Goal: Contribute content: Add original content to the website for others to see

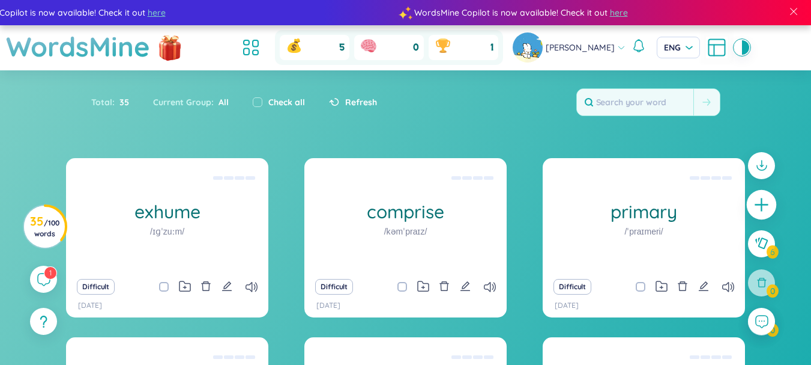
click at [764, 201] on icon "plus" at bounding box center [762, 204] width 17 height 17
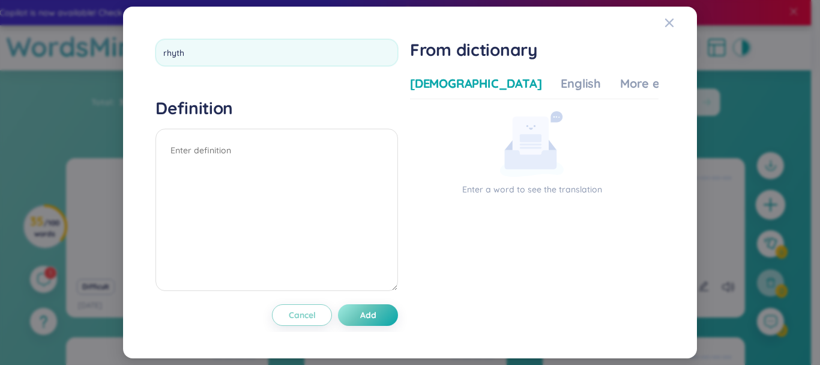
type input "rhythm"
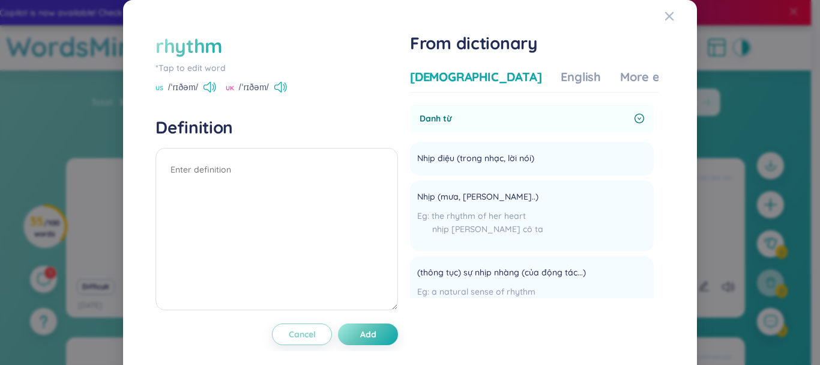
click at [212, 93] on div "US /ˈrɪðəm/" at bounding box center [186, 88] width 61 height 11
click at [216, 89] on icon at bounding box center [210, 87] width 13 height 11
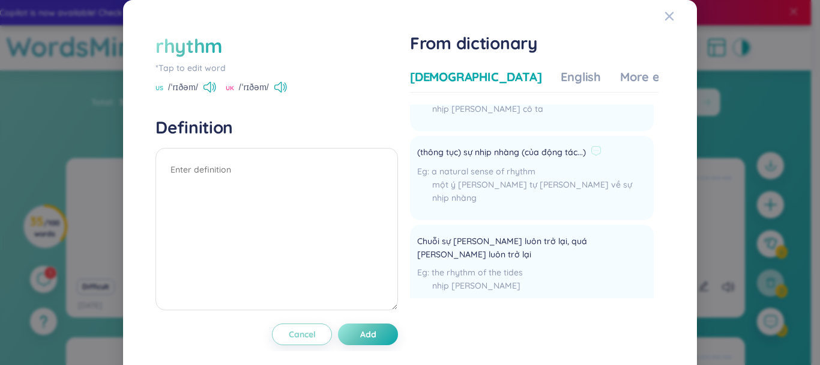
click at [478, 169] on span "a natural sense of rhythm" at bounding box center [484, 171] width 104 height 11
click at [474, 193] on img at bounding box center [474, 191] width 16 height 16
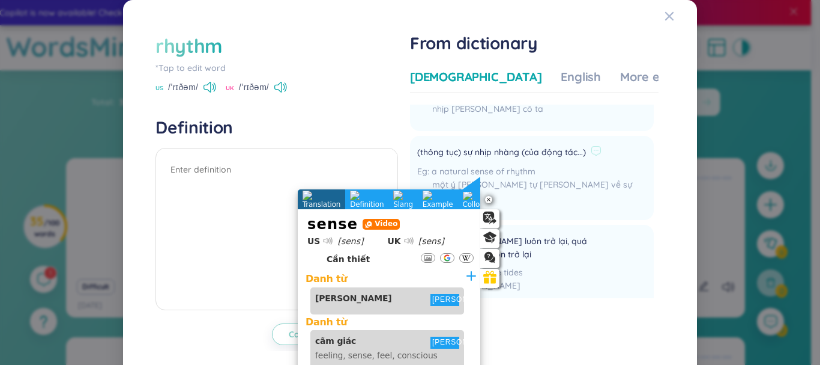
click at [532, 191] on div "a natural sense of rhythm một ý [PERSON_NAME] tự [PERSON_NAME] về sự nhịp nhàng" at bounding box center [531, 188] width 229 height 46
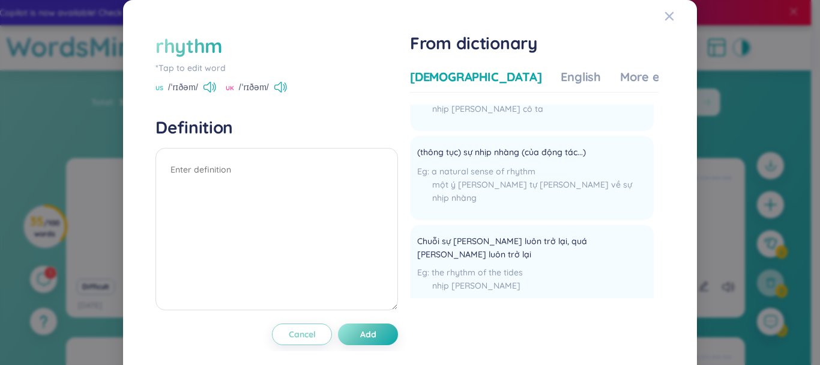
scroll to position [0, 0]
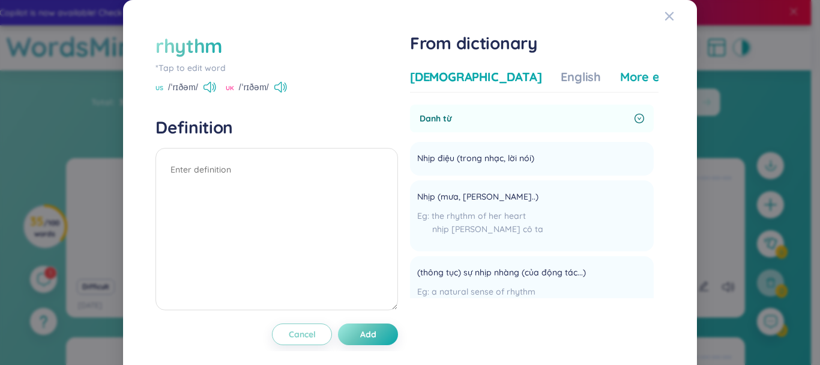
click at [620, 74] on div "More examples" at bounding box center [663, 76] width 87 height 17
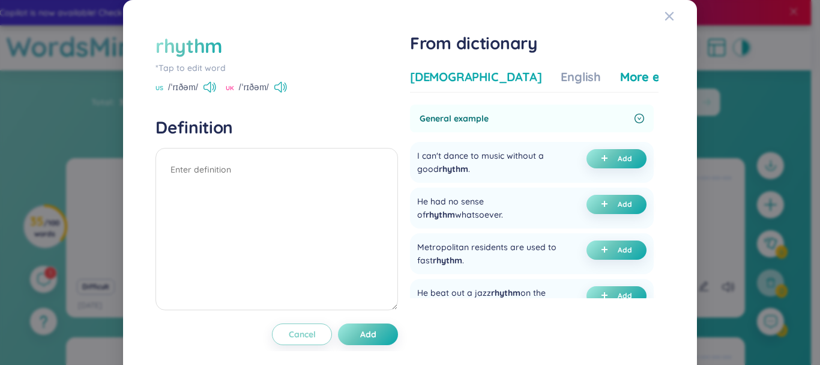
click at [443, 83] on div "[DEMOGRAPHIC_DATA]" at bounding box center [476, 76] width 132 height 17
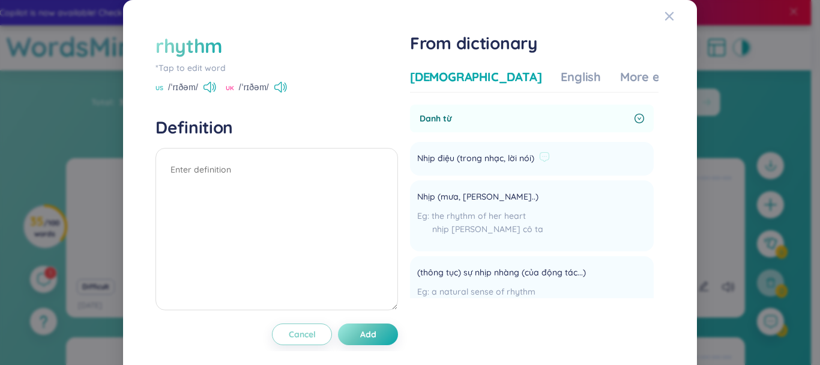
click at [485, 160] on span "Nhịp điệu (trong nhạc, lời nói)" at bounding box center [475, 158] width 117 height 14
copy li "Nhịp điệu (trong nhạc, lời nói) Add"
paste textarea "Nhịp điệu (trong nhạc, lời nói)"
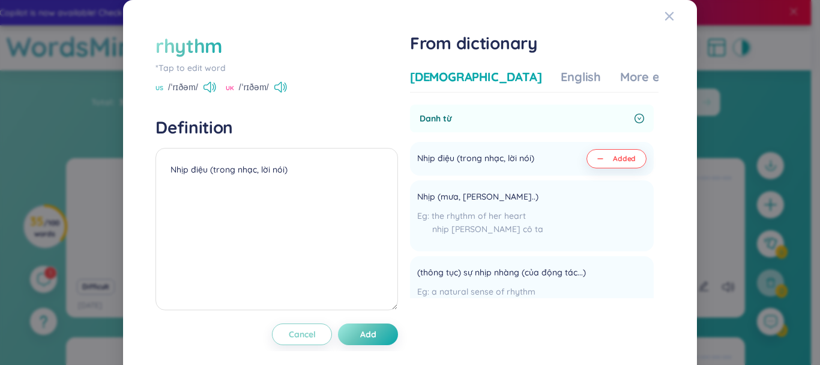
click at [584, 64] on div "Vietnamese English More examples [PERSON_NAME] từ Nhịp điệu (trong nhạc, lời nó…" at bounding box center [534, 191] width 249 height 255
click at [620, 72] on div "More examples" at bounding box center [663, 76] width 87 height 17
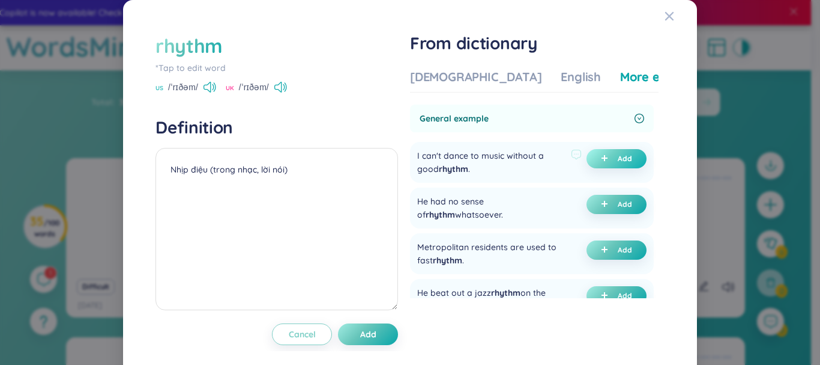
click at [593, 151] on button "Add" at bounding box center [617, 158] width 60 height 19
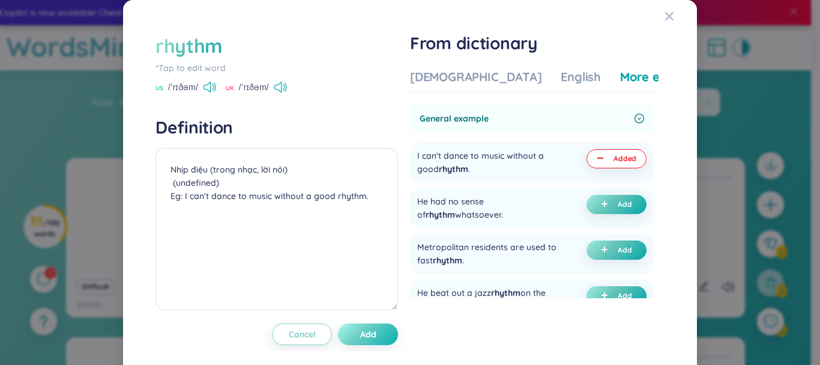
click at [376, 327] on button "Add" at bounding box center [368, 334] width 60 height 22
type textarea "Nhịp điệu (trong nhạc, lời nói) (undefined) Eg: I can't dance to music without …"
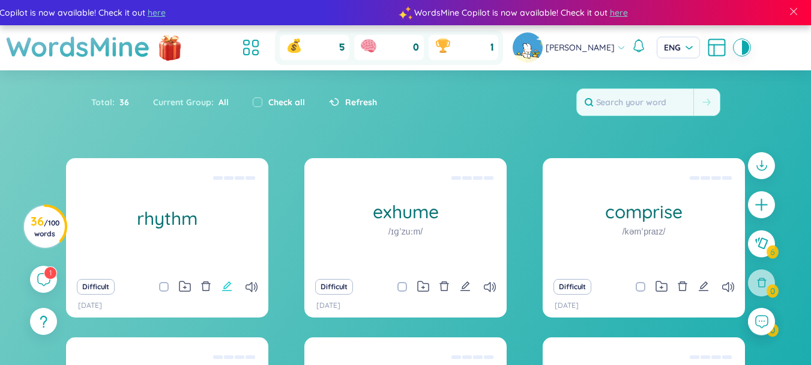
click at [226, 290] on icon "edit" at bounding box center [227, 286] width 10 height 10
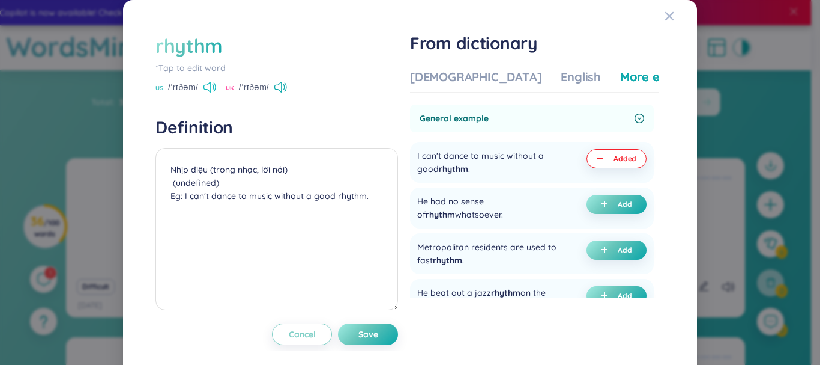
click at [208, 87] on icon at bounding box center [210, 87] width 13 height 11
click at [94, 253] on div "rhythm *Tap to edit word US /ˈrɪðəm/ UK /ˈrɪðəm/ Definition Nhịp điệu (trong nh…" at bounding box center [410, 182] width 820 height 365
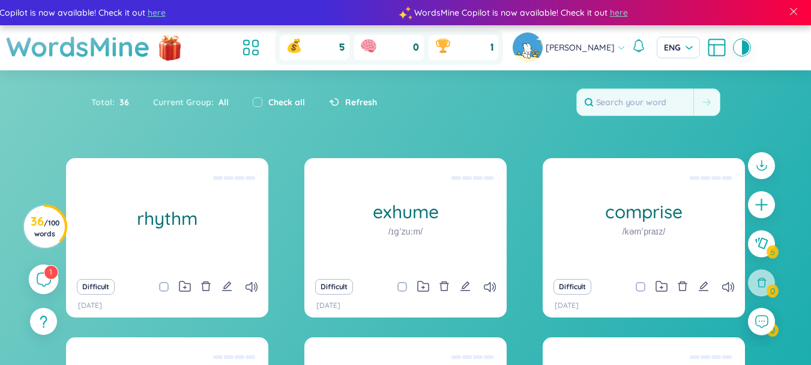
click at [33, 286] on div "1" at bounding box center [44, 279] width 30 height 30
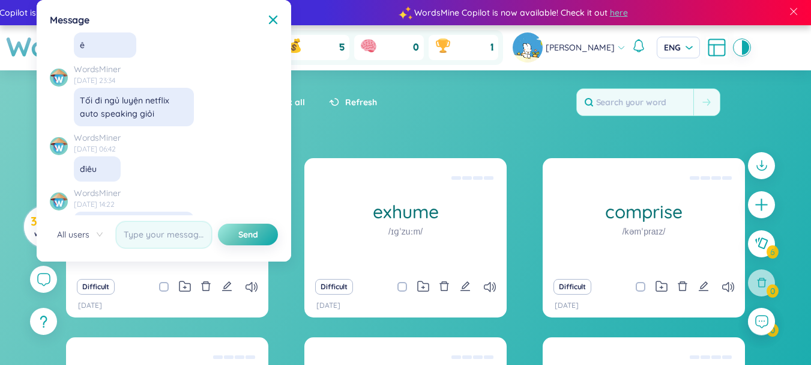
scroll to position [12257, 0]
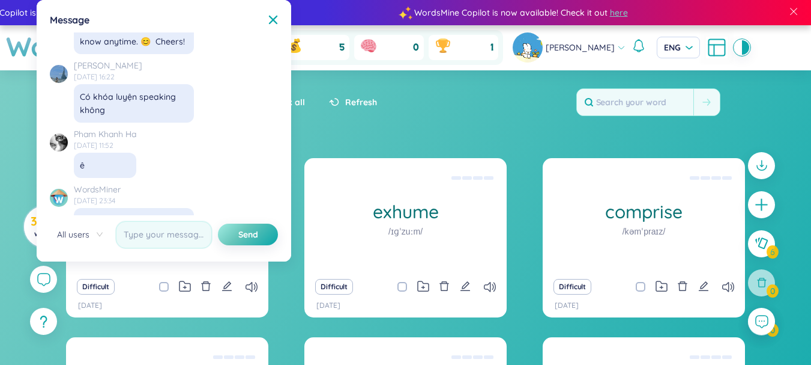
drag, startPoint x: 100, startPoint y: 189, endPoint x: 79, endPoint y: 142, distance: 51.6
click at [79, 331] on div "[PERSON_NAME] có nói nè fen: [URL][DOMAIN_NAME]" at bounding box center [134, 357] width 120 height 52
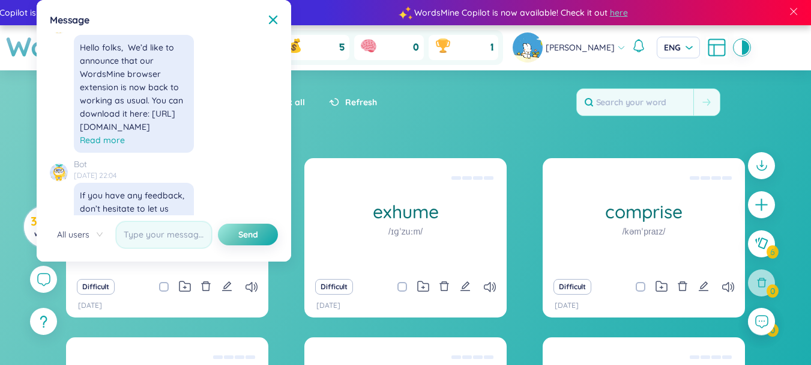
scroll to position [12137, 0]
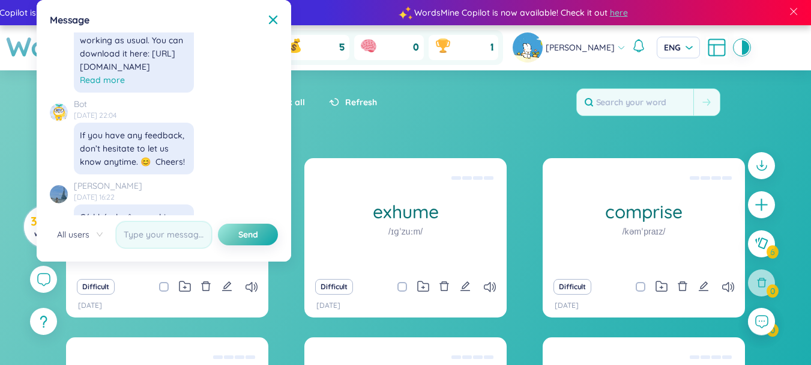
click at [248, 303] on div "WordsMiner [DATE] 23:34 Tối đi [PERSON_NAME] netflix auto speaking giỏi" at bounding box center [161, 335] width 222 height 64
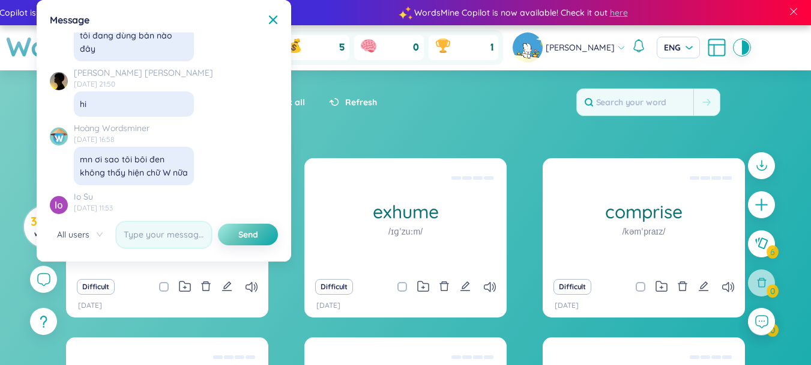
scroll to position [10756, 0]
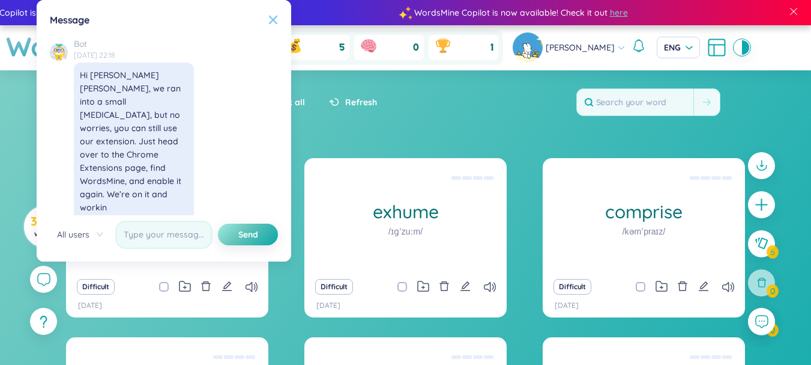
click at [274, 15] on icon at bounding box center [273, 20] width 10 height 10
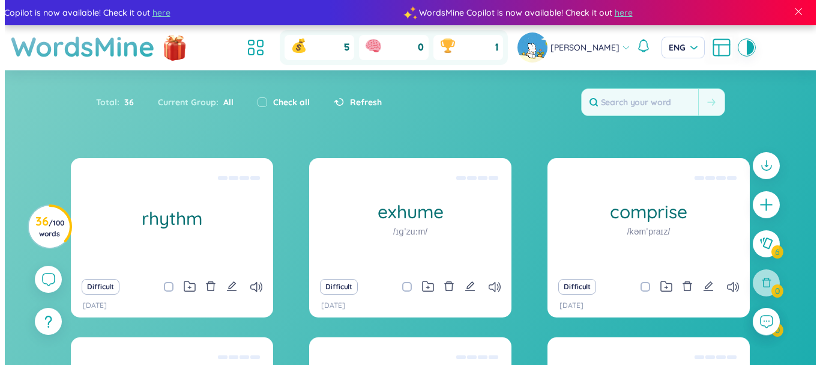
scroll to position [13879, 0]
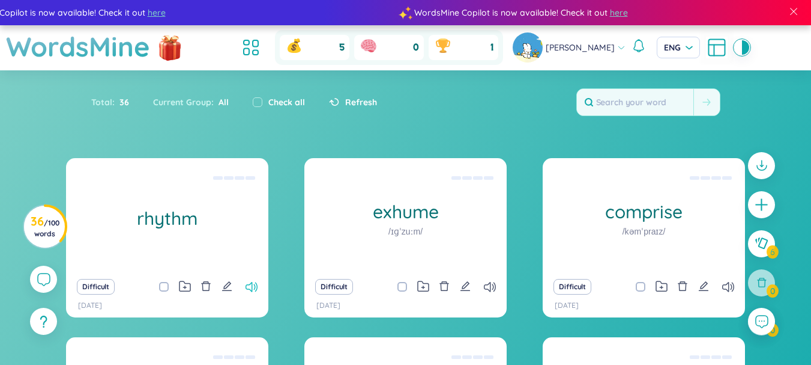
click at [247, 289] on icon at bounding box center [252, 287] width 12 height 10
click at [755, 205] on icon "plus" at bounding box center [762, 204] width 17 height 17
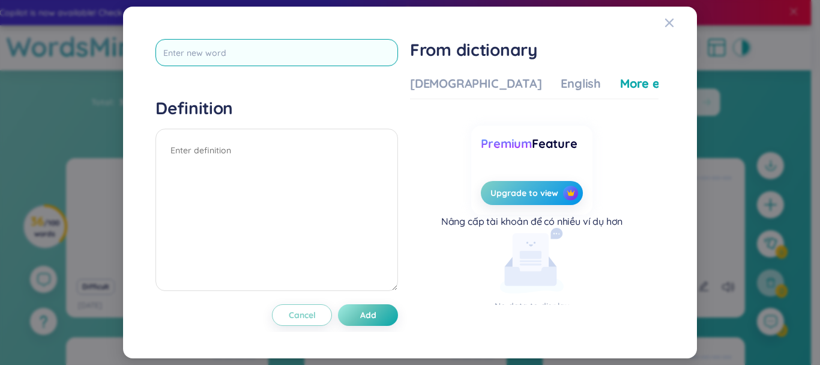
click at [355, 50] on input "text" at bounding box center [277, 52] width 243 height 27
type input "jerk"
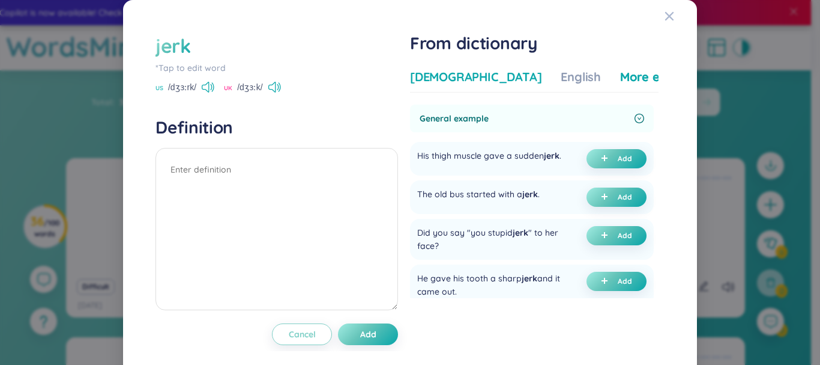
click at [450, 80] on div "[DEMOGRAPHIC_DATA]" at bounding box center [476, 76] width 132 height 17
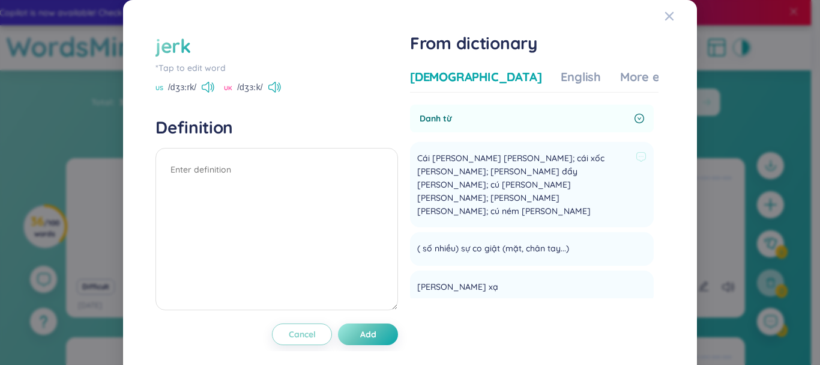
click at [488, 172] on span "Cái [PERSON_NAME] [PERSON_NAME]; cái xốc [PERSON_NAME]; [PERSON_NAME] đẩy [PERS…" at bounding box center [524, 184] width 214 height 66
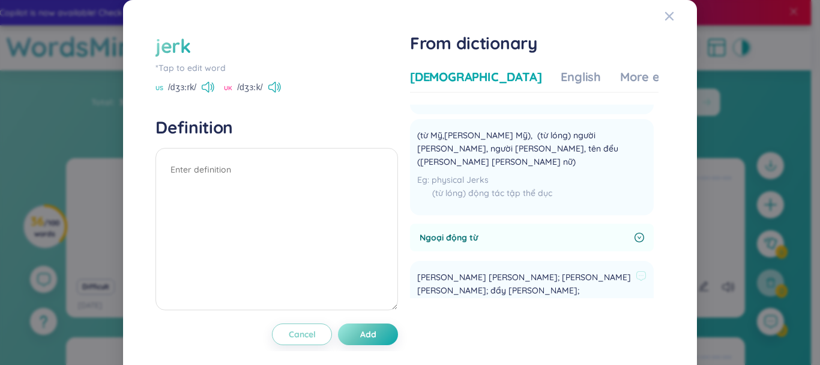
click at [481, 270] on span "[PERSON_NAME] [PERSON_NAME]; [PERSON_NAME] [PERSON_NAME]; đẩy [PERSON_NAME]; [P…" at bounding box center [524, 296] width 214 height 53
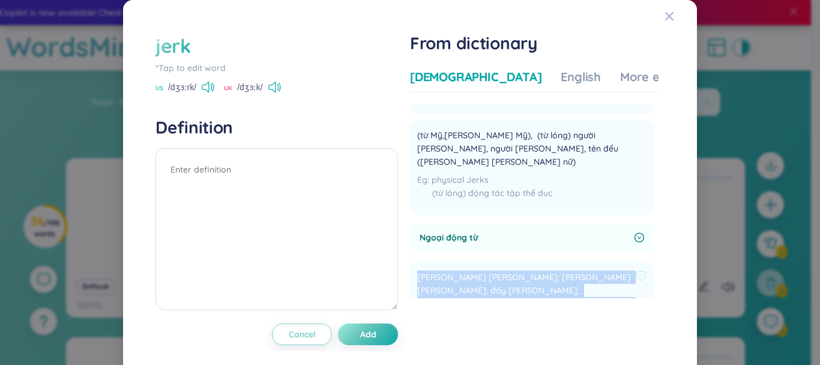
click at [481, 270] on span "[PERSON_NAME] [PERSON_NAME]; [PERSON_NAME] [PERSON_NAME]; đẩy [PERSON_NAME]; [P…" at bounding box center [524, 296] width 214 height 53
copy div "[PERSON_NAME] [PERSON_NAME]; [PERSON_NAME] [PERSON_NAME]; đẩy [PERSON_NAME]; [P…"
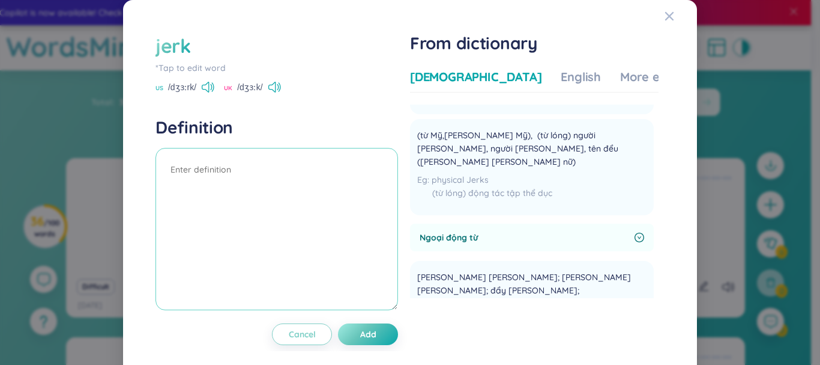
paste textarea "[PERSON_NAME] [PERSON_NAME]; [PERSON_NAME] [PERSON_NAME]; đẩy [PERSON_NAME]; [P…"
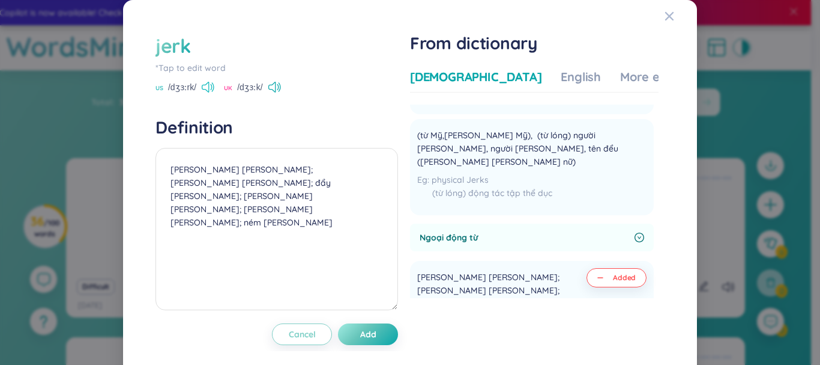
click at [202, 91] on icon at bounding box center [208, 87] width 13 height 11
click at [212, 89] on icon at bounding box center [213, 86] width 2 height 9
click at [620, 78] on div "More examples" at bounding box center [663, 76] width 87 height 17
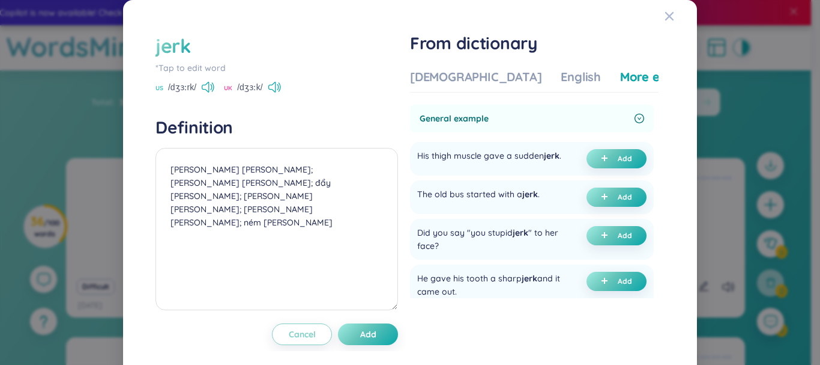
click at [620, 74] on div "More examples" at bounding box center [663, 76] width 87 height 17
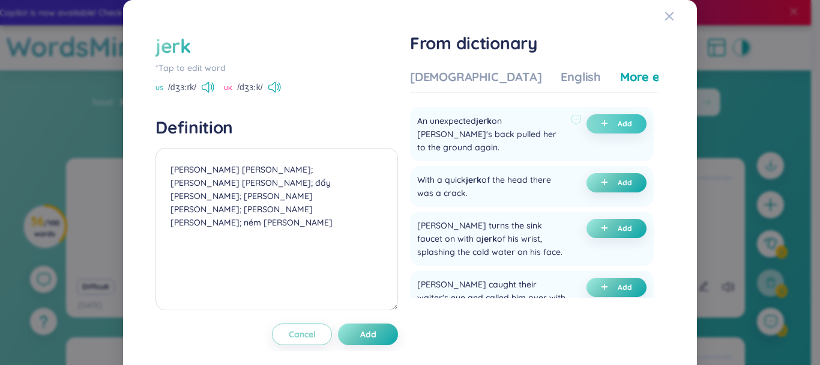
scroll to position [420, 0]
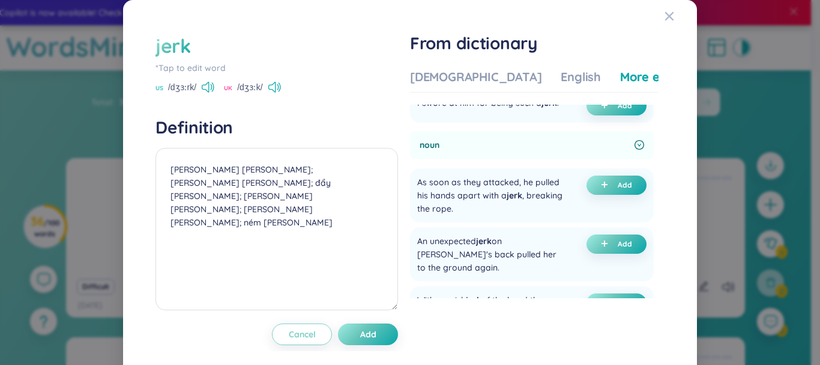
click at [625, 159] on div "noun" at bounding box center [532, 145] width 244 height 28
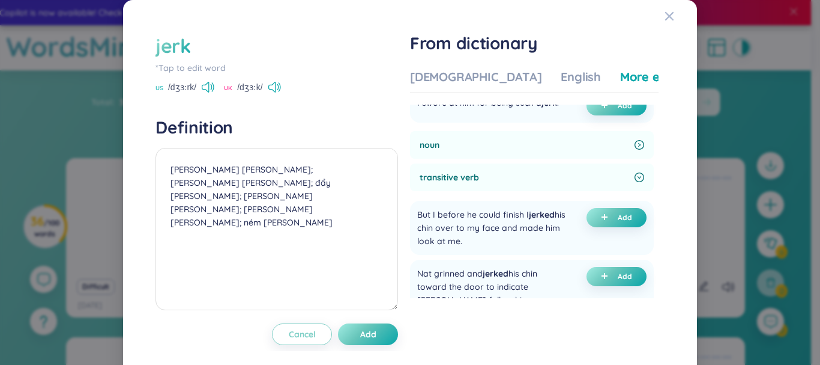
click at [603, 184] on span "transitive verb" at bounding box center [525, 177] width 210 height 13
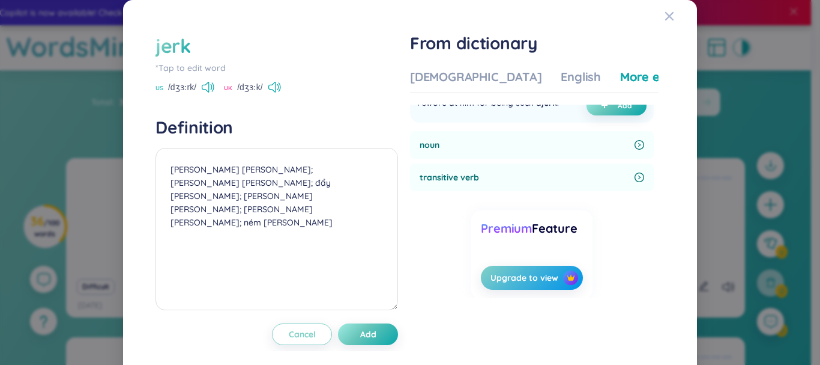
scroll to position [477, 0]
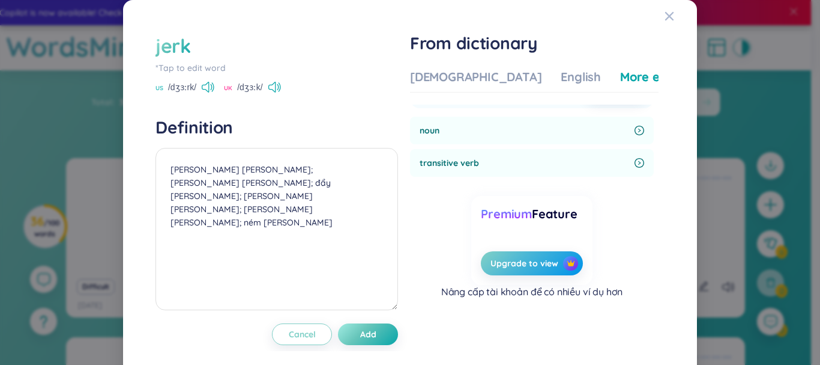
click at [614, 158] on span "transitive verb" at bounding box center [525, 162] width 210 height 13
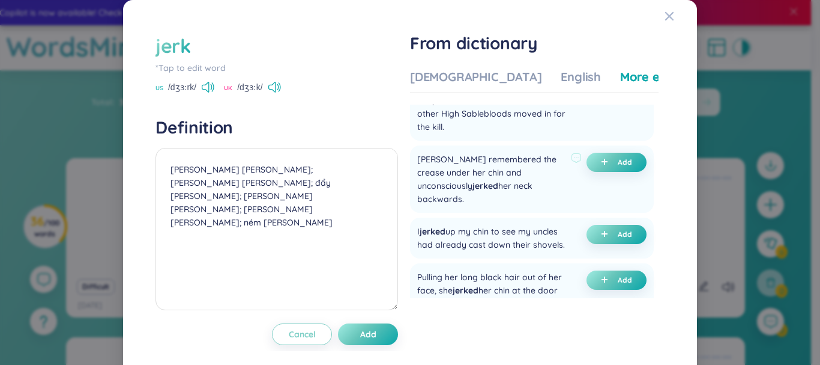
scroll to position [1137, 0]
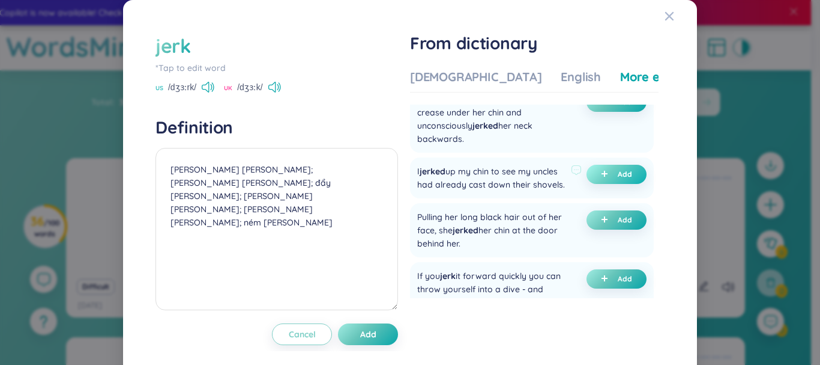
click at [604, 184] on button "Add" at bounding box center [617, 174] width 60 height 19
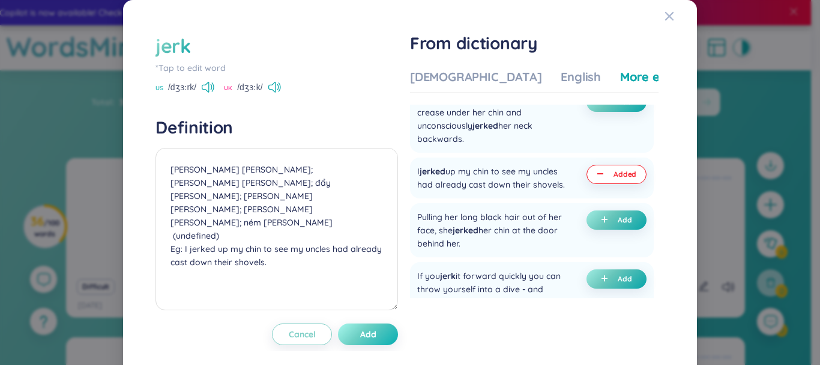
click at [371, 327] on button "Add" at bounding box center [368, 334] width 60 height 22
type textarea "[PERSON_NAME] [PERSON_NAME]; [PERSON_NAME] [PERSON_NAME]; đẩy [PERSON_NAME]; [P…"
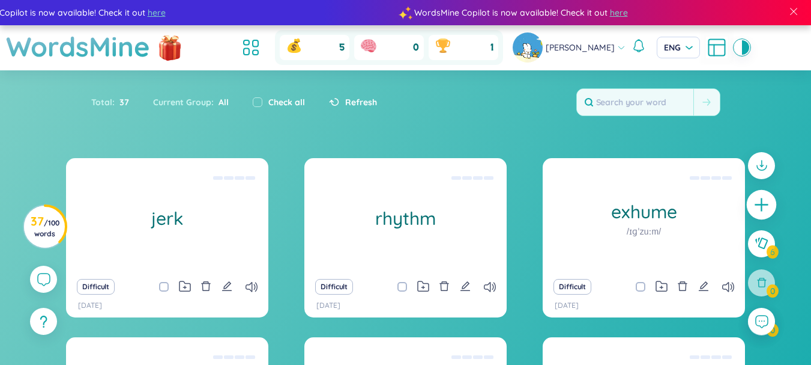
click at [761, 195] on div at bounding box center [762, 205] width 30 height 30
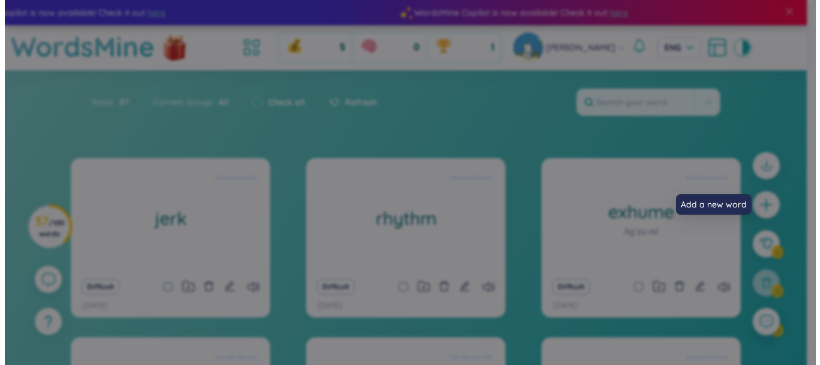
scroll to position [16, 0]
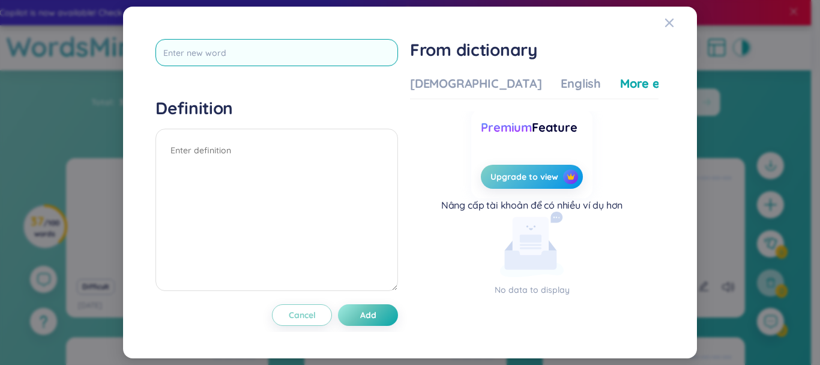
click at [271, 44] on input "text" at bounding box center [277, 52] width 243 height 27
type input "term"
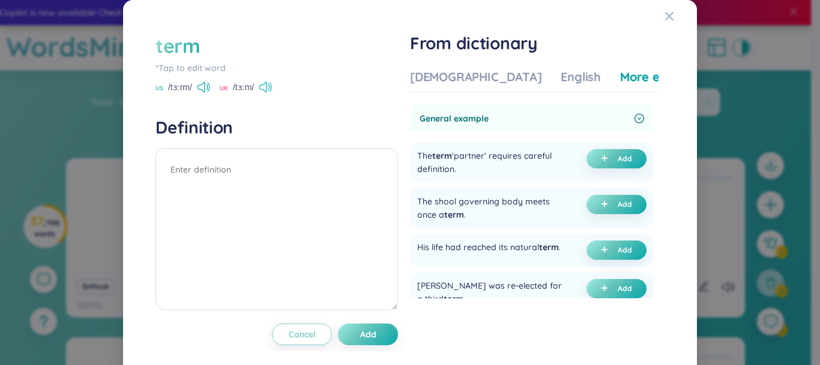
click at [270, 83] on icon at bounding box center [265, 87] width 13 height 11
click at [453, 69] on div "[DEMOGRAPHIC_DATA]" at bounding box center [476, 76] width 132 height 17
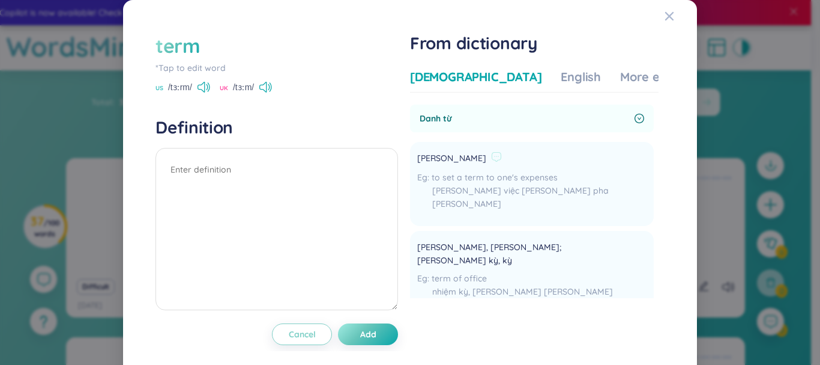
scroll to position [60, 0]
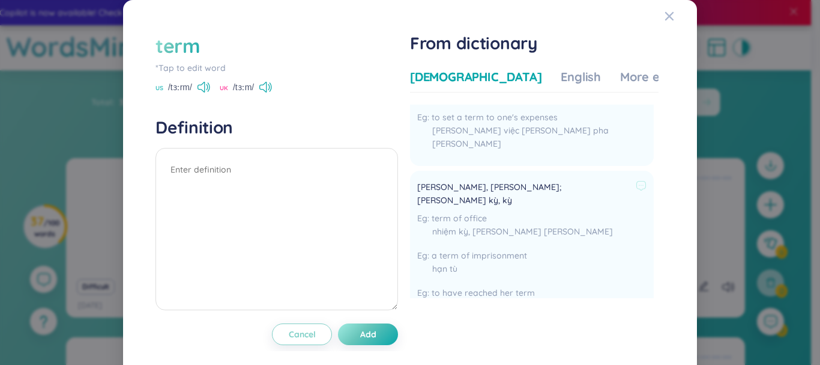
click at [473, 180] on span "[PERSON_NAME], [PERSON_NAME]; [PERSON_NAME] kỳ, kỳ" at bounding box center [524, 193] width 214 height 26
copy div "[PERSON_NAME], [PERSON_NAME]; [PERSON_NAME] kỳ, kỳ"
paste textarea "[PERSON_NAME], [PERSON_NAME]; [PERSON_NAME] kỳ, kỳ"
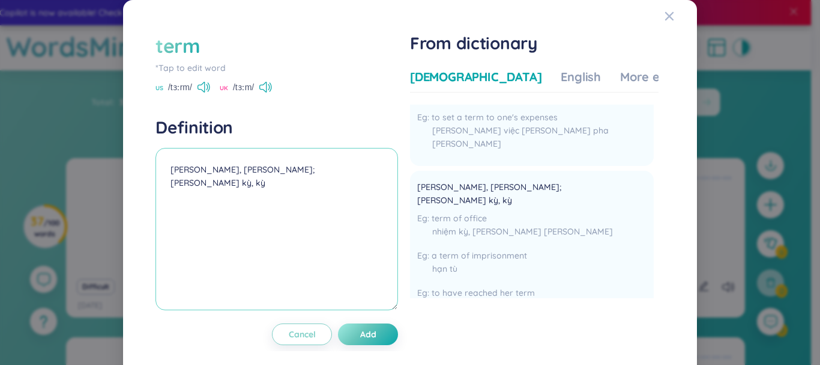
scroll to position [240, 0]
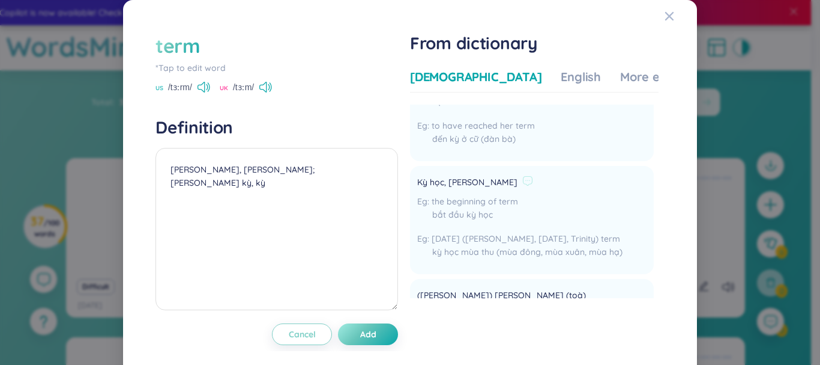
click at [445, 175] on span "Kỳ học, [PERSON_NAME]" at bounding box center [467, 182] width 100 height 14
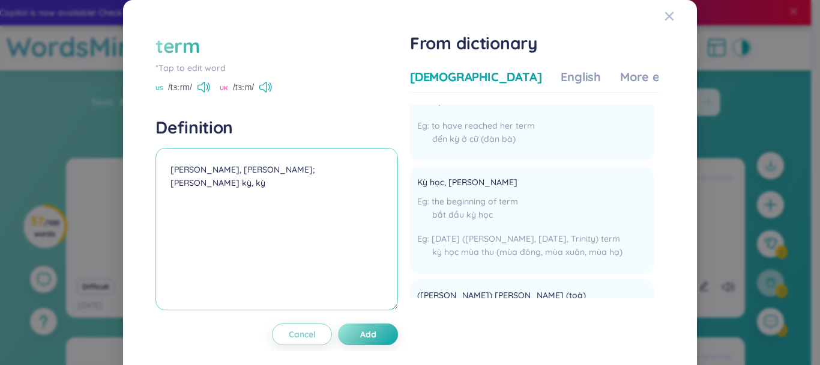
click at [312, 182] on textarea "[PERSON_NAME], [PERSON_NAME]; [PERSON_NAME] kỳ, kỳ" at bounding box center [277, 229] width 243 height 162
paste textarea "Kỳ học, [PERSON_NAME]"
click at [620, 71] on div "More examples" at bounding box center [663, 76] width 87 height 17
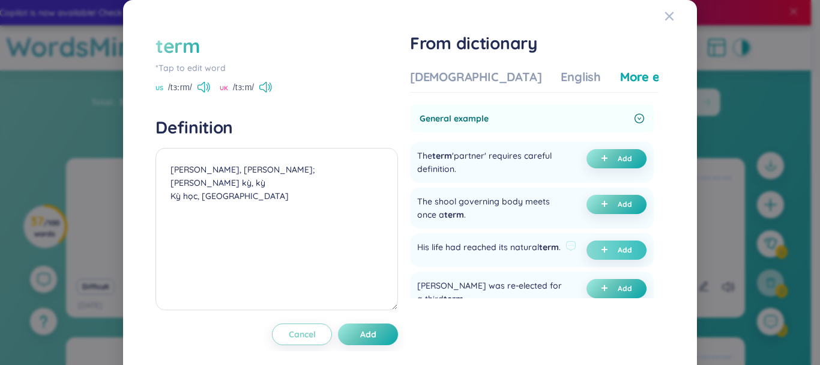
scroll to position [60, 0]
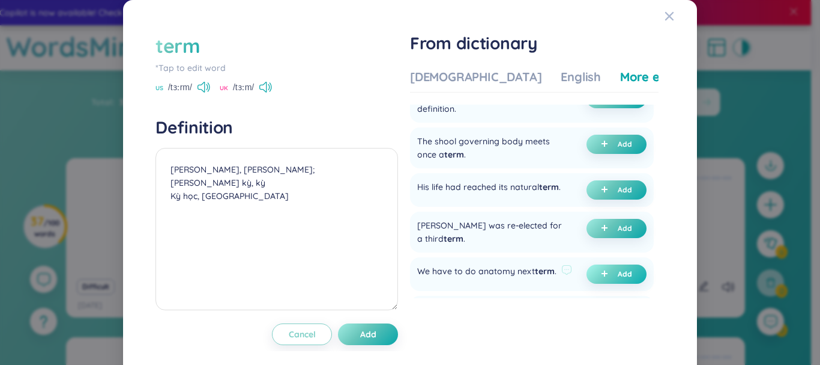
click at [594, 283] on button "Add" at bounding box center [617, 273] width 60 height 19
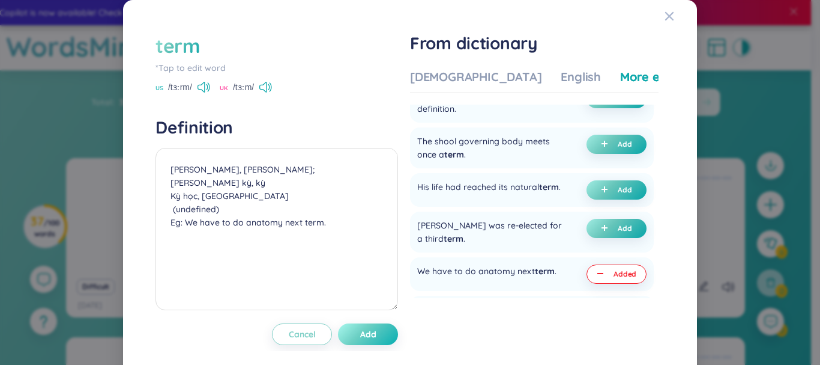
click at [380, 342] on button "Add" at bounding box center [368, 334] width 60 height 22
click at [375, 337] on span "Add" at bounding box center [377, 334] width 16 height 12
type textarea "[PERSON_NAME], [PERSON_NAME]; [PERSON_NAME] kỳ, kỳ Kỳ học, [GEOGRAPHIC_DATA] (u…"
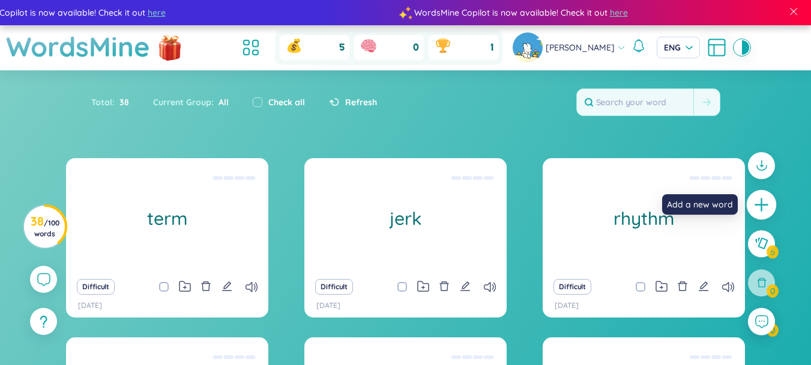
click at [754, 210] on icon "plus" at bounding box center [762, 204] width 17 height 17
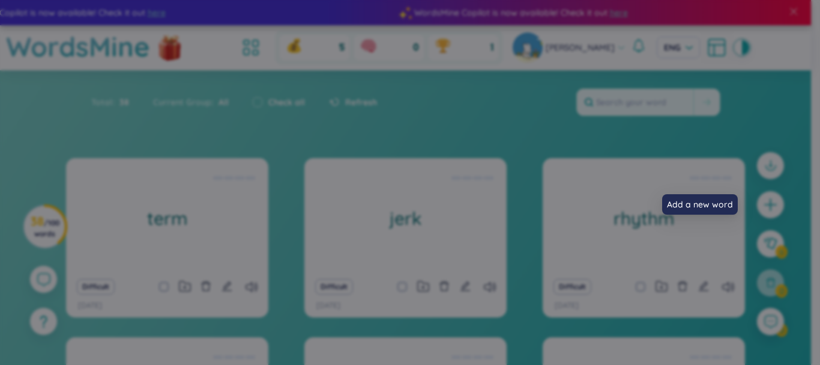
scroll to position [16, 0]
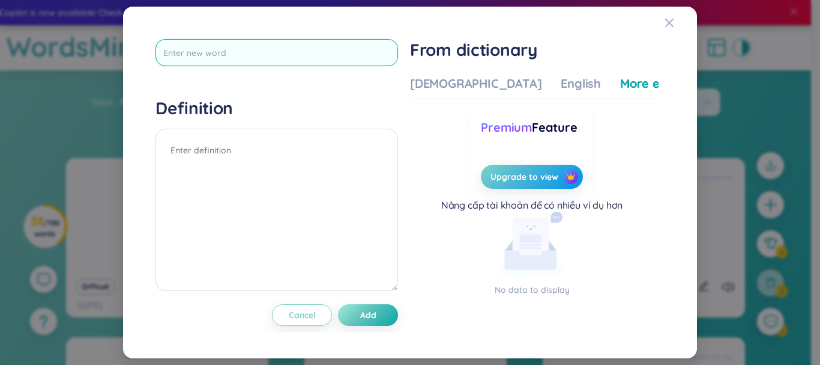
click at [296, 51] on input "text" at bounding box center [277, 52] width 243 height 27
type input "terse"
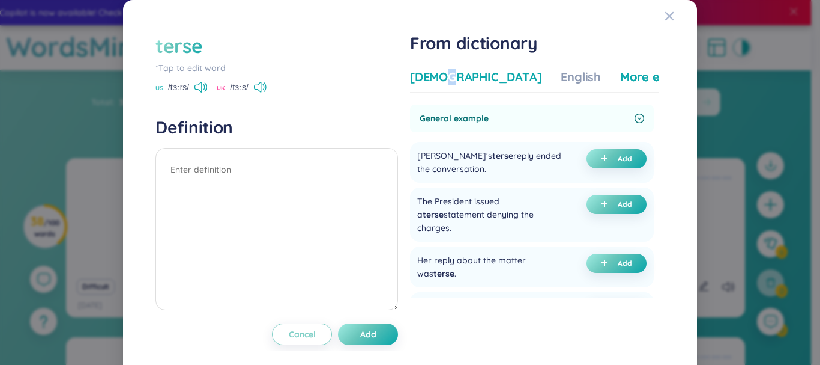
drag, startPoint x: 442, startPoint y: 70, endPoint x: 368, endPoint y: 76, distance: 74.8
click at [443, 68] on div "Vietnamese English More examples General example [PERSON_NAME]'s terse reply en…" at bounding box center [534, 191] width 249 height 255
click at [260, 86] on icon at bounding box center [257, 87] width 7 height 11
click at [449, 76] on div "[DEMOGRAPHIC_DATA]" at bounding box center [476, 76] width 132 height 17
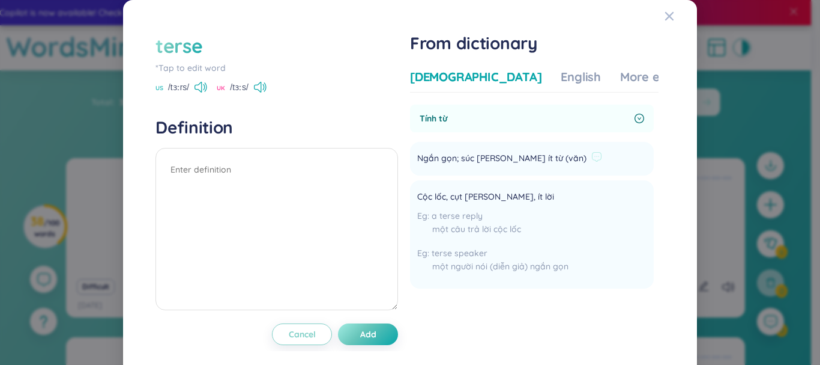
click at [509, 153] on span "Ngắn gọn; súc [PERSON_NAME] ít từ (văn)" at bounding box center [501, 158] width 169 height 14
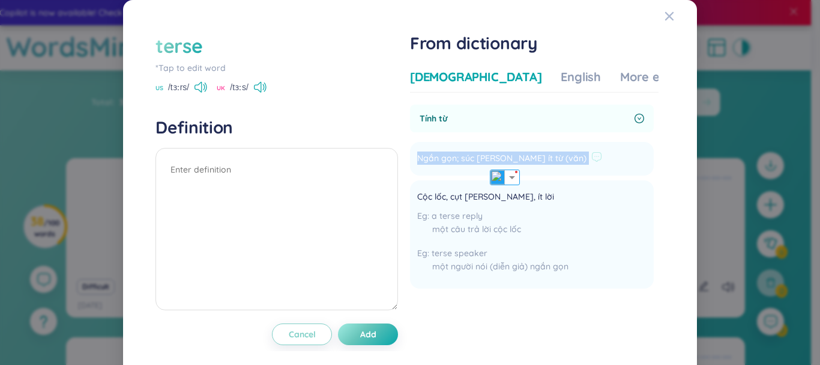
click at [509, 153] on span "Ngắn gọn; súc [PERSON_NAME] ít từ (văn)" at bounding box center [501, 158] width 169 height 14
copy li "Ngắn gọn; súc [PERSON_NAME] ít từ (văn) Add"
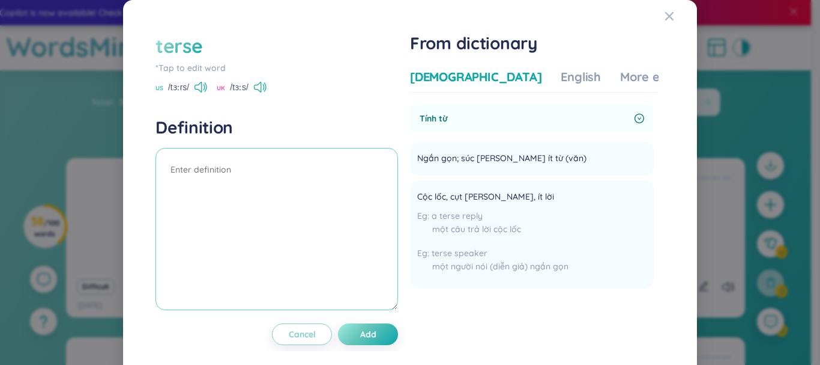
click at [289, 176] on textarea at bounding box center [277, 229] width 243 height 162
paste textarea "Ngắn gọn; súc [PERSON_NAME] ít từ (văn)"
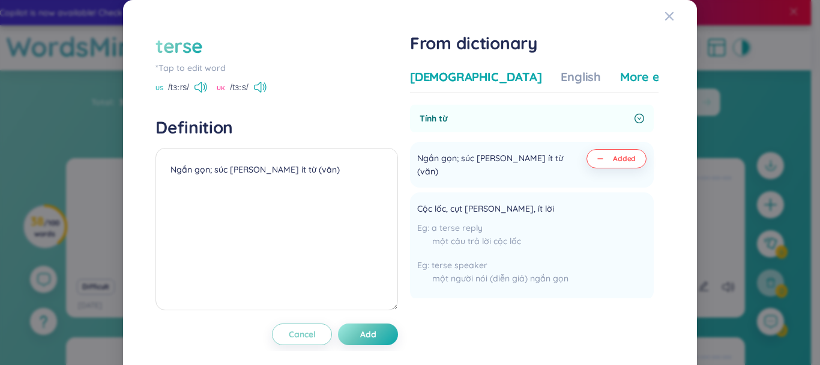
click at [620, 74] on div "More examples" at bounding box center [663, 76] width 87 height 17
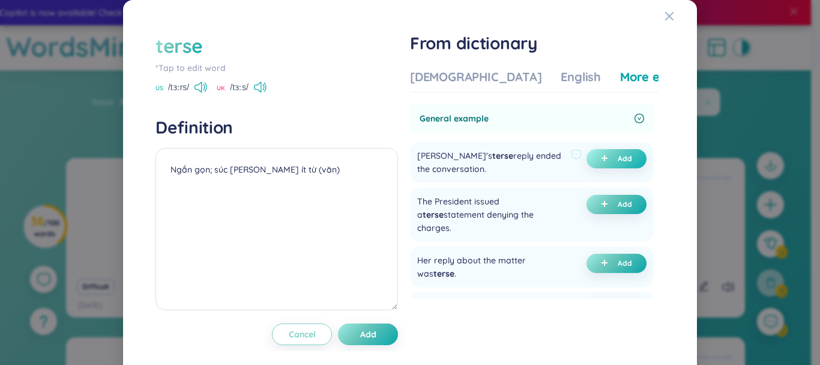
click at [601, 157] on span "plus" at bounding box center [607, 158] width 12 height 8
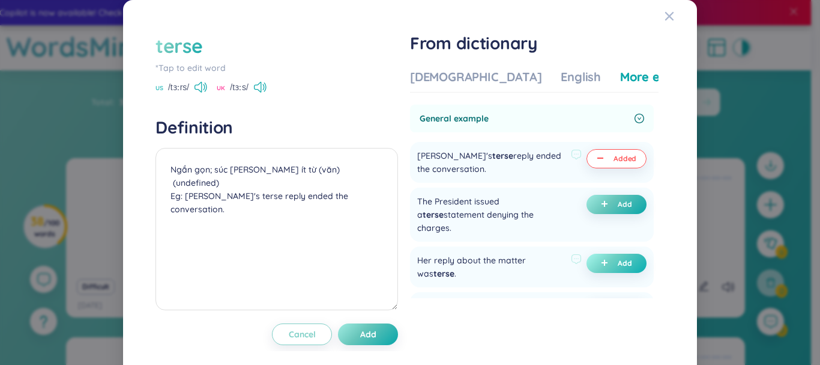
click at [618, 258] on span "Add" at bounding box center [625, 263] width 14 height 10
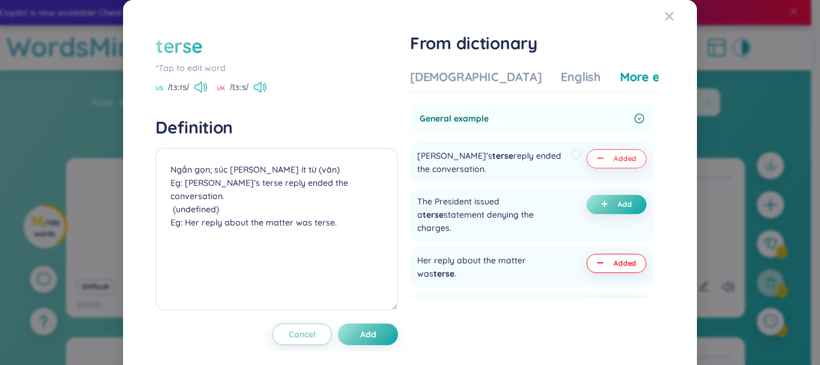
click at [376, 351] on div "terse *Tap to edit word US /tɜːrs/ UK /tɜːs/ Definition Ngắn gọn; súc [PERSON_N…" at bounding box center [410, 188] width 545 height 348
click at [375, 345] on div "terse *Tap to edit word US /tɜːrs/ UK /tɜːs/ Definition Ngắn gọn; súc [PERSON_N…" at bounding box center [410, 188] width 521 height 324
click at [373, 332] on span "Add" at bounding box center [368, 334] width 16 height 12
type textarea "Ngắn gọn; súc [PERSON_NAME] ít từ (văn) Eg: [PERSON_NAME]'s terse reply ended t…"
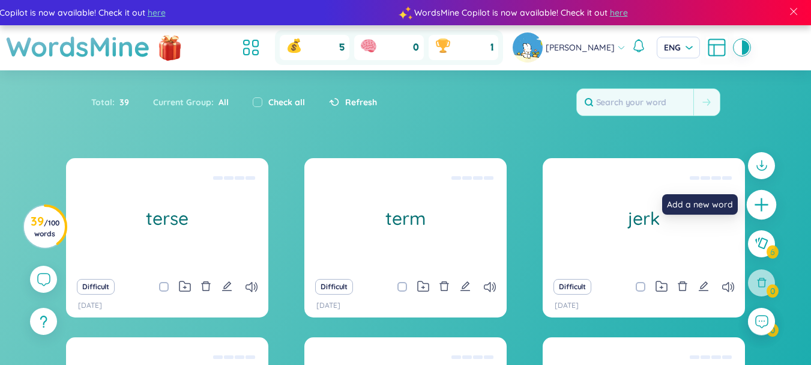
click at [769, 198] on icon "plus" at bounding box center [762, 204] width 17 height 17
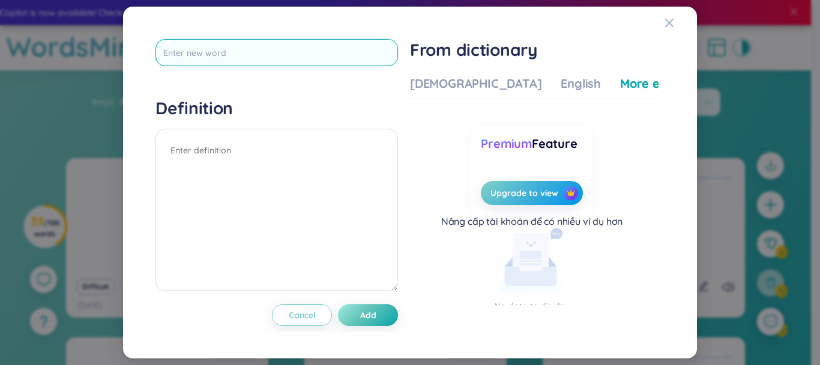
click at [237, 60] on input "text" at bounding box center [277, 52] width 243 height 27
type input "clerk"
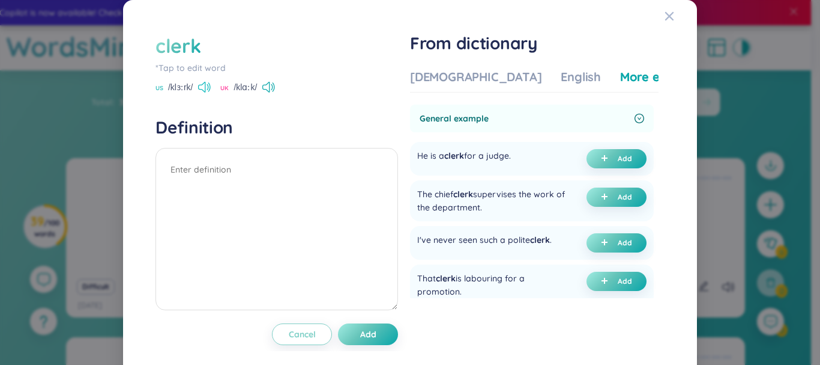
click at [204, 88] on icon at bounding box center [204, 87] width 13 height 11
click at [207, 86] on icon at bounding box center [204, 87] width 13 height 11
click at [428, 71] on div "[DEMOGRAPHIC_DATA]" at bounding box center [476, 76] width 132 height 17
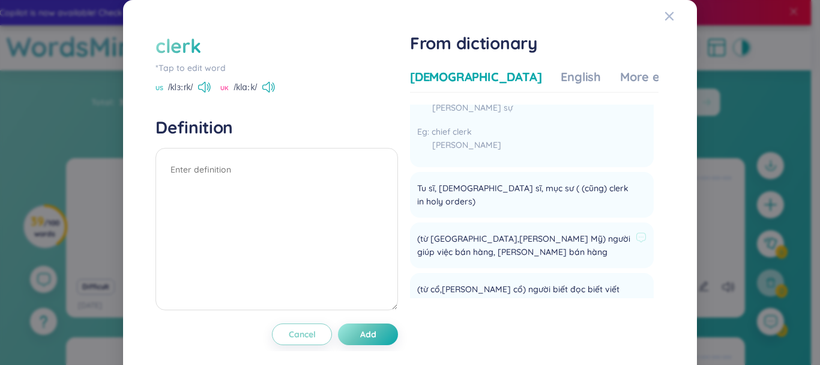
scroll to position [0, 0]
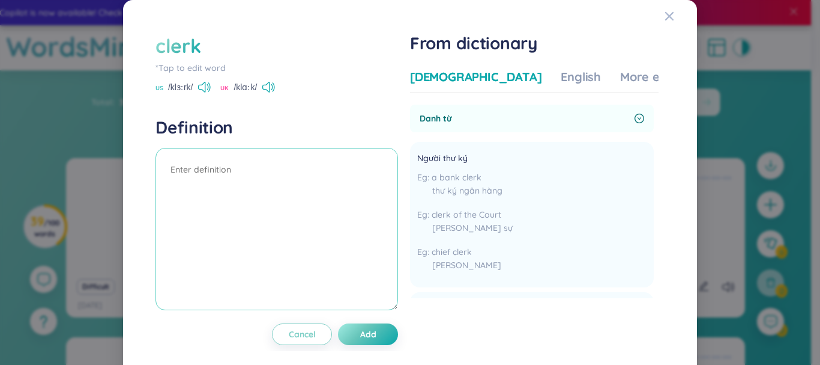
click at [360, 190] on textarea at bounding box center [277, 229] width 243 height 162
click at [175, 38] on div "clerk" at bounding box center [178, 45] width 45 height 26
click at [266, 89] on icon at bounding box center [265, 87] width 7 height 11
click at [620, 82] on div "More examples" at bounding box center [663, 76] width 87 height 17
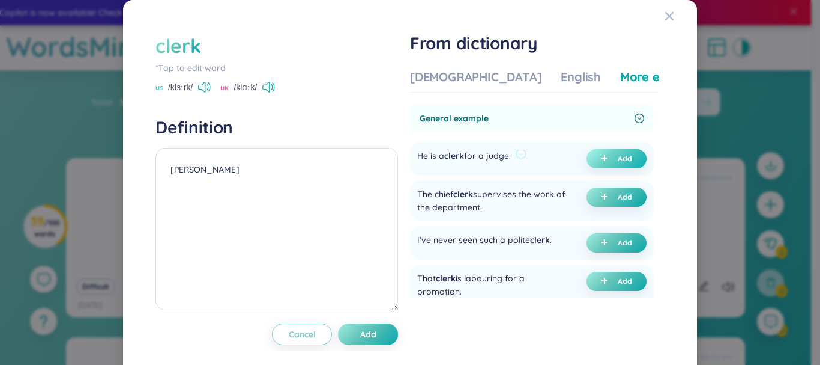
click at [592, 153] on button "Add" at bounding box center [617, 158] width 60 height 19
click at [381, 328] on button "Add" at bounding box center [368, 334] width 60 height 22
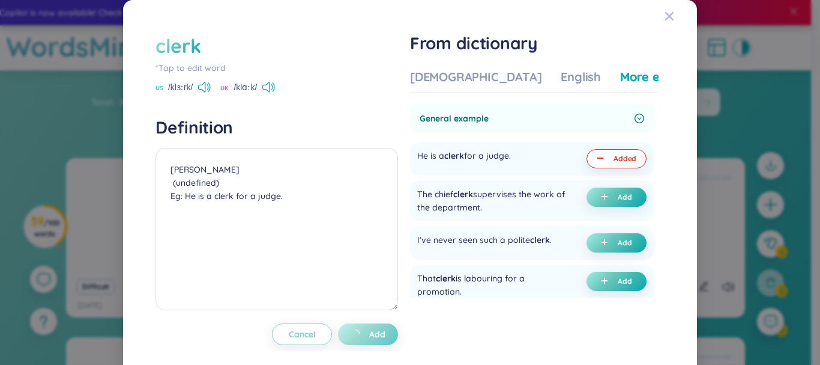
type textarea "[PERSON_NAME] (undefined) Eg: He is a clerk for a judge."
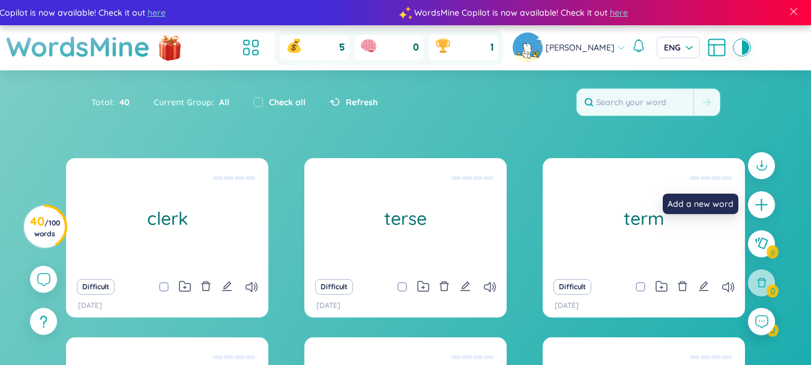
click at [763, 204] on icon "plus" at bounding box center [761, 204] width 12 height 1
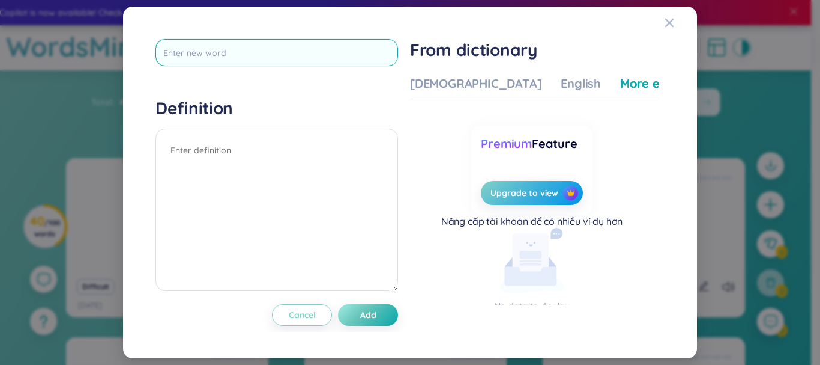
click at [250, 53] on input "text" at bounding box center [277, 52] width 243 height 27
type input "[PERSON_NAME]"
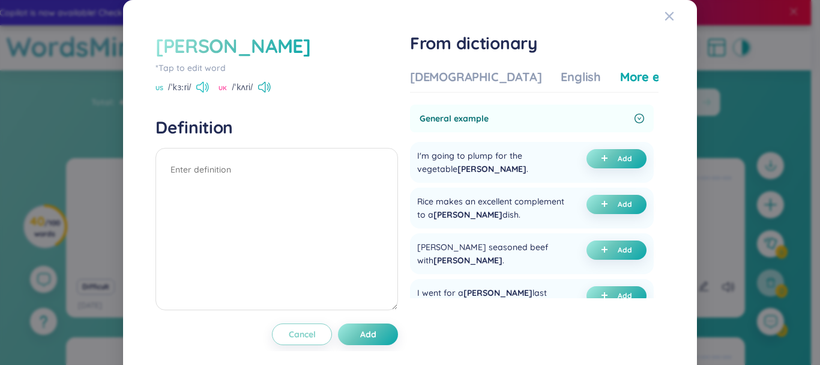
click at [207, 83] on icon at bounding box center [208, 86] width 2 height 9
click at [604, 163] on button "Add" at bounding box center [617, 158] width 60 height 19
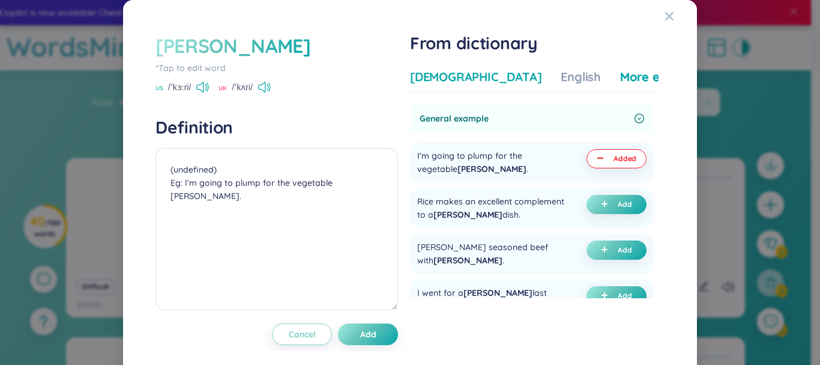
click at [471, 74] on div "[DEMOGRAPHIC_DATA]" at bounding box center [476, 76] width 132 height 17
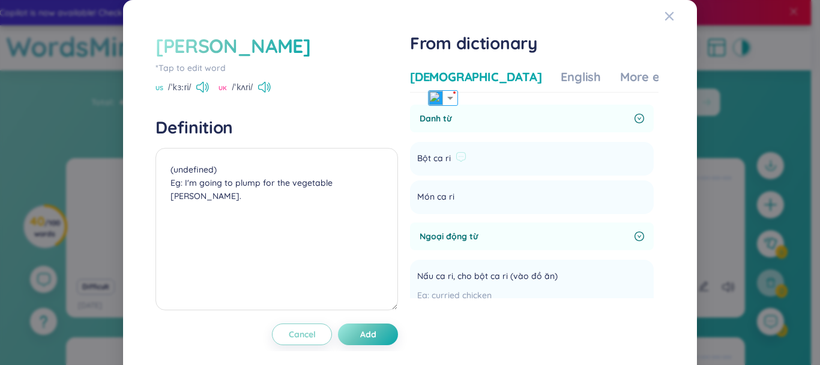
click at [483, 171] on li "Bột ca ri Add" at bounding box center [532, 159] width 244 height 34
click at [183, 160] on textarea "(undefined) Eg: I'm going to plump for the vegetable [PERSON_NAME]." at bounding box center [277, 229] width 243 height 162
click at [168, 159] on textarea "(undefined) Eg: I'm going to plump for the vegetable [PERSON_NAME]." at bounding box center [277, 229] width 243 height 162
drag, startPoint x: 188, startPoint y: 171, endPoint x: 299, endPoint y: 175, distance: 111.2
click at [299, 175] on textarea "cà ri (undefined) Eg: I'm going to plump for the vegetable [PERSON_NAME]." at bounding box center [277, 229] width 243 height 162
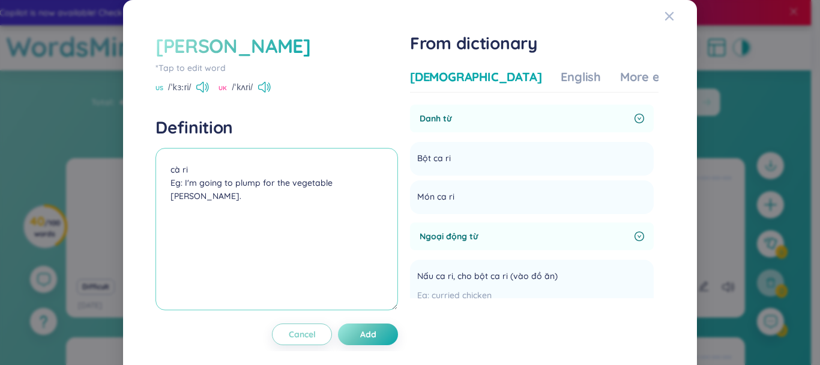
click at [275, 195] on textarea "cà ri Eg: I'm going to plump for the vegetable [PERSON_NAME]." at bounding box center [277, 229] width 243 height 162
click at [620, 82] on div "More examples" at bounding box center [663, 76] width 87 height 17
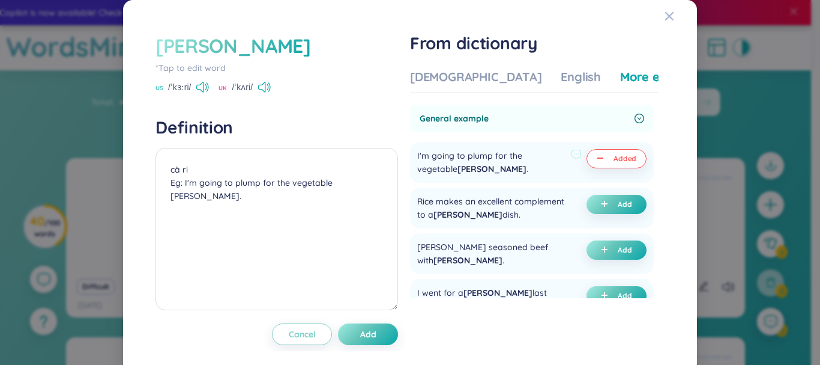
click at [614, 156] on span "Added" at bounding box center [625, 159] width 23 height 10
click at [604, 156] on button "Add" at bounding box center [617, 158] width 60 height 19
click at [390, 334] on button "Add" at bounding box center [368, 334] width 60 height 22
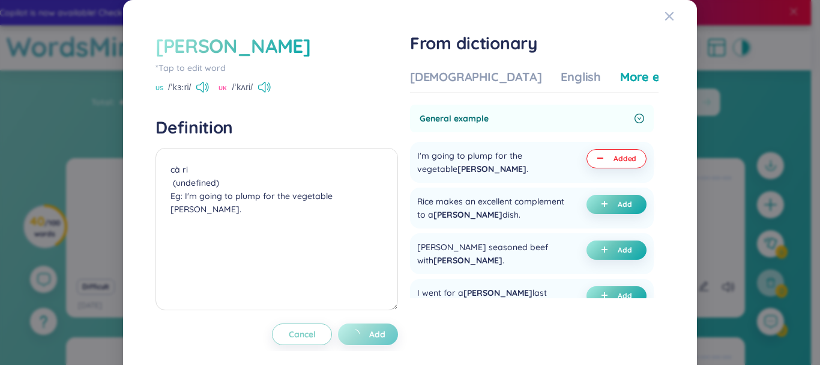
type textarea "cà ri (undefined) Eg: I'm going to plump for the vegetable [PERSON_NAME]."
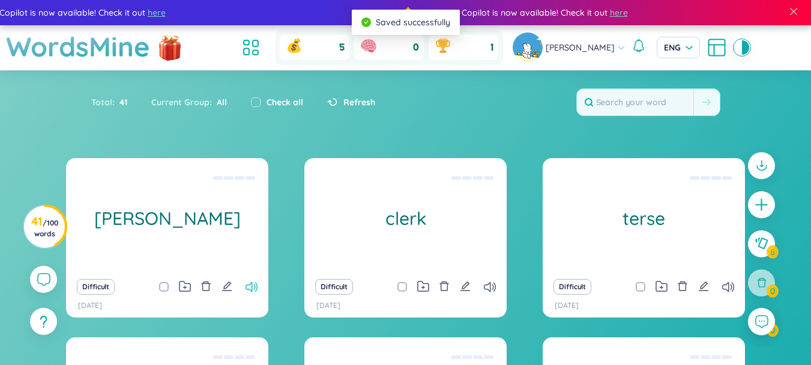
click at [255, 288] on icon at bounding box center [252, 287] width 12 height 10
click at [224, 292] on button at bounding box center [227, 286] width 11 height 17
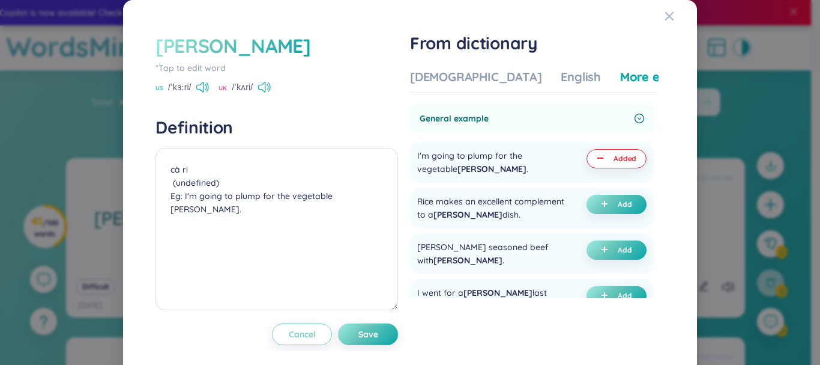
click at [100, 205] on div "[PERSON_NAME] *Tap to edit word US /ˈkɜːri/ [GEOGRAPHIC_DATA] /ˈkʌri/ Definitio…" at bounding box center [410, 182] width 820 height 365
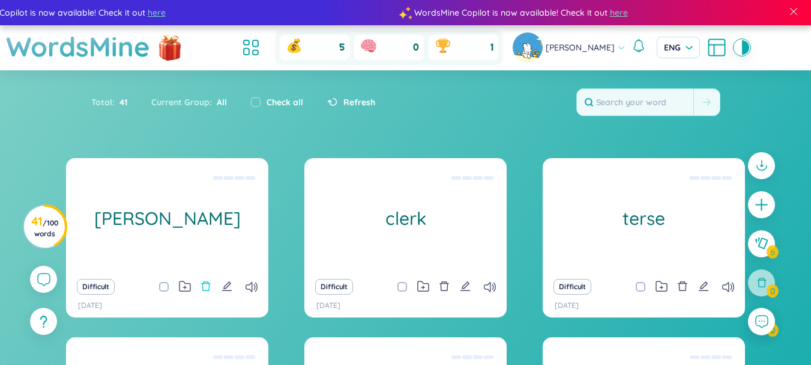
click at [207, 288] on icon "delete" at bounding box center [206, 285] width 11 height 11
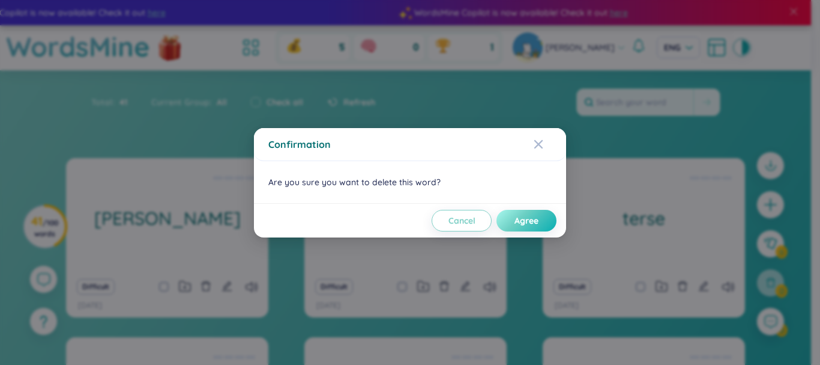
click at [552, 222] on button "Agree" at bounding box center [527, 221] width 60 height 22
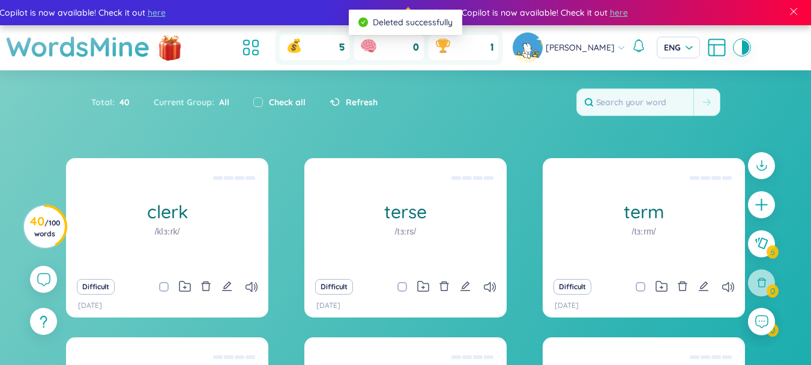
click at [765, 282] on div at bounding box center [761, 249] width 39 height 207
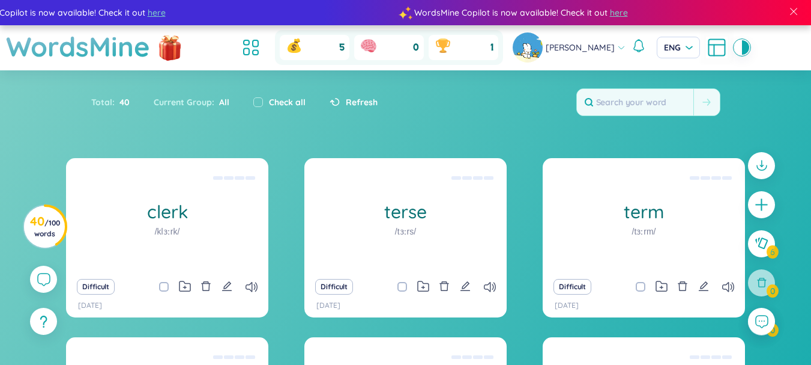
click at [762, 200] on icon "plus" at bounding box center [761, 204] width 1 height 12
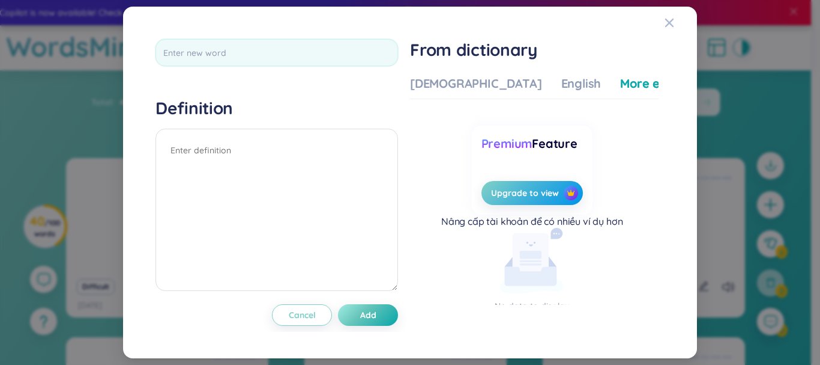
click at [758, 211] on div "Definition Cancel Add From dictionary Vietnamese English More examples Enter a …" at bounding box center [410, 182] width 820 height 365
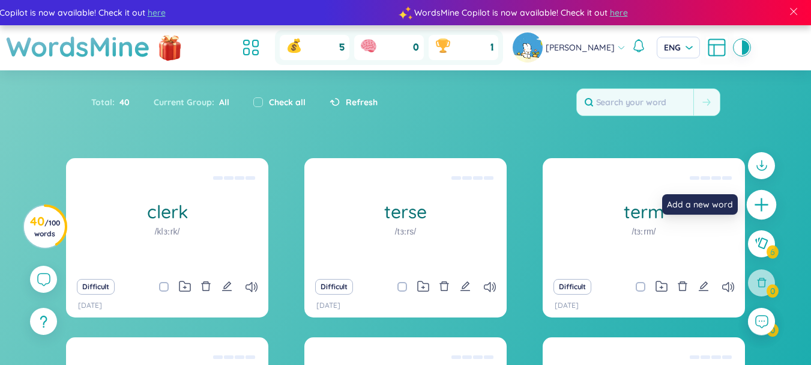
click at [760, 201] on icon "plus" at bounding box center [762, 204] width 17 height 17
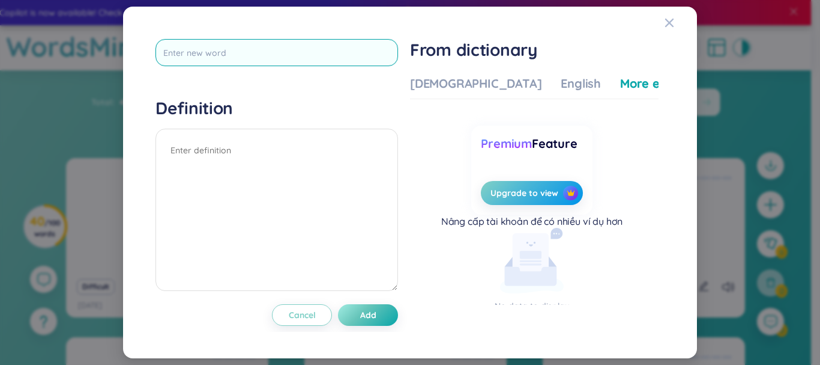
click at [298, 51] on input "text" at bounding box center [277, 52] width 243 height 27
type input "suburb"
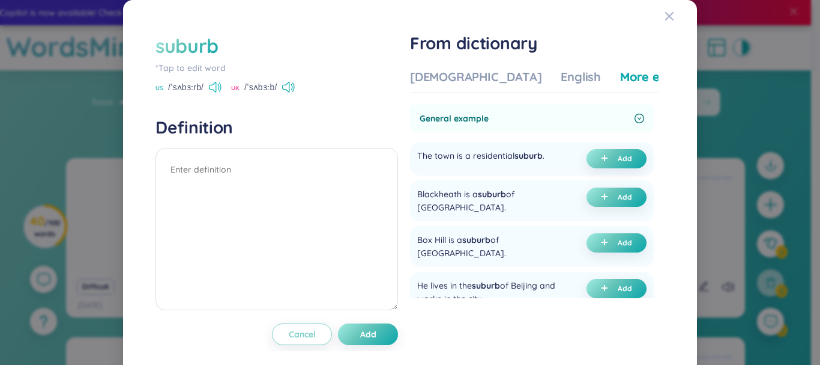
click at [219, 86] on icon at bounding box center [215, 87] width 13 height 11
click at [467, 74] on div "[DEMOGRAPHIC_DATA]" at bounding box center [476, 76] width 132 height 17
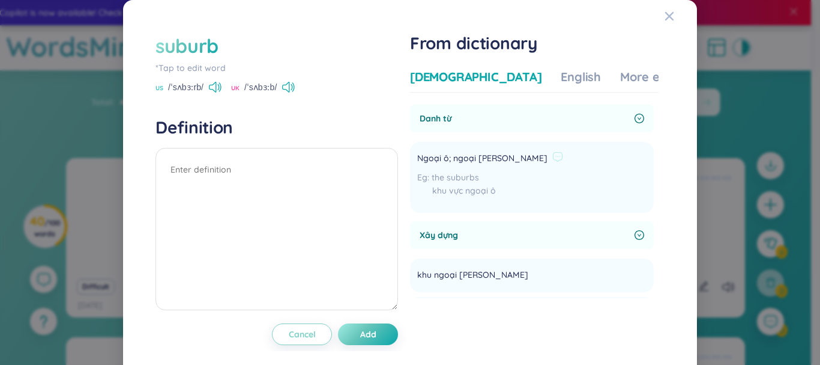
click at [460, 157] on span "Ngoại ô; ngoại [PERSON_NAME]" at bounding box center [482, 158] width 130 height 14
copy div "Ngoại ô; ngoại [PERSON_NAME]"
paste textarea "Ngoại ô; ngoại [PERSON_NAME]"
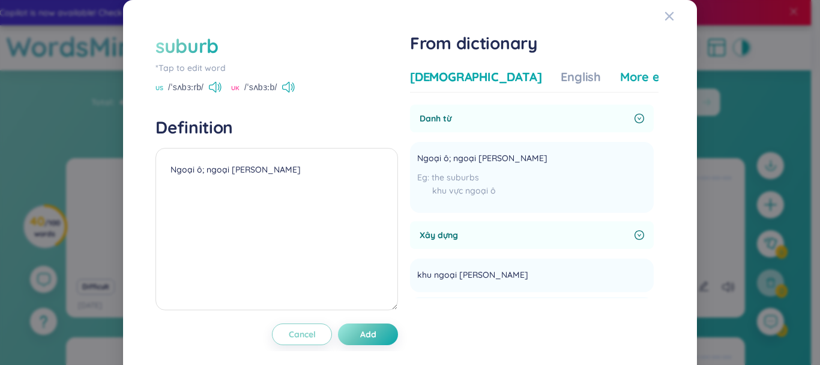
click at [620, 74] on div "More examples" at bounding box center [663, 76] width 87 height 17
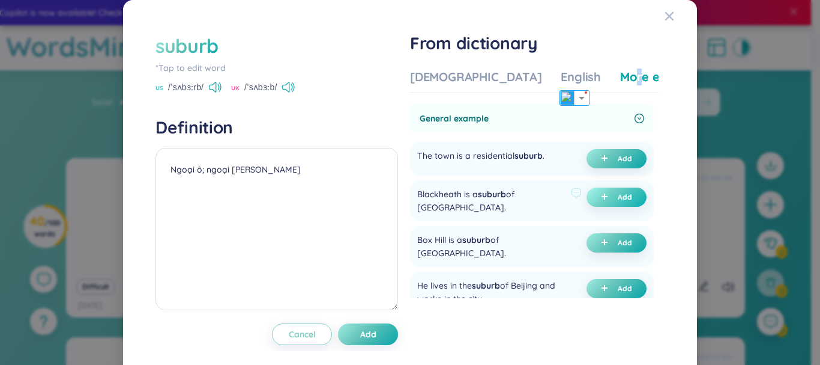
click at [604, 198] on button "Add" at bounding box center [617, 196] width 60 height 19
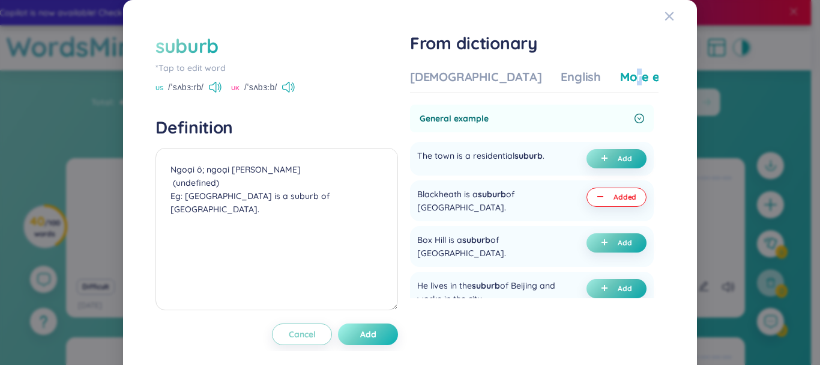
click at [384, 330] on button "Add" at bounding box center [368, 334] width 60 height 22
type textarea "Ngoại ô; ngoại [PERSON_NAME] (undefined) Eg: [GEOGRAPHIC_DATA] is a suburb of […"
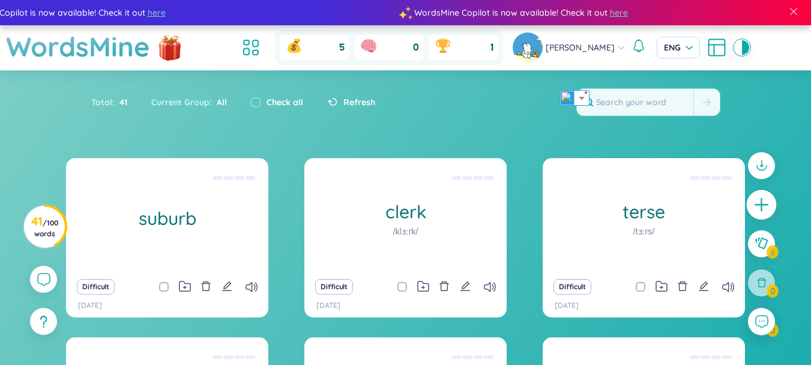
click at [748, 208] on div at bounding box center [761, 249] width 39 height 207
click at [758, 203] on icon "plus" at bounding box center [762, 204] width 17 height 17
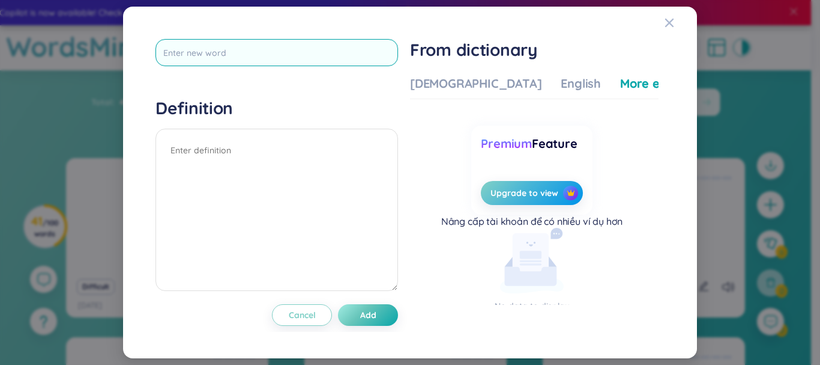
click at [324, 48] on input "text" at bounding box center [277, 52] width 243 height 27
type input "humanitarian"
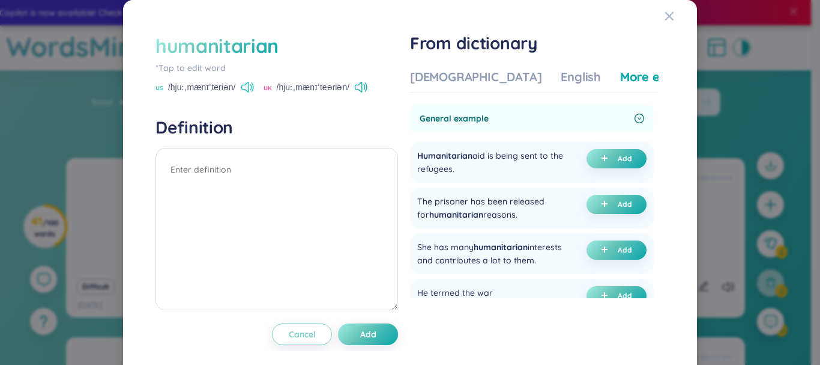
click at [244, 86] on icon at bounding box center [247, 87] width 13 height 11
click at [457, 74] on div "[DEMOGRAPHIC_DATA]" at bounding box center [476, 76] width 132 height 17
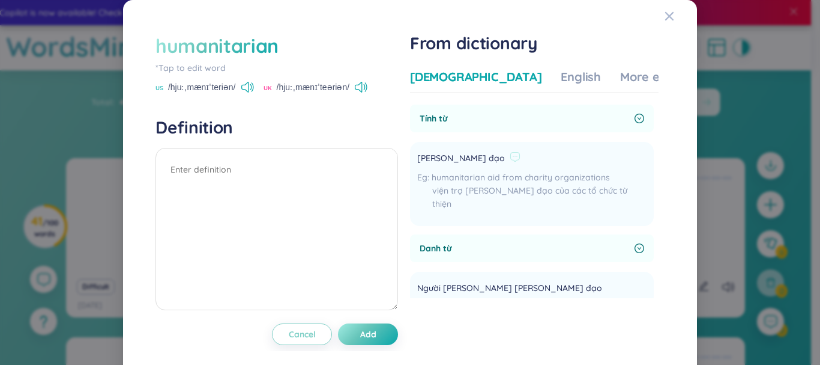
click at [446, 157] on span "[PERSON_NAME] đạo" at bounding box center [461, 158] width 88 height 14
copy div "[PERSON_NAME] đạo"
click at [303, 168] on textarea at bounding box center [277, 229] width 243 height 162
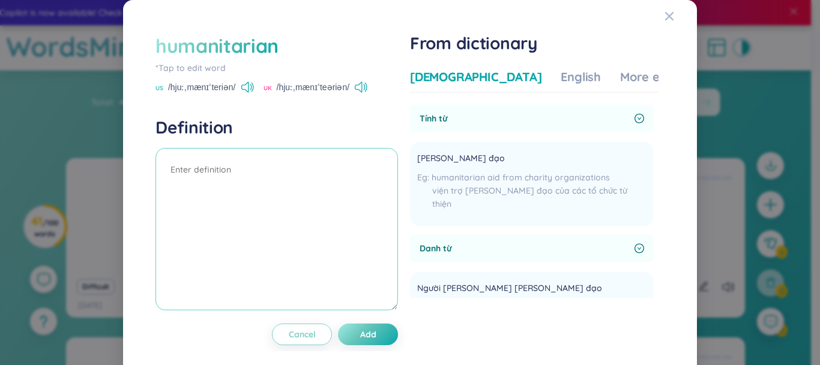
paste textarea "[PERSON_NAME] đạo"
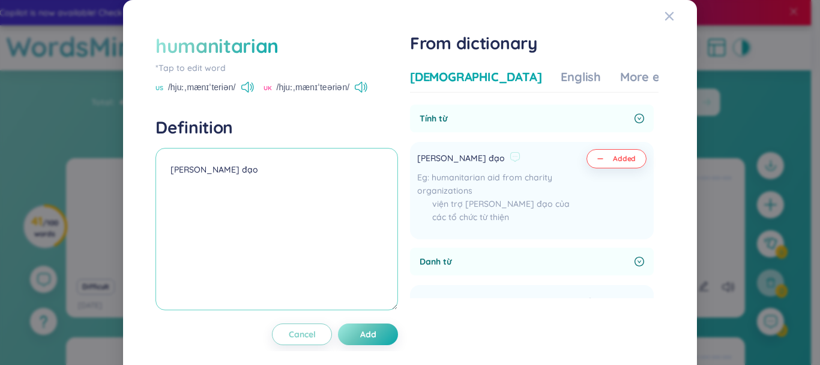
scroll to position [120, 0]
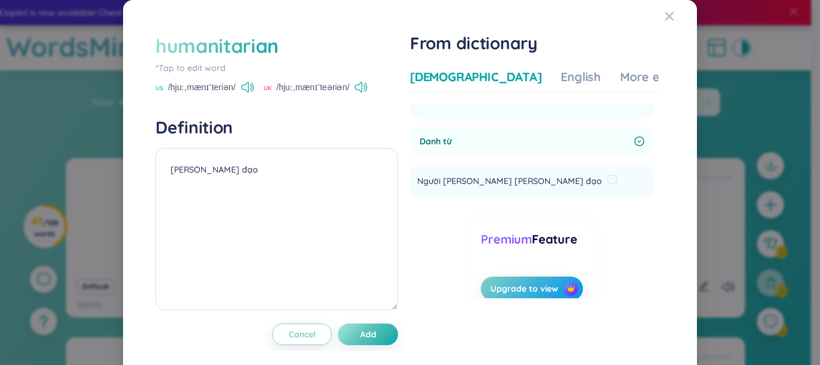
click at [509, 181] on span "Người [PERSON_NAME] [PERSON_NAME] đạo" at bounding box center [509, 181] width 185 height 14
copy li "Người [PERSON_NAME] [PERSON_NAME] đạo Add"
click at [235, 176] on textarea "[PERSON_NAME] đạo" at bounding box center [277, 229] width 243 height 162
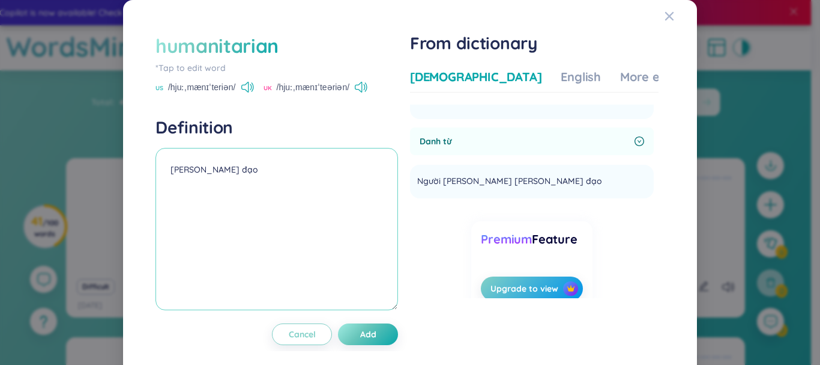
paste textarea "Người [PERSON_NAME] [PERSON_NAME] đạo"
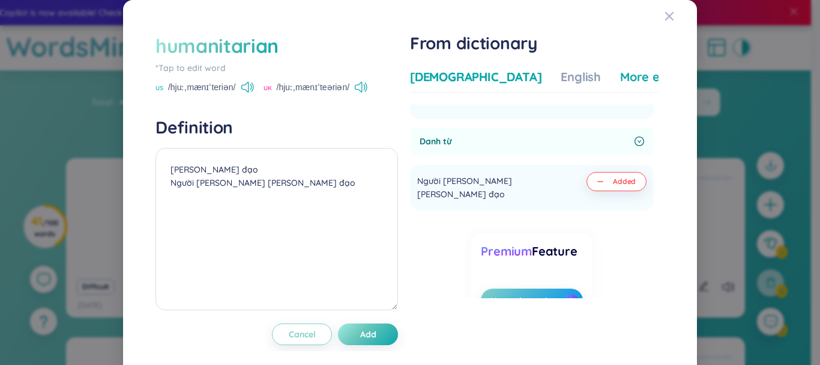
click at [620, 68] on div "More examples" at bounding box center [663, 76] width 87 height 17
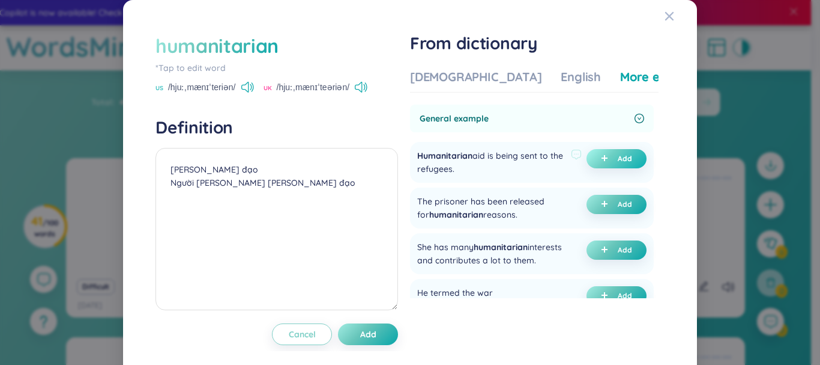
click at [604, 157] on button "Add" at bounding box center [617, 158] width 60 height 19
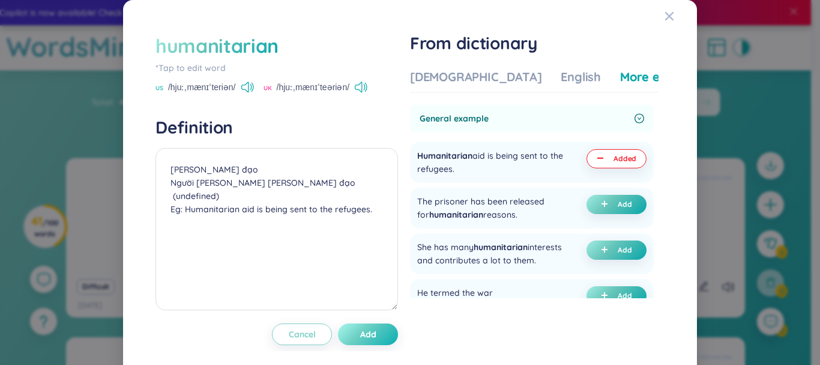
click at [375, 327] on button "Add" at bounding box center [368, 334] width 60 height 22
type textarea "[PERSON_NAME] đạo Người [PERSON_NAME] [PERSON_NAME] đạo (undefined) Eg: Humanit…"
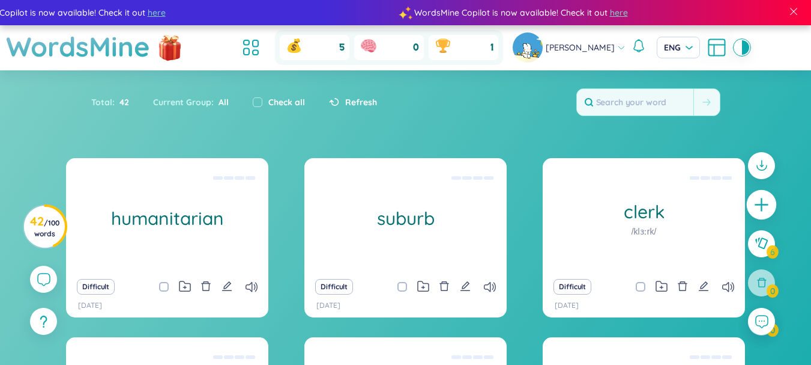
click at [760, 211] on icon "plus" at bounding box center [762, 204] width 17 height 17
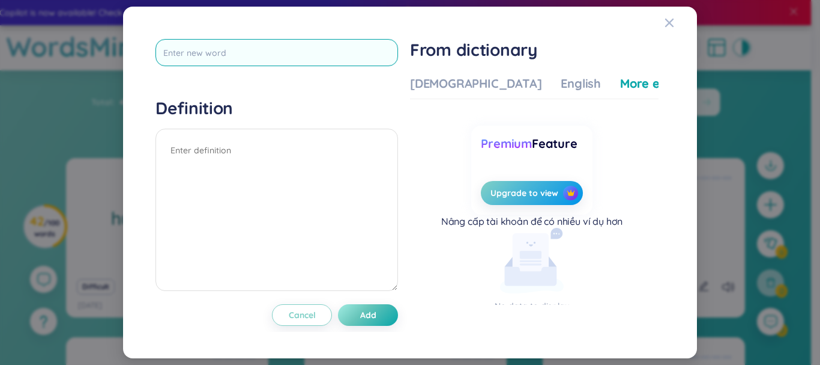
click at [323, 47] on input "text" at bounding box center [277, 52] width 243 height 27
type input "ambitious"
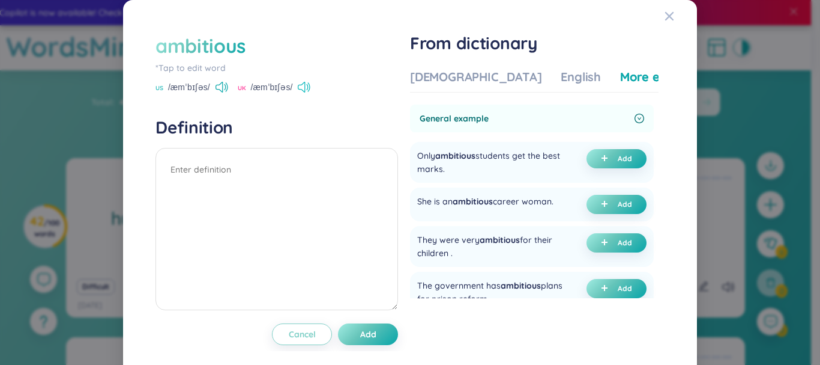
click at [304, 82] on icon at bounding box center [304, 87] width 13 height 11
click at [415, 83] on div "[DEMOGRAPHIC_DATA]" at bounding box center [476, 76] width 132 height 17
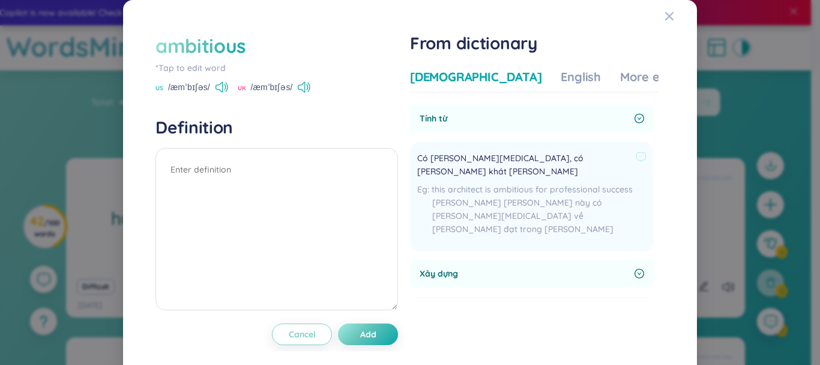
click at [449, 154] on span "Có [PERSON_NAME][MEDICAL_DATA], có [PERSON_NAME] khát [PERSON_NAME]" at bounding box center [524, 164] width 214 height 26
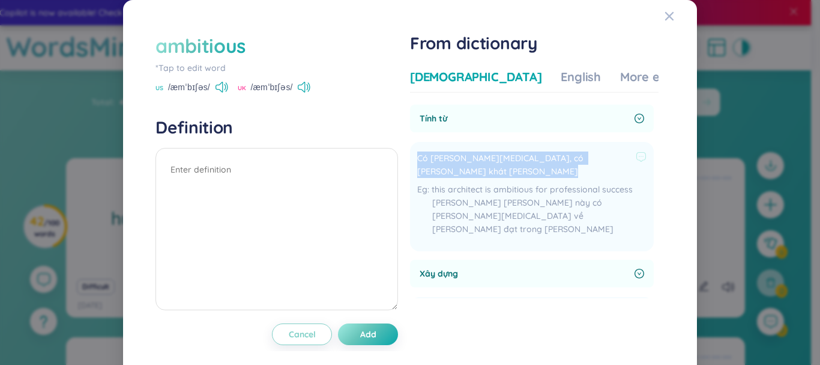
click at [449, 154] on span "Có [PERSON_NAME][MEDICAL_DATA], có [PERSON_NAME] khát [PERSON_NAME]" at bounding box center [524, 164] width 214 height 26
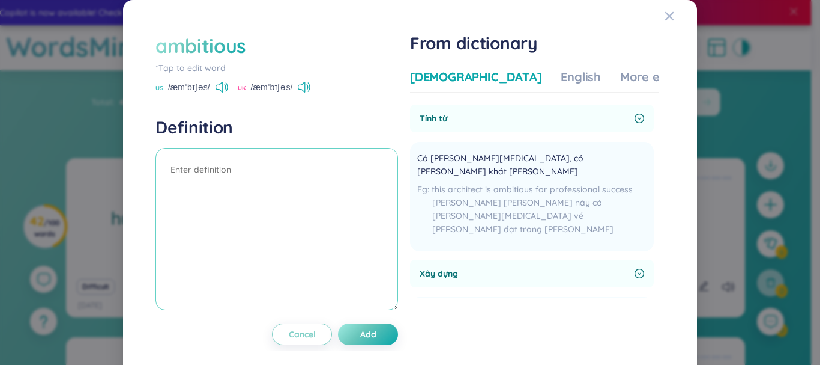
paste textarea "Có [PERSON_NAME][MEDICAL_DATA], có [PERSON_NAME] khát [PERSON_NAME]"
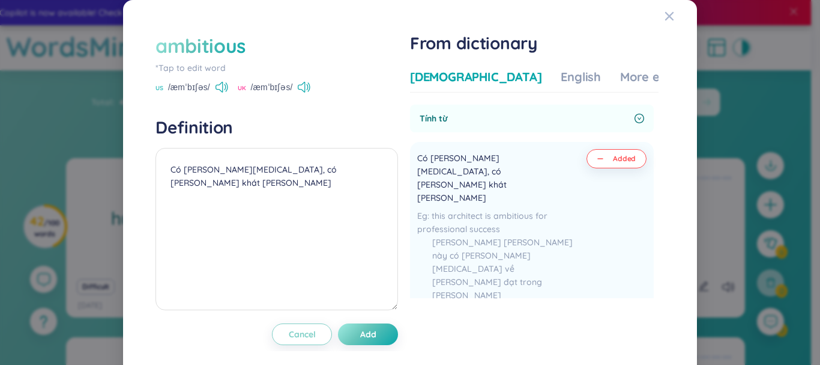
click at [612, 86] on div "Vietnamese English More examples" at bounding box center [558, 80] width 297 height 24
click at [620, 82] on div "More examples" at bounding box center [663, 76] width 87 height 17
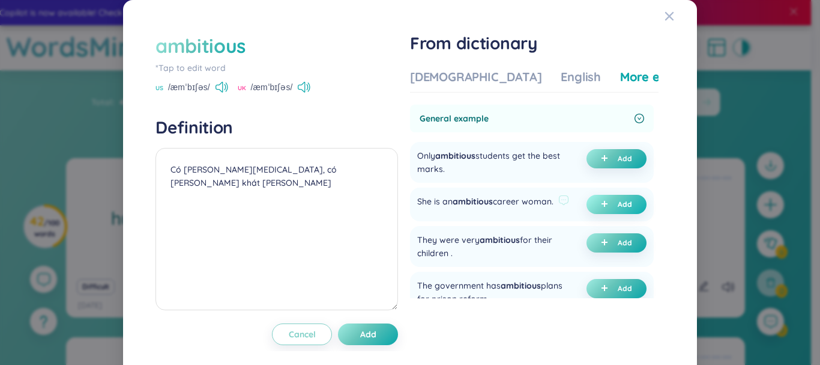
click at [601, 207] on span "plus" at bounding box center [607, 204] width 12 height 8
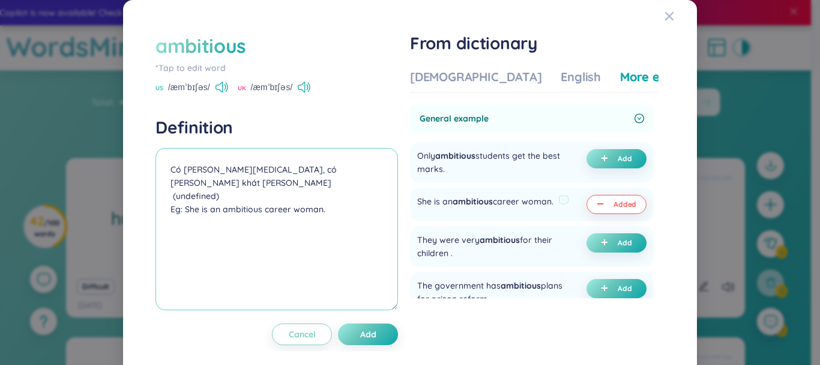
click at [295, 252] on textarea "Có [PERSON_NAME][MEDICAL_DATA], có [PERSON_NAME] khát [PERSON_NAME] (undefined)…" at bounding box center [277, 229] width 243 height 162
click at [361, 340] on button "Add" at bounding box center [368, 334] width 60 height 22
type textarea "Có [PERSON_NAME][MEDICAL_DATA], có [PERSON_NAME] khát [PERSON_NAME] (undefined)…"
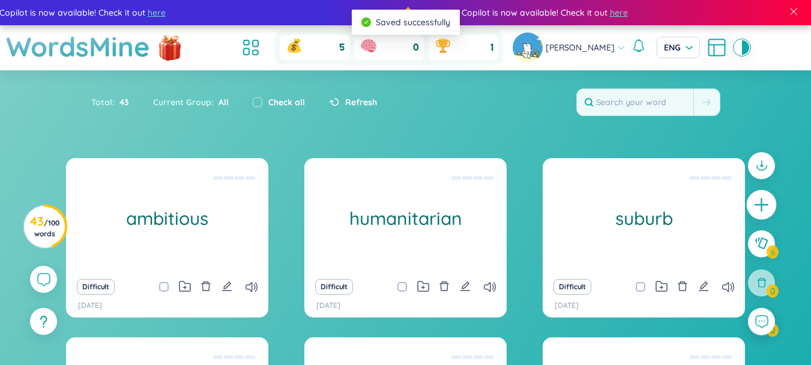
click at [762, 204] on icon "plus" at bounding box center [761, 204] width 1 height 13
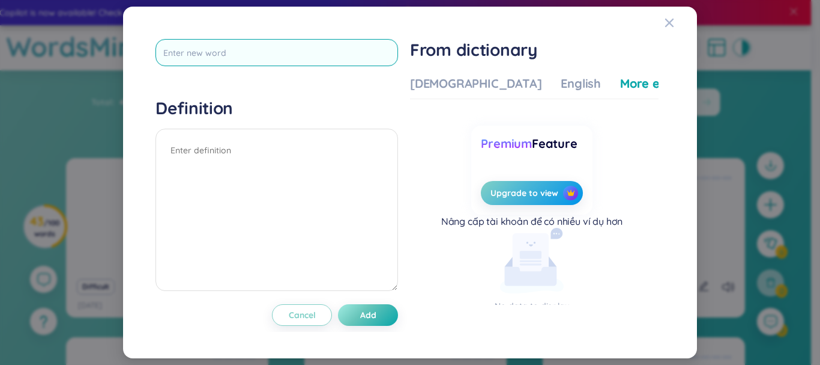
click at [337, 62] on input "text" at bounding box center [277, 52] width 243 height 27
click at [174, 52] on input "amtion" at bounding box center [277, 52] width 243 height 27
type input "ambition"
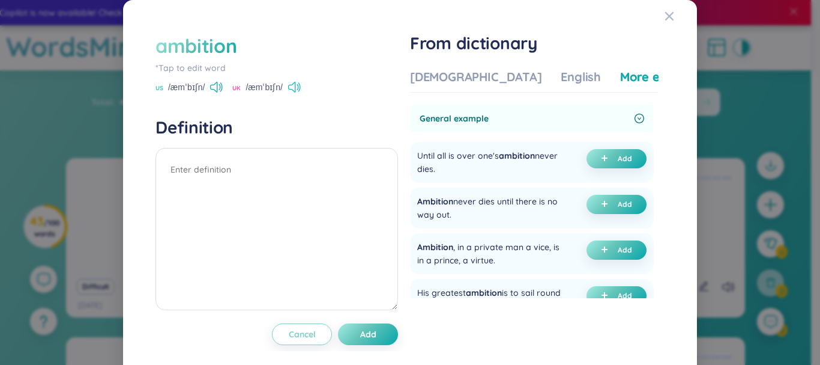
click at [295, 86] on icon at bounding box center [294, 87] width 13 height 11
click at [463, 76] on div "[DEMOGRAPHIC_DATA]" at bounding box center [476, 76] width 132 height 17
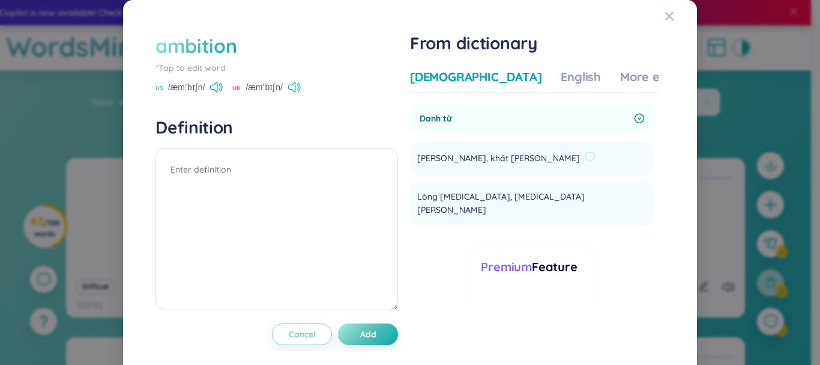
click at [476, 152] on span "[PERSON_NAME], khát [PERSON_NAME]" at bounding box center [498, 158] width 163 height 14
copy li "[PERSON_NAME], khát [PERSON_NAME] Add"
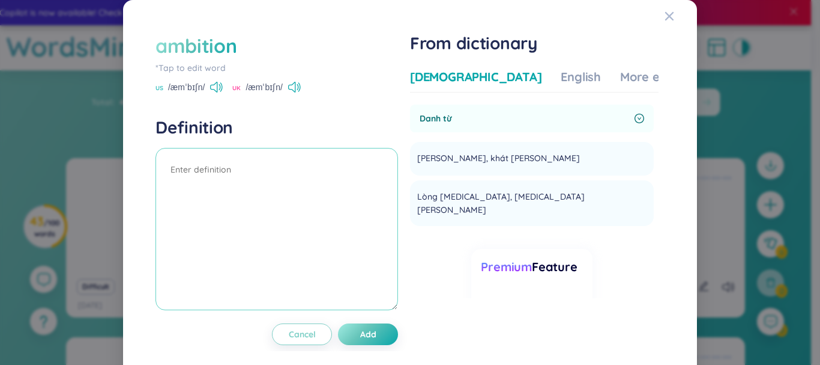
paste textarea "[PERSON_NAME], khát [PERSON_NAME]"
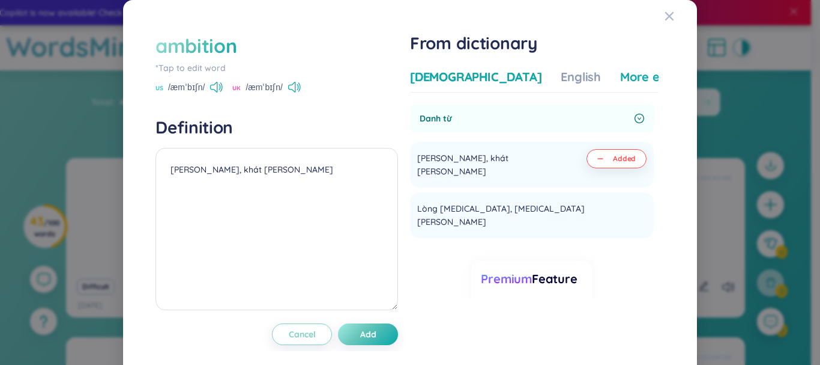
click at [620, 80] on div "More examples" at bounding box center [663, 76] width 87 height 17
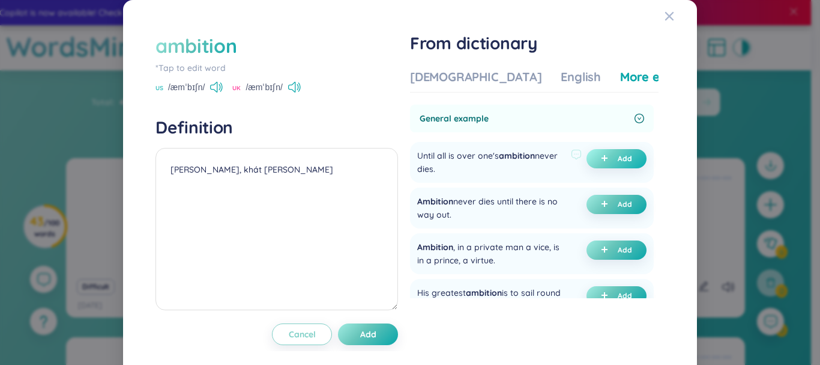
click at [601, 164] on button "Add" at bounding box center [617, 158] width 60 height 19
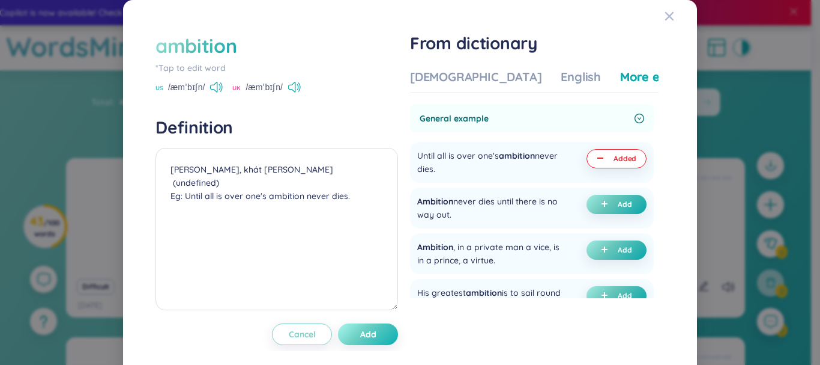
click at [353, 331] on button "Add" at bounding box center [368, 334] width 60 height 22
type textarea "[PERSON_NAME], khát [PERSON_NAME] (undefined) Eg: Until all is over one's ambit…"
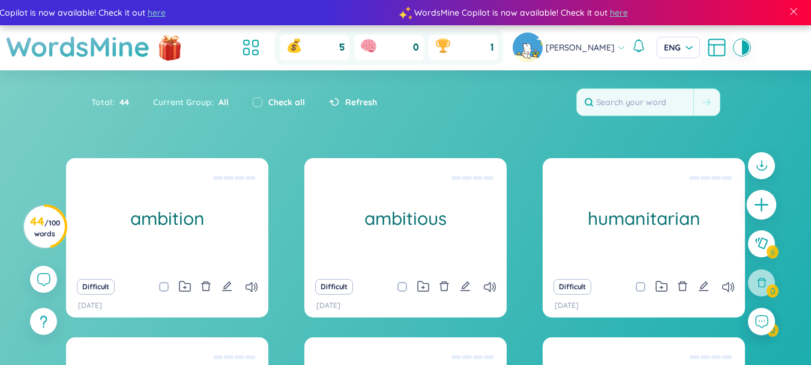
click at [769, 196] on div at bounding box center [762, 205] width 30 height 30
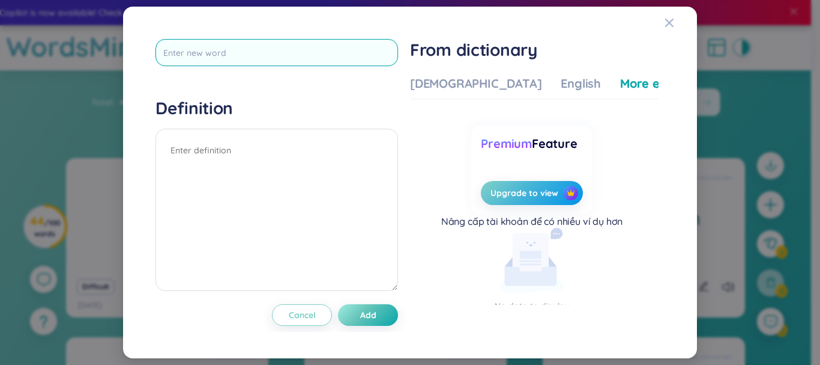
click at [187, 64] on input "text" at bounding box center [277, 52] width 243 height 27
type input "feather"
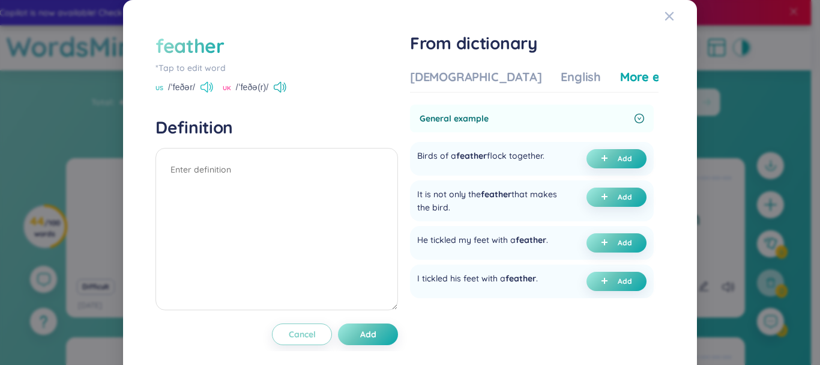
click at [204, 82] on icon at bounding box center [207, 87] width 13 height 11
click at [461, 80] on div "[DEMOGRAPHIC_DATA]" at bounding box center [476, 76] width 132 height 17
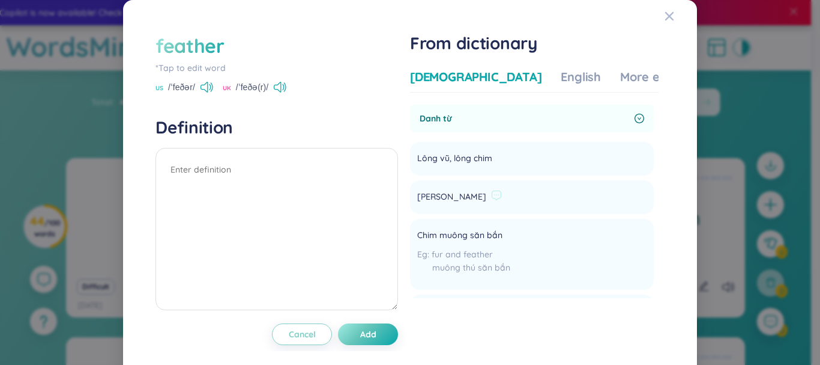
click at [434, 190] on span "[PERSON_NAME]" at bounding box center [451, 197] width 69 height 14
click at [428, 198] on span "[PERSON_NAME]" at bounding box center [451, 197] width 69 height 14
copy li "[PERSON_NAME] Add"
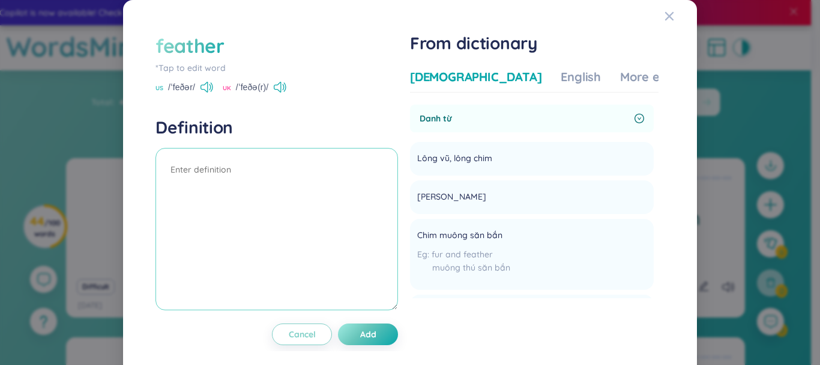
paste textarea "[PERSON_NAME]"
click at [563, 86] on div "Vietnamese English More examples" at bounding box center [558, 80] width 297 height 24
click at [620, 76] on div "More examples" at bounding box center [663, 76] width 87 height 17
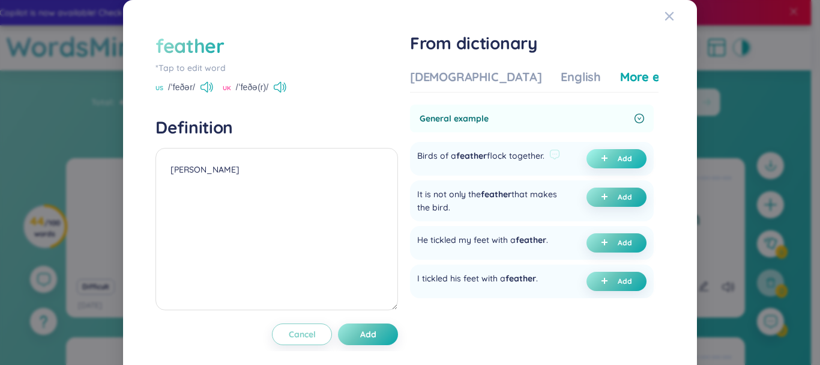
click at [605, 160] on icon "plus" at bounding box center [605, 158] width 1 height 6
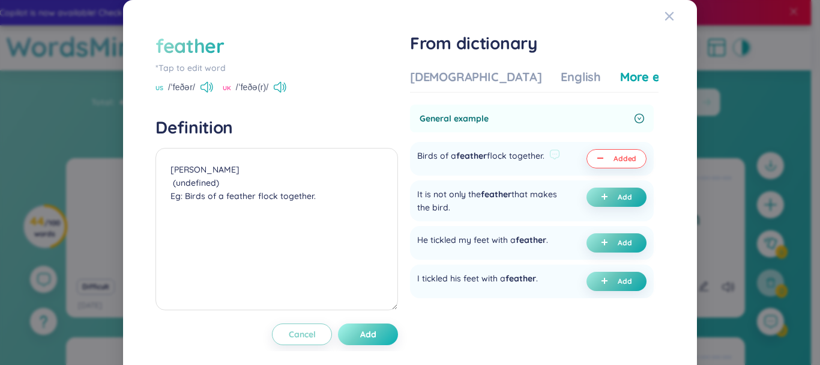
click at [362, 328] on span "Add" at bounding box center [368, 334] width 16 height 12
type textarea "[PERSON_NAME] (undefined) Eg: Birds of a feather flock together."
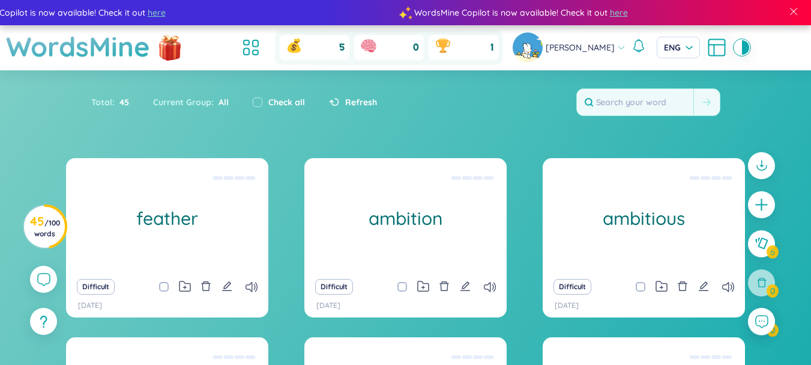
click at [759, 195] on div at bounding box center [761, 204] width 27 height 27
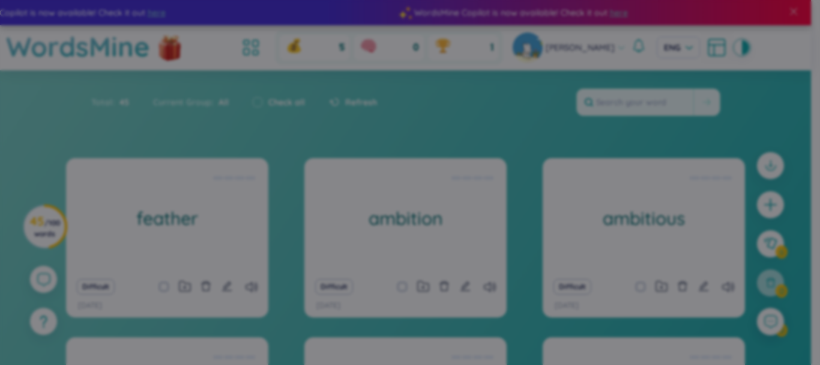
click at [760, 202] on div "Definition Cancel Add From dictionary Vietnamese English More examples Enter a …" at bounding box center [410, 182] width 820 height 365
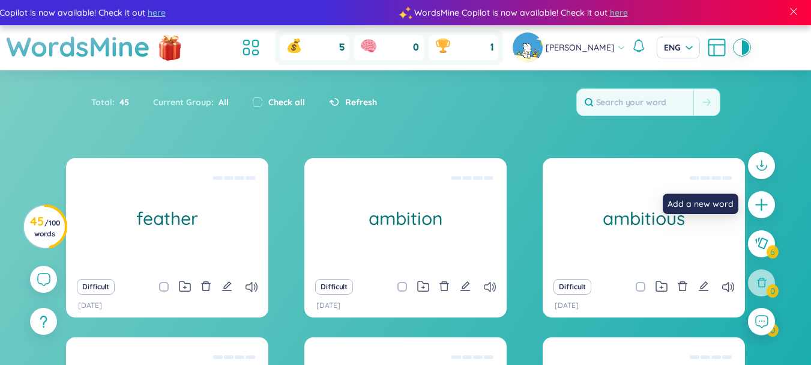
drag, startPoint x: 761, startPoint y: 200, endPoint x: 441, endPoint y: 109, distance: 332.8
click at [761, 201] on icon "plus" at bounding box center [761, 204] width 15 height 15
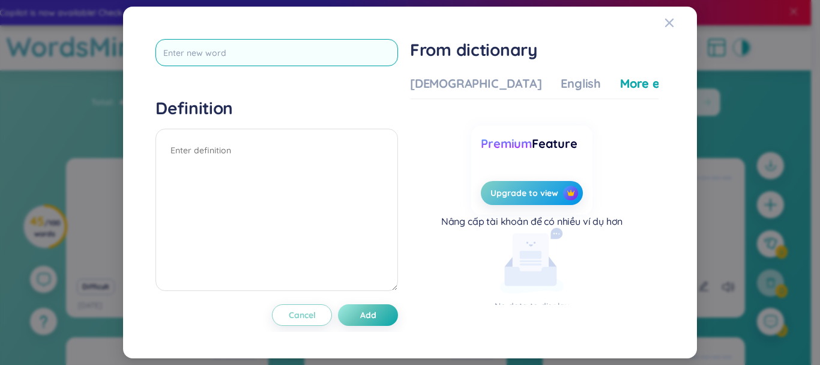
click at [252, 55] on input "text" at bounding box center [277, 52] width 243 height 27
type input "leather"
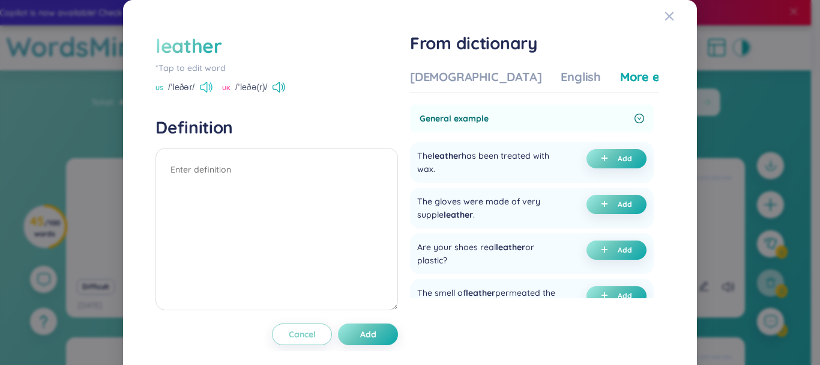
click at [203, 86] on icon at bounding box center [206, 87] width 13 height 11
click at [467, 76] on div "[DEMOGRAPHIC_DATA]" at bounding box center [476, 76] width 132 height 17
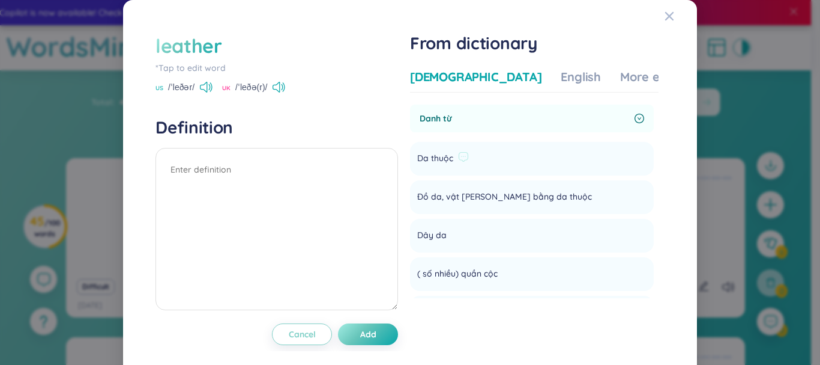
click at [438, 151] on span "Da thuộc" at bounding box center [435, 158] width 36 height 14
copy li "Da thuộc Add"
click at [238, 170] on textarea at bounding box center [277, 229] width 243 height 162
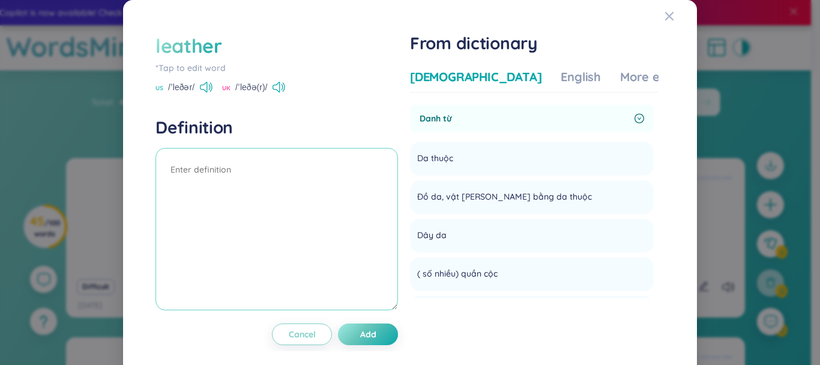
paste textarea "Da thuộc"
click at [620, 73] on div "More examples" at bounding box center [663, 76] width 87 height 17
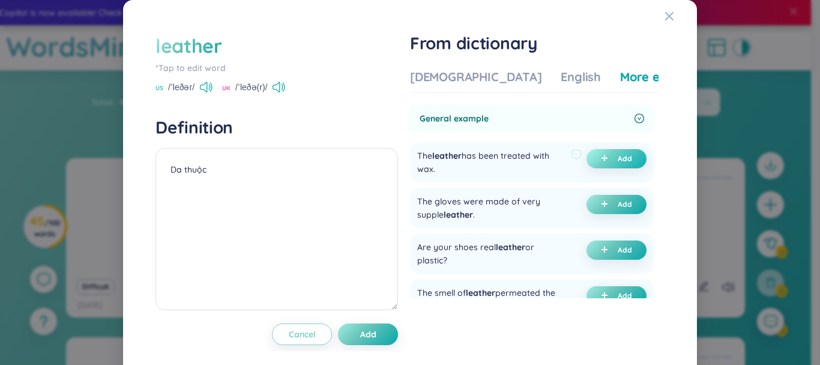
click at [608, 165] on button "Add" at bounding box center [617, 158] width 60 height 19
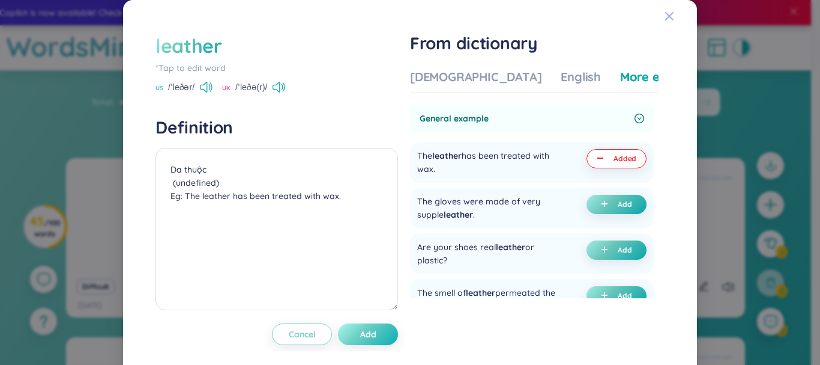
click at [382, 325] on button "Add" at bounding box center [368, 334] width 60 height 22
type textarea "Da thuộc (undefined) Eg: The leather has been treated with wax."
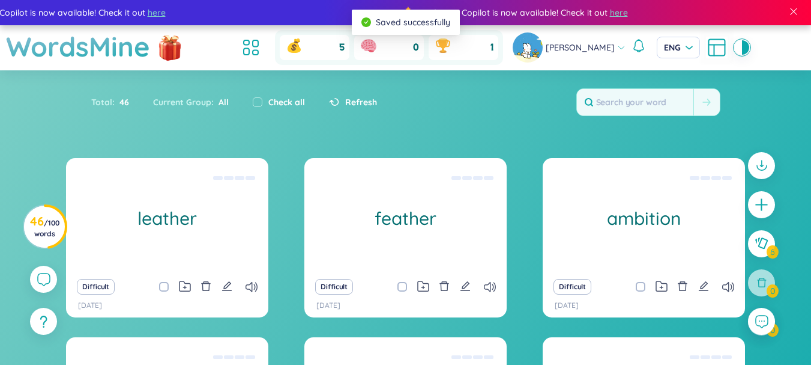
click at [241, 293] on div "Difficult" at bounding box center [167, 286] width 190 height 17
click at [246, 285] on icon at bounding box center [252, 287] width 12 height 10
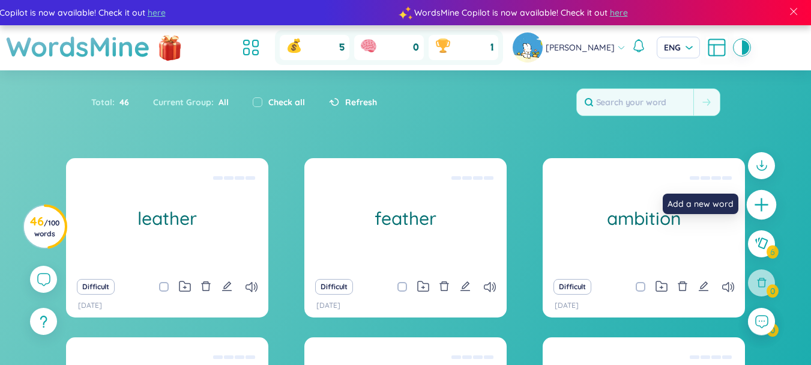
click at [768, 204] on icon "plus" at bounding box center [761, 204] width 13 height 1
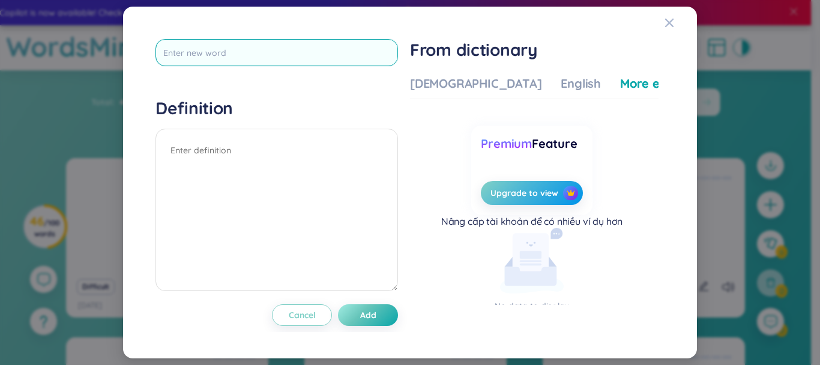
click at [298, 44] on input "text" at bounding box center [277, 52] width 243 height 27
type input "breath"
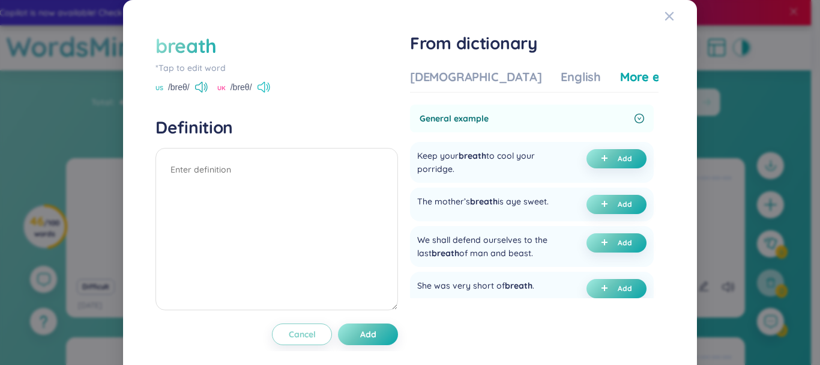
click at [265, 88] on icon at bounding box center [264, 87] width 13 height 11
click at [446, 85] on div "[DEMOGRAPHIC_DATA]" at bounding box center [476, 76] width 132 height 17
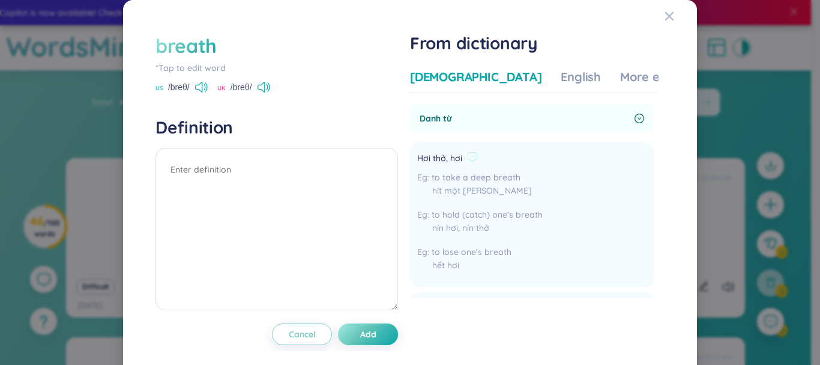
click at [447, 159] on span "Hơi thở, hơi" at bounding box center [439, 158] width 45 height 14
paste textarea "Hơi thở, hơi"
click at [620, 82] on div "More examples" at bounding box center [663, 76] width 87 height 17
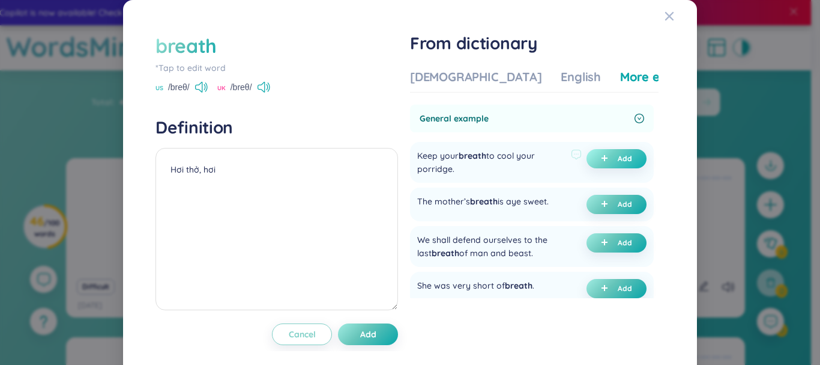
click at [601, 151] on button "Add" at bounding box center [617, 158] width 60 height 19
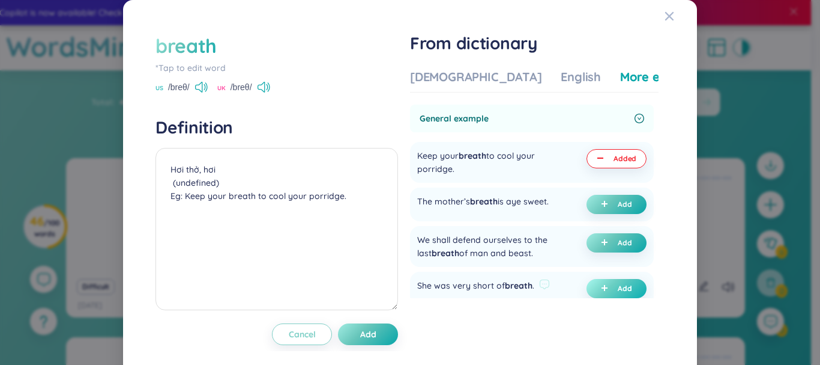
click at [618, 289] on span "Add" at bounding box center [625, 288] width 14 height 10
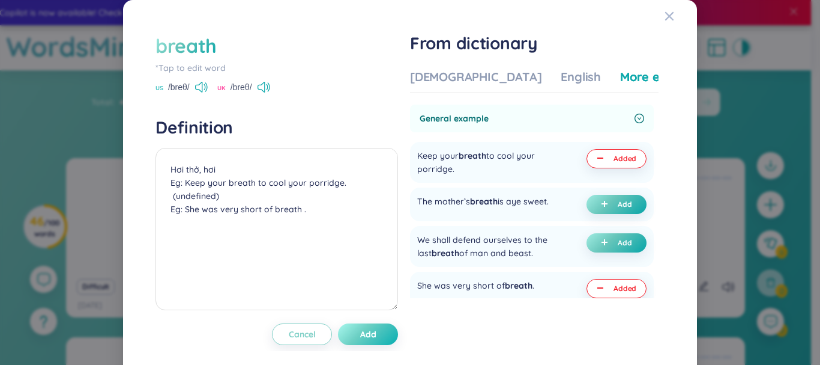
click at [366, 338] on span "Add" at bounding box center [368, 334] width 16 height 12
type textarea "Hơi thở, hơi Eg: Keep your breath to cool your porridge. (undefined) Eg: She wa…"
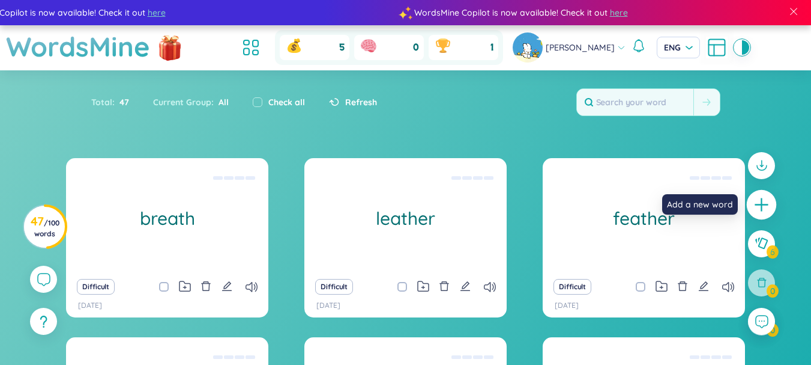
click at [755, 211] on icon "plus" at bounding box center [762, 204] width 17 height 17
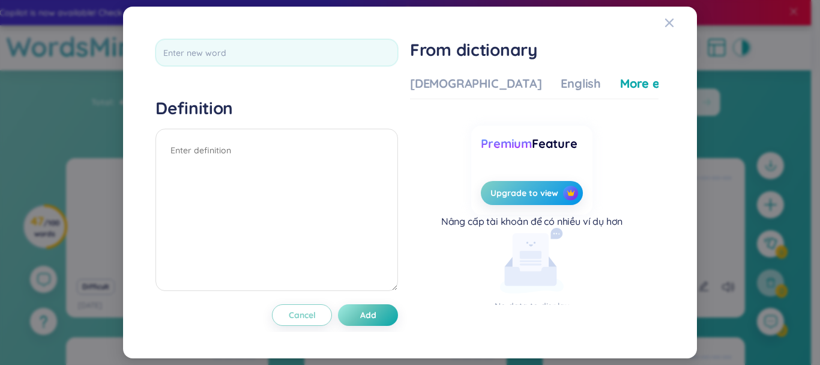
click at [351, 70] on div at bounding box center [277, 56] width 243 height 35
click at [363, 56] on input "text" at bounding box center [277, 52] width 243 height 27
type input "breathe"
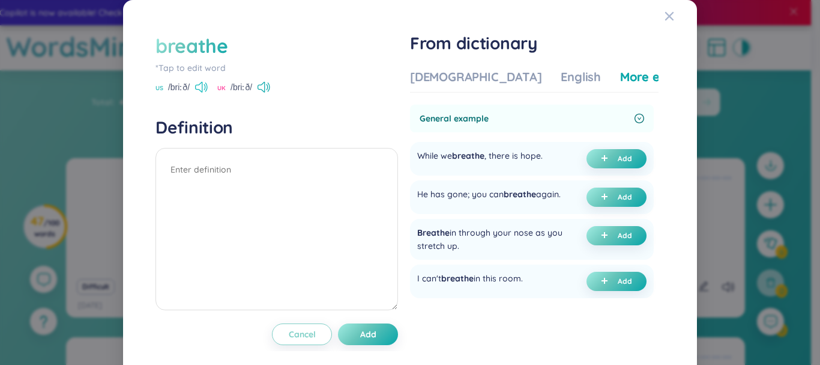
click at [206, 87] on icon at bounding box center [205, 86] width 2 height 6
click at [596, 166] on button "Add" at bounding box center [617, 158] width 60 height 19
click at [599, 157] on button "Added" at bounding box center [617, 158] width 60 height 19
click at [467, 82] on div "[DEMOGRAPHIC_DATA]" at bounding box center [476, 76] width 132 height 17
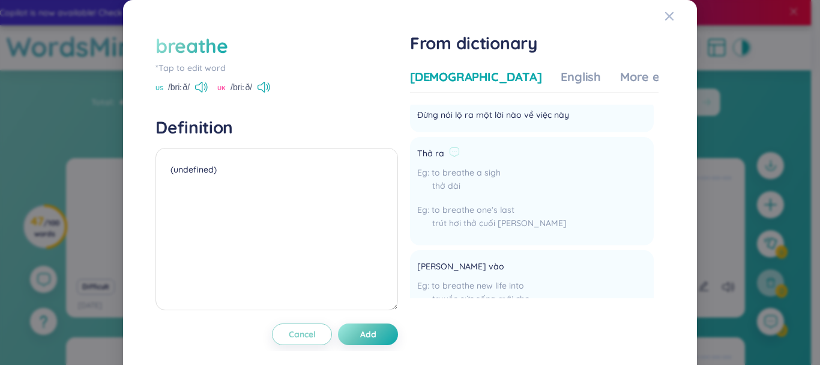
click at [425, 151] on span "Thở ra" at bounding box center [430, 154] width 27 height 14
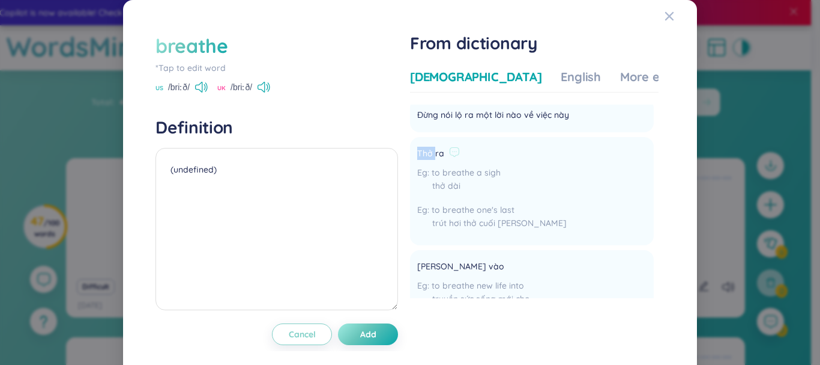
click at [425, 151] on span "Thở ra" at bounding box center [430, 154] width 27 height 14
click at [362, 166] on textarea "(undefined)" at bounding box center [277, 229] width 243 height 162
paste textarea "Thở ra"
drag, startPoint x: 219, startPoint y: 166, endPoint x: 151, endPoint y: 172, distance: 67.5
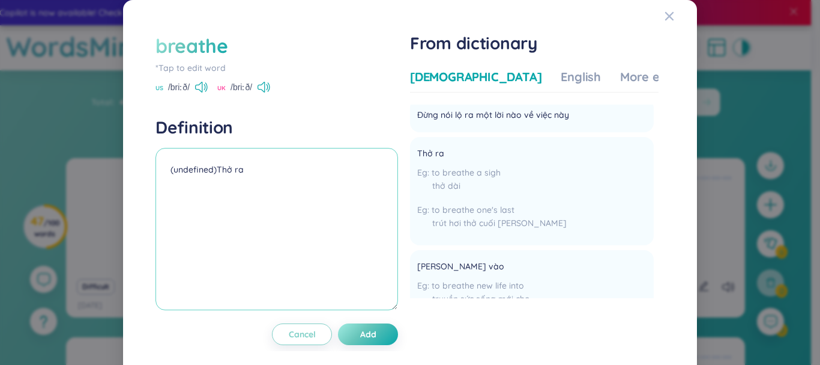
click at [151, 172] on div "breathe *Tap to edit word US /briːð/ [GEOGRAPHIC_DATA] /briːð/ Definition (unde…" at bounding box center [410, 188] width 521 height 324
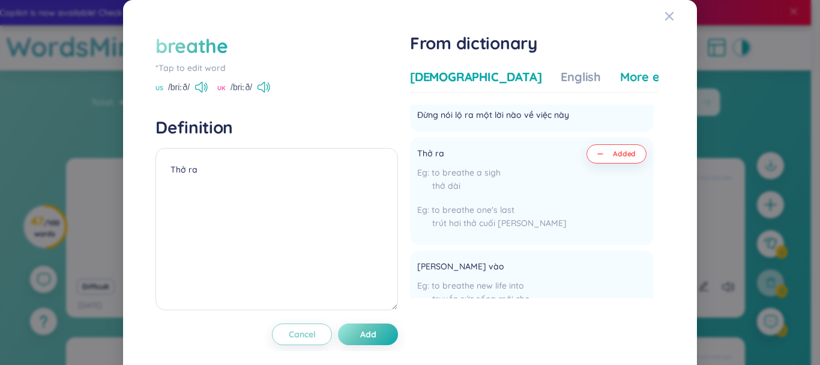
click at [620, 70] on div "More examples" at bounding box center [663, 76] width 87 height 17
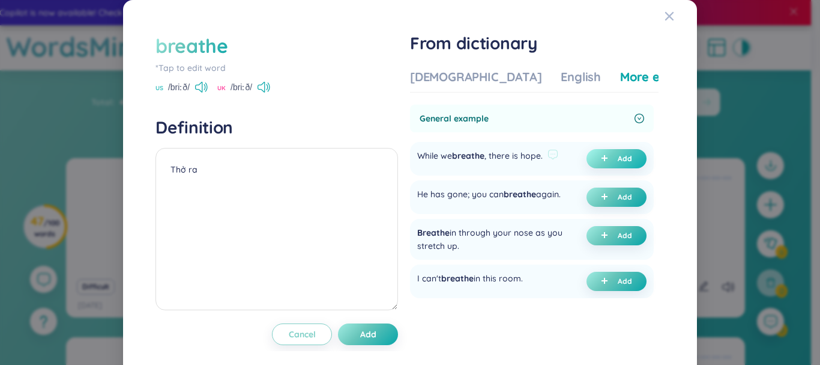
click at [620, 163] on button "Add" at bounding box center [617, 158] width 60 height 19
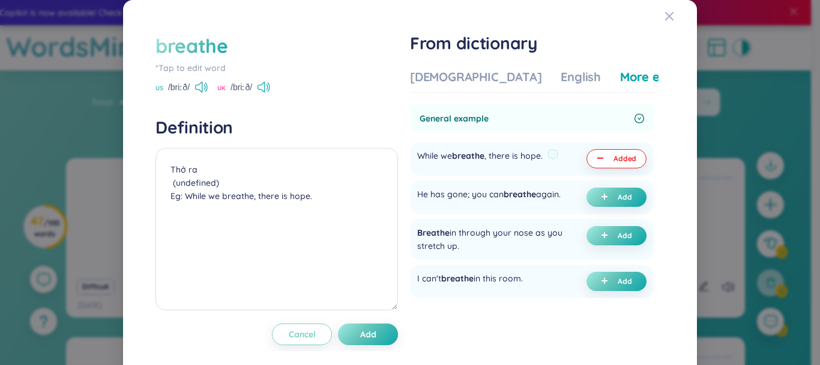
click at [498, 156] on div "While we breathe , there is hope." at bounding box center [480, 158] width 126 height 19
click at [515, 181] on img at bounding box center [519, 182] width 16 height 16
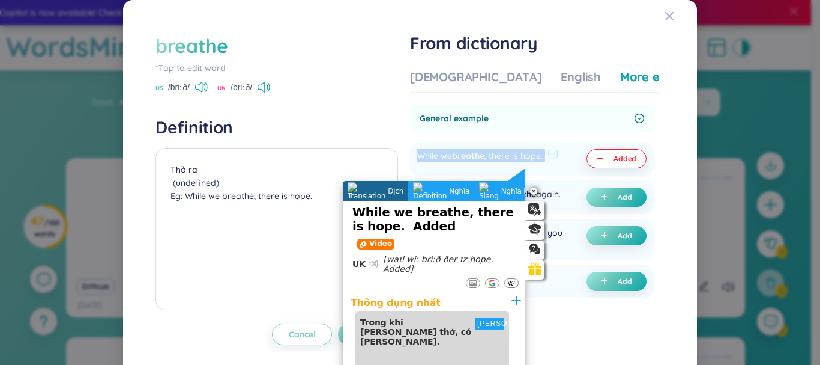
click at [486, 163] on div "While we breathe , there is hope." at bounding box center [480, 158] width 126 height 19
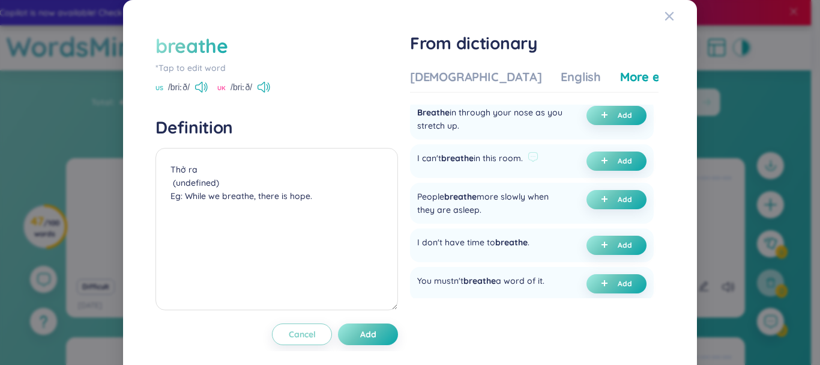
scroll to position [180, 0]
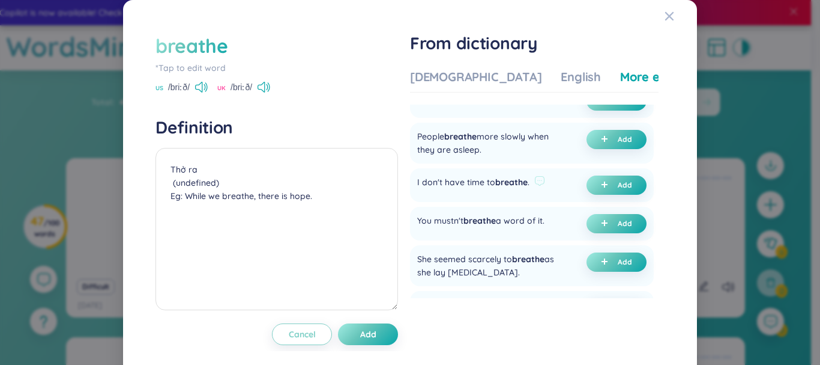
click at [486, 190] on div "I don't have time to breathe ." at bounding box center [473, 184] width 112 height 19
click at [517, 211] on img at bounding box center [519, 216] width 16 height 16
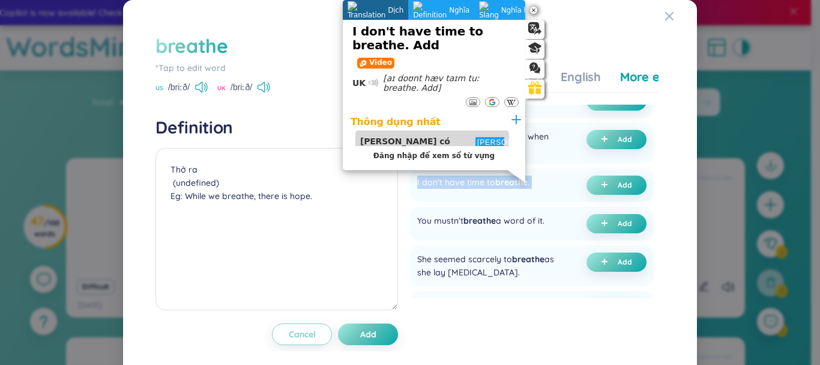
scroll to position [60, 0]
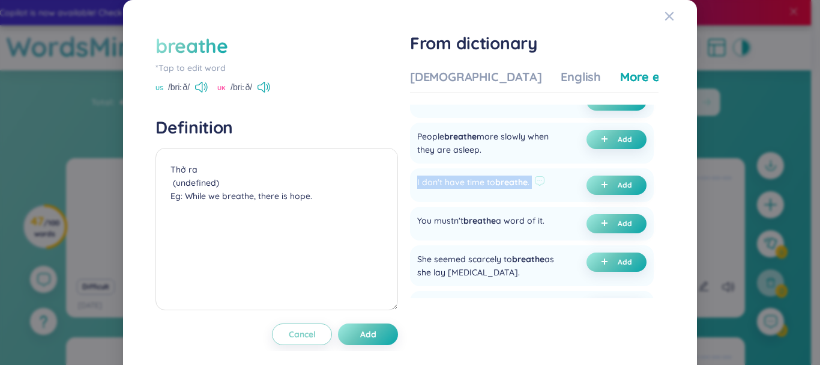
click at [461, 187] on div "I don't have time to breathe ." at bounding box center [473, 184] width 112 height 19
click at [455, 142] on span "breathe" at bounding box center [460, 136] width 32 height 11
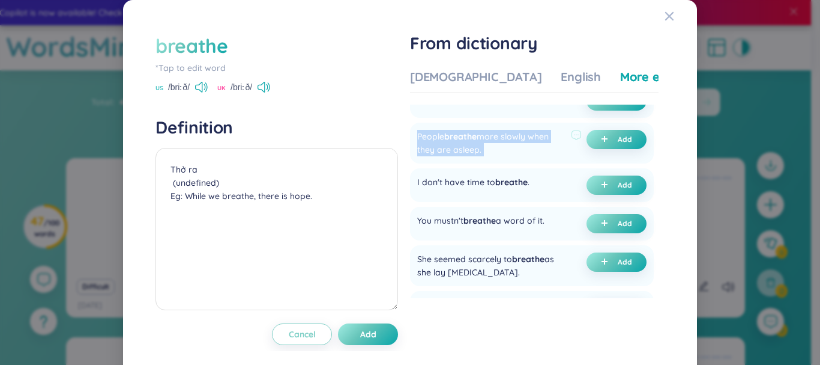
click at [455, 142] on span "breathe" at bounding box center [460, 136] width 32 height 11
click at [516, 183] on img at bounding box center [519, 177] width 16 height 16
click at [498, 179] on div "I don't have time to breathe . Add" at bounding box center [532, 185] width 244 height 34
click at [362, 327] on button "Add" at bounding box center [368, 334] width 60 height 22
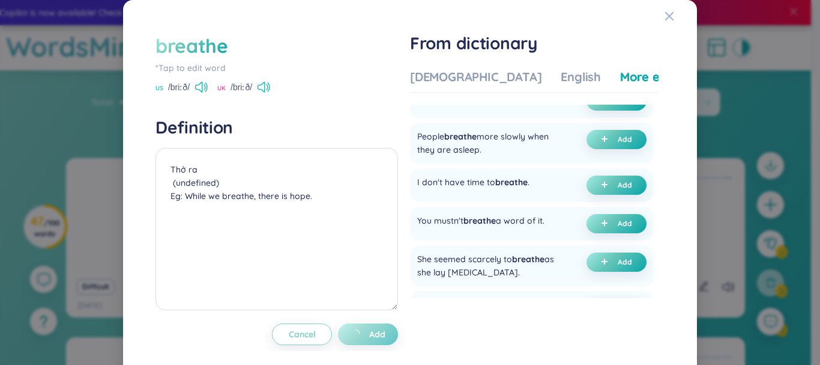
type textarea "Thở ra (undefined) Eg: While we breathe, there is hope."
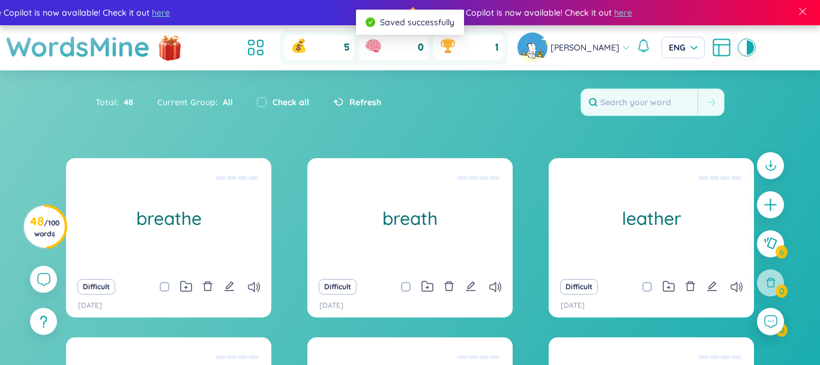
click at [771, 204] on div at bounding box center [770, 204] width 27 height 27
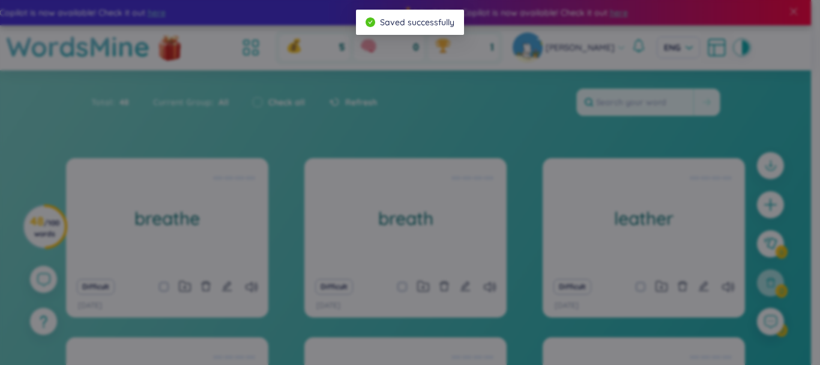
scroll to position [16, 0]
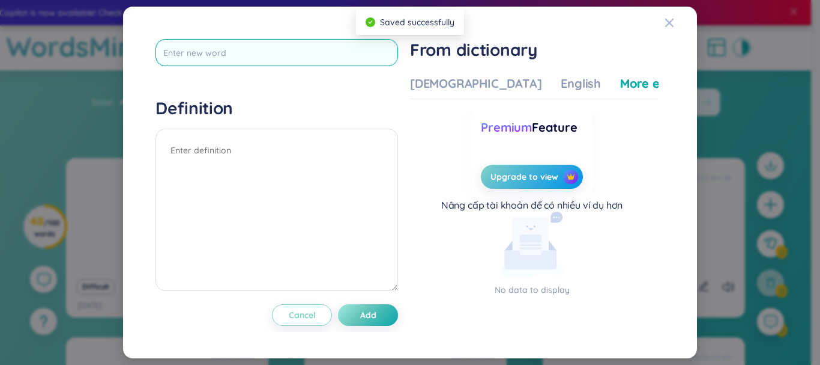
click at [237, 57] on input "text" at bounding box center [277, 52] width 243 height 27
type input "ease"
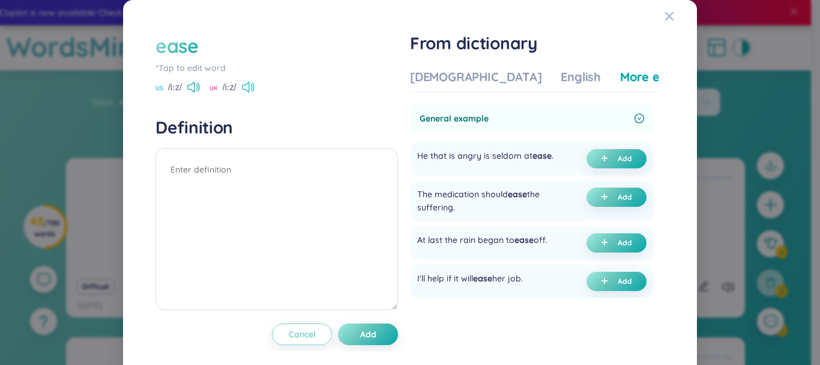
click at [250, 89] on icon at bounding box center [248, 87] width 13 height 11
click at [462, 78] on div "[DEMOGRAPHIC_DATA]" at bounding box center [476, 76] width 132 height 17
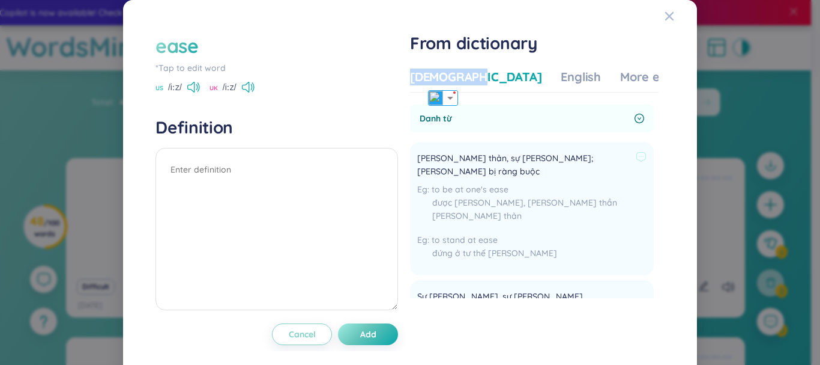
click at [456, 151] on div "[PERSON_NAME] thản, sự [PERSON_NAME]; [PERSON_NAME] bị ràng buộc to be at one's…" at bounding box center [531, 208] width 229 height 119
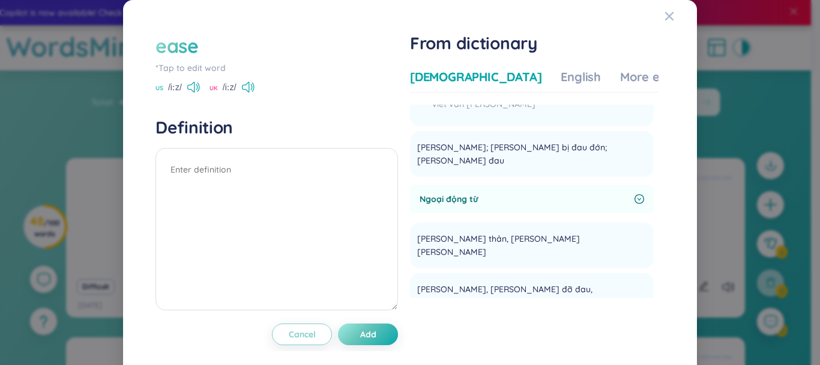
scroll to position [420, 0]
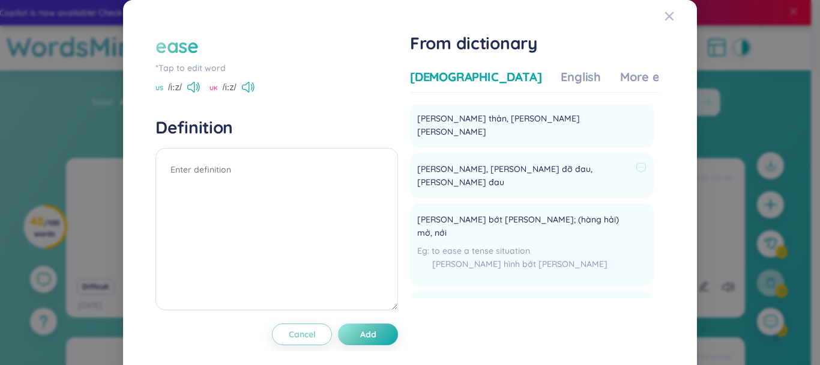
click at [548, 162] on span "[PERSON_NAME], [PERSON_NAME] đỡ đau, [PERSON_NAME] đau" at bounding box center [524, 175] width 214 height 26
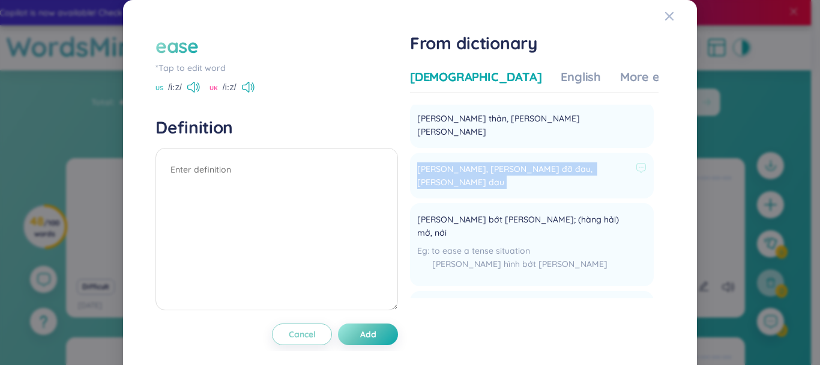
click at [548, 162] on span "[PERSON_NAME], [PERSON_NAME] đỡ đau, [PERSON_NAME] đau" at bounding box center [524, 175] width 214 height 26
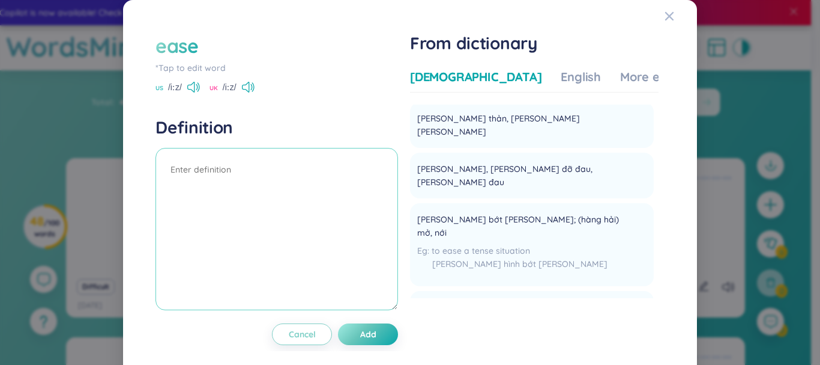
paste textarea "[PERSON_NAME], [PERSON_NAME] đỡ đau, [PERSON_NAME] đau"
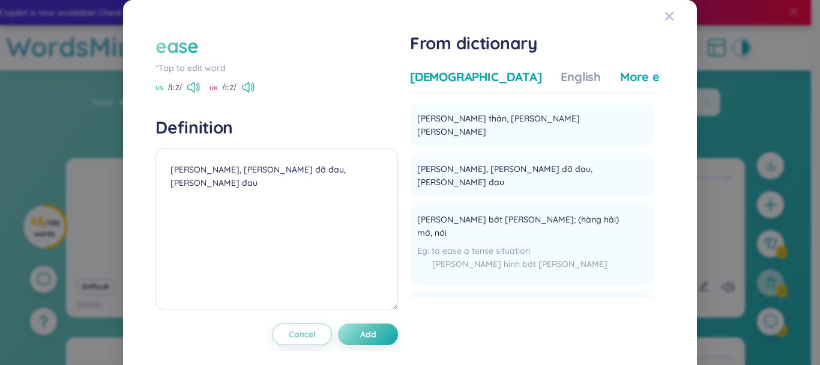
click at [620, 82] on div "More examples" at bounding box center [663, 76] width 87 height 17
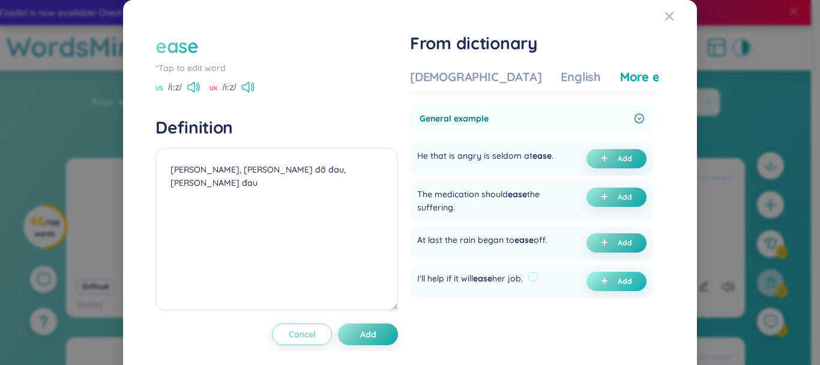
click at [608, 276] on button "Add" at bounding box center [617, 280] width 60 height 19
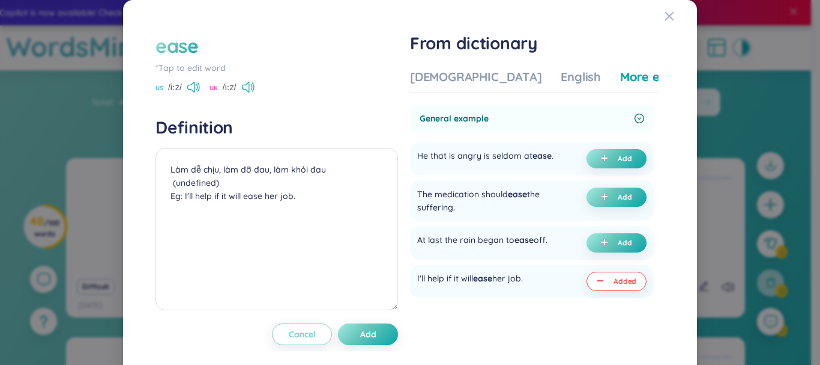
scroll to position [120, 0]
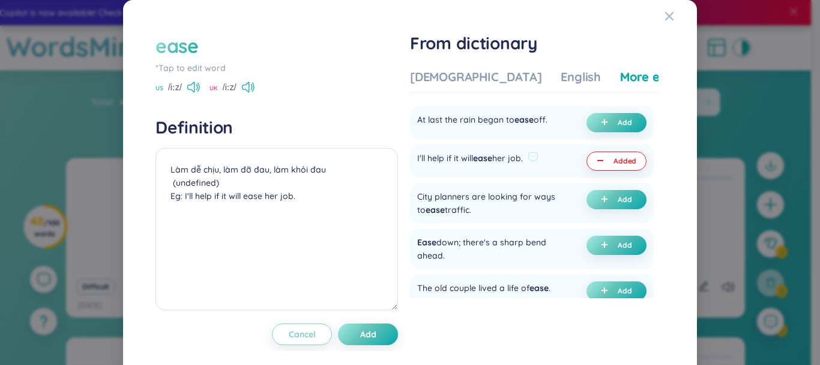
click at [495, 165] on div "I'll help if it will ease her job." at bounding box center [470, 160] width 106 height 19
click at [497, 156] on div "I'll help if it will ease her job." at bounding box center [470, 160] width 106 height 19
click at [516, 187] on img at bounding box center [519, 185] width 16 height 16
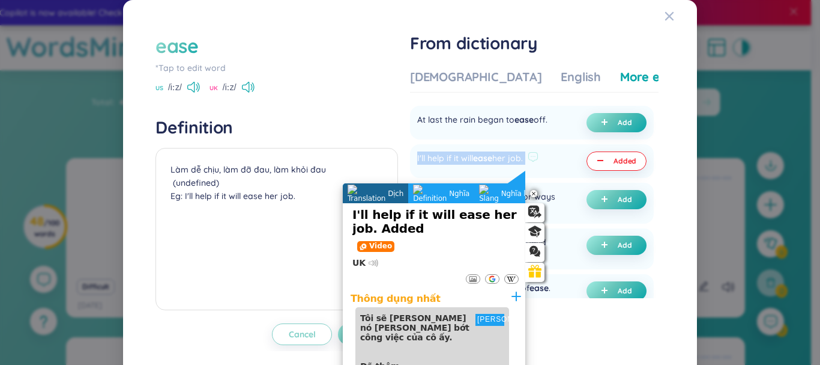
click at [536, 163] on div at bounding box center [533, 158] width 11 height 14
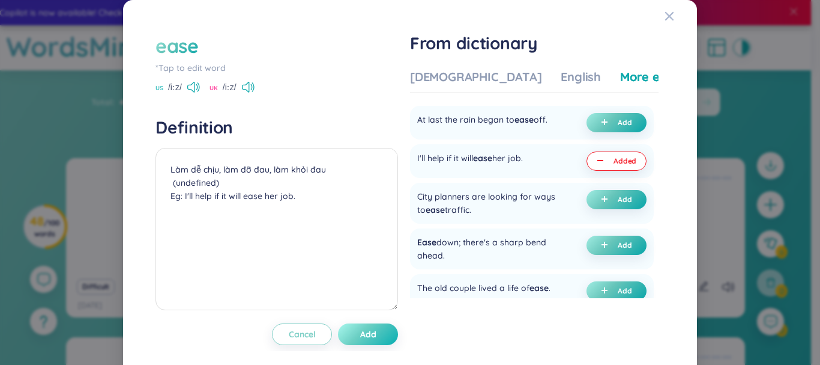
click at [377, 338] on button "Add" at bounding box center [368, 334] width 60 height 22
type textarea "Làm dễ chịu, làm đỡ đau, làm khỏi đau (undefined) Eg: I'll help if it will ease…"
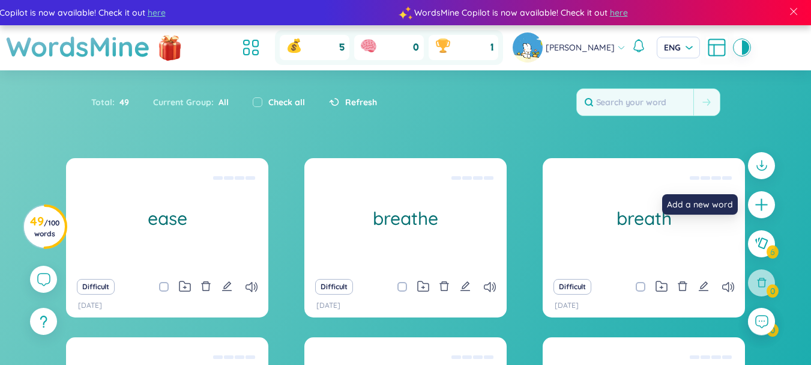
drag, startPoint x: 768, startPoint y: 204, endPoint x: 223, endPoint y: 110, distance: 553.2
click at [769, 204] on icon "plus" at bounding box center [761, 204] width 15 height 15
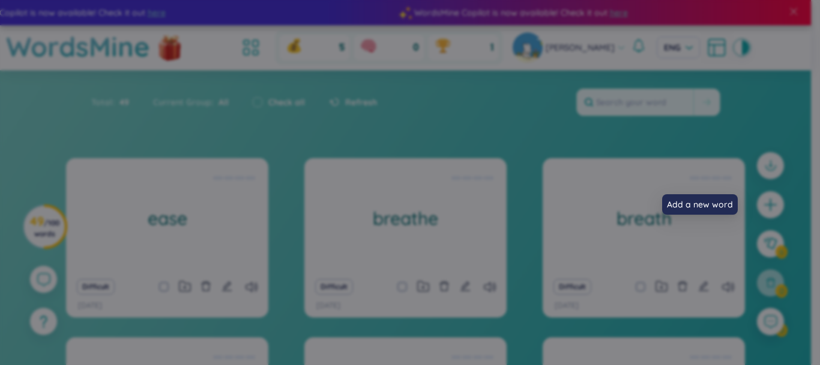
scroll to position [16, 0]
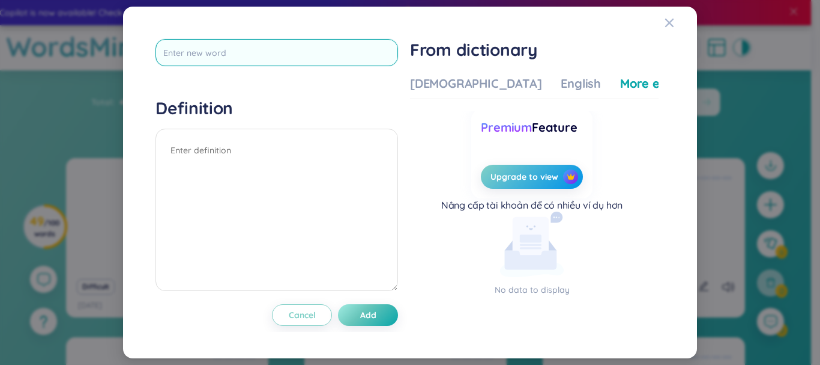
click at [271, 59] on input "text" at bounding box center [277, 52] width 243 height 27
type input "cânl"
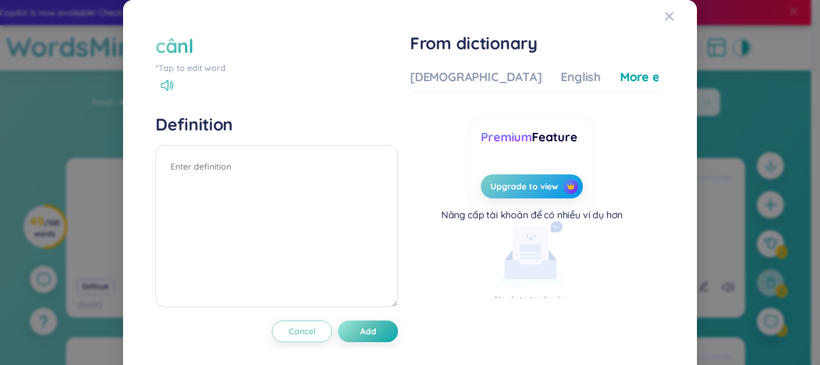
click at [222, 49] on div "cânl" at bounding box center [277, 45] width 243 height 26
click at [183, 52] on div "cânl" at bounding box center [175, 45] width 38 height 26
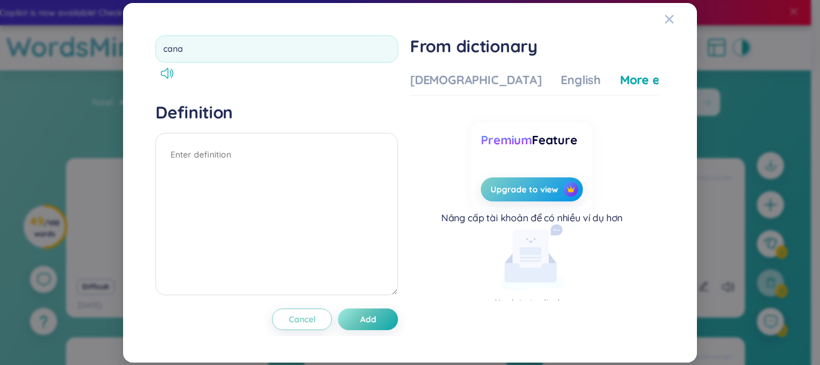
type input "canal"
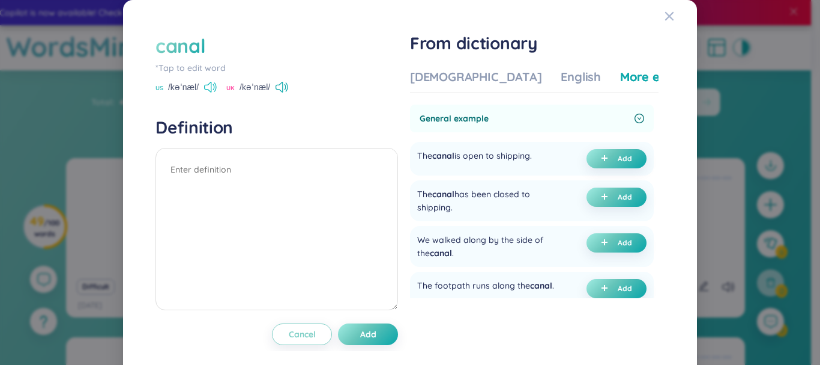
click at [213, 88] on icon at bounding box center [214, 86] width 2 height 6
click at [417, 80] on div "[DEMOGRAPHIC_DATA]" at bounding box center [476, 76] width 132 height 17
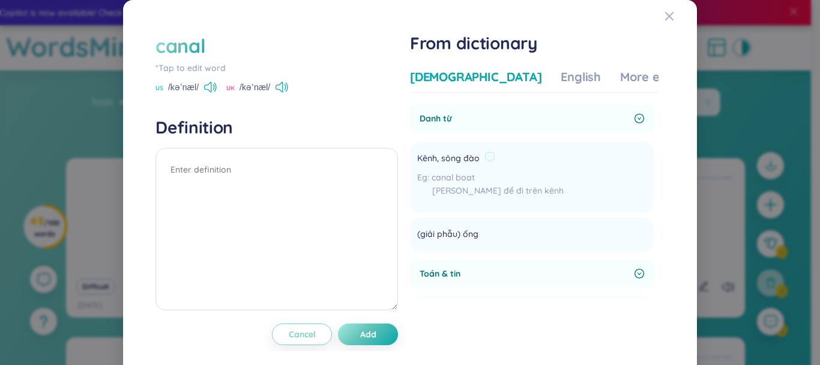
click at [464, 153] on span "Kênh, sông đào" at bounding box center [448, 158] width 62 height 14
paste textarea "Kênh, sông đào"
click at [620, 76] on div "More examples" at bounding box center [663, 76] width 87 height 17
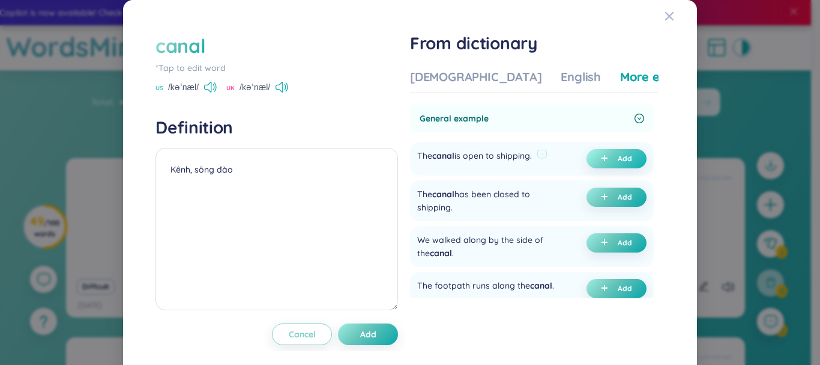
click at [605, 153] on button "Add" at bounding box center [617, 158] width 60 height 19
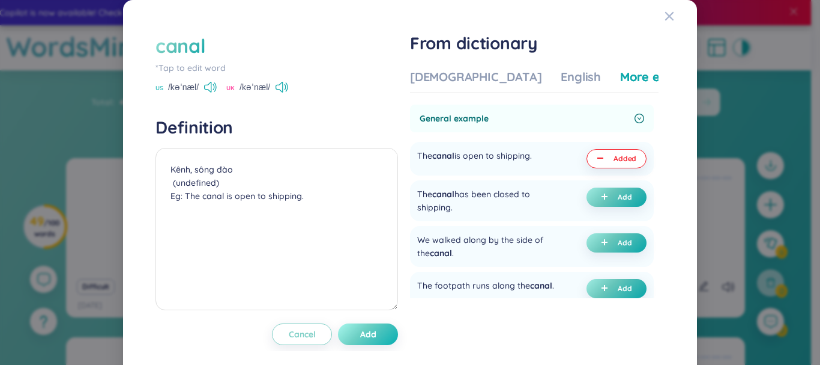
click at [369, 328] on span "Add" at bounding box center [368, 334] width 16 height 12
type textarea "Kênh, sông đào (undefined) Eg: The canal is open to shipping."
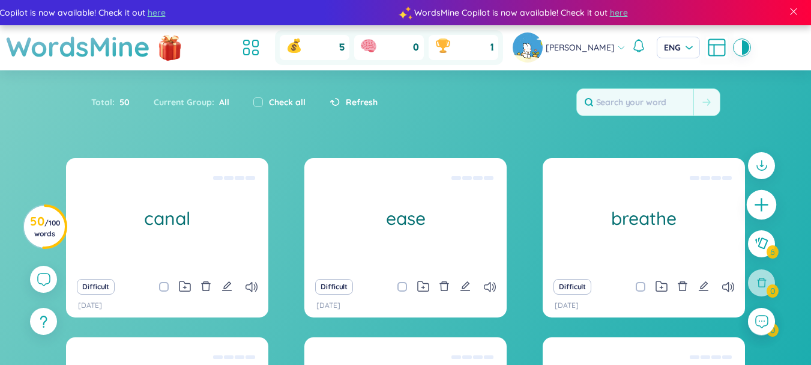
click at [761, 203] on icon "plus" at bounding box center [761, 204] width 1 height 13
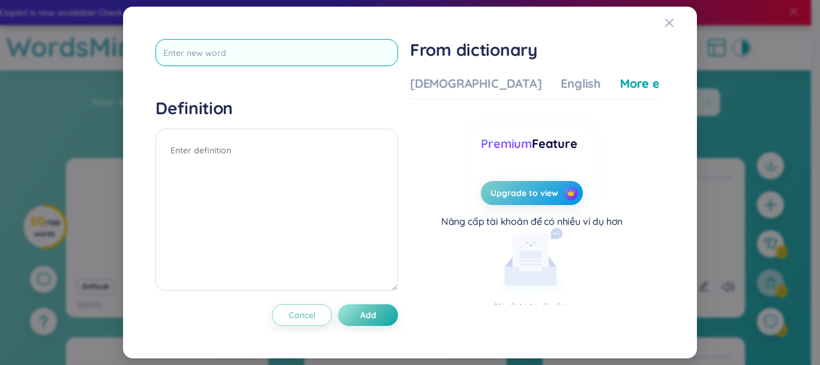
click at [292, 47] on input "text" at bounding box center [277, 52] width 243 height 27
type input "procedure"
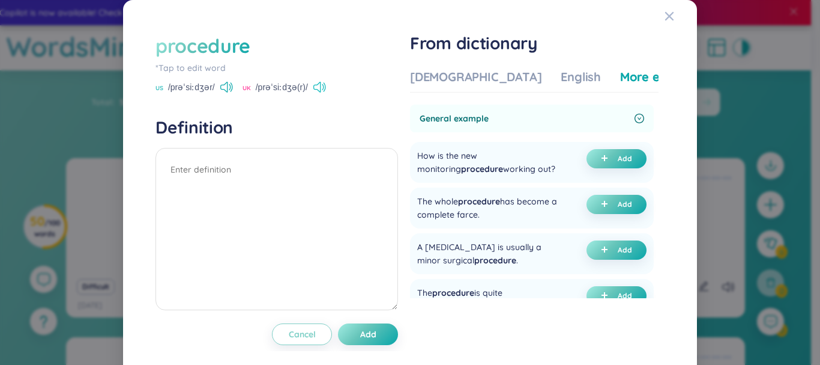
click at [313, 87] on icon at bounding box center [319, 87] width 13 height 11
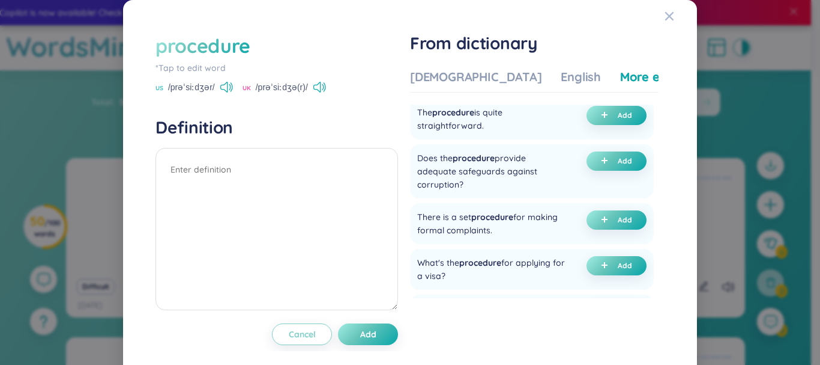
scroll to position [60, 0]
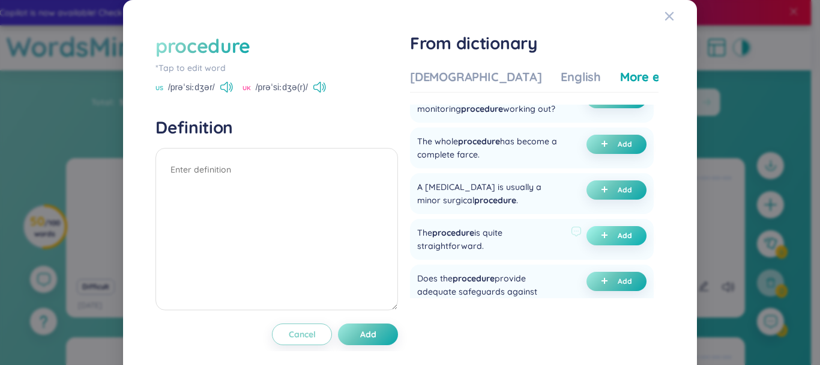
click at [587, 237] on button "Add" at bounding box center [617, 235] width 60 height 19
type textarea "(undefined) Eg: The procedure is quite straightforward."
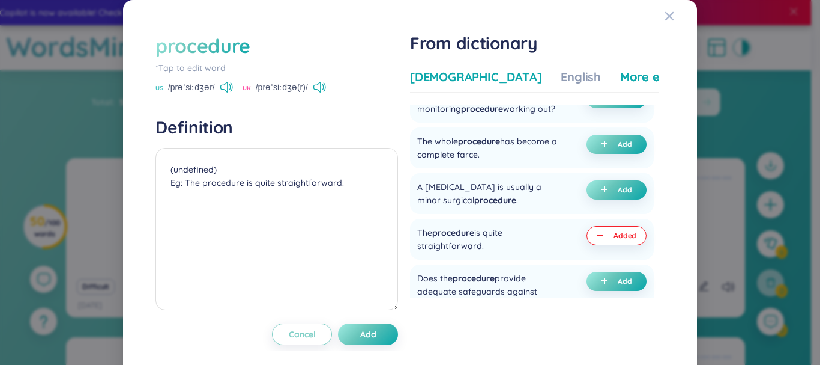
click at [445, 75] on div "[DEMOGRAPHIC_DATA]" at bounding box center [476, 76] width 132 height 17
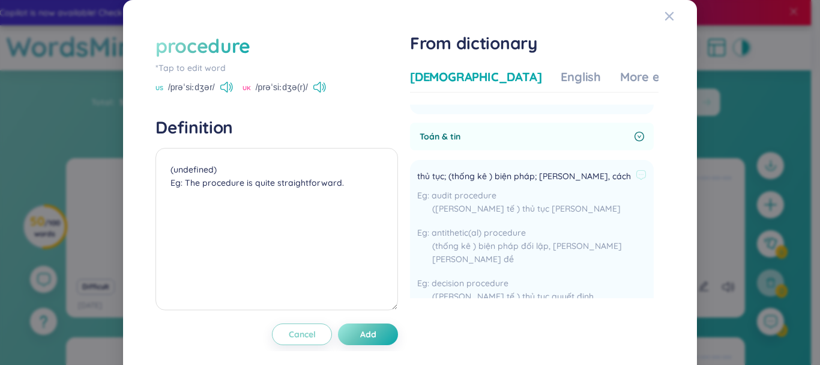
scroll to position [300, 0]
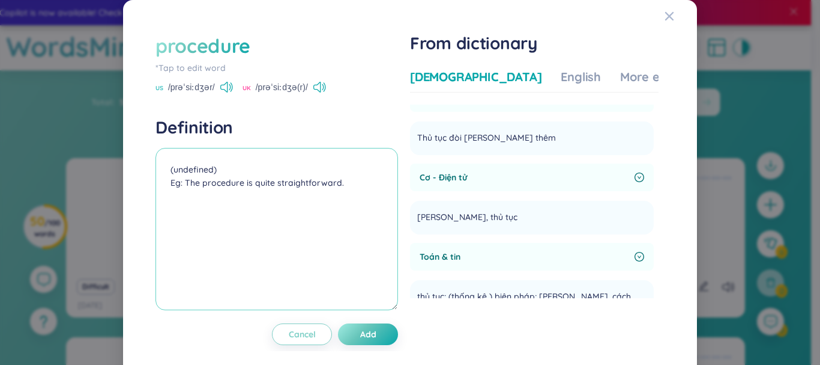
drag, startPoint x: 337, startPoint y: 185, endPoint x: 285, endPoint y: 184, distance: 52.9
click at [285, 184] on textarea "(undefined) Eg: The procedure is quite straightforward." at bounding box center [277, 229] width 243 height 162
click at [324, 337] on button "Cancel" at bounding box center [302, 334] width 60 height 22
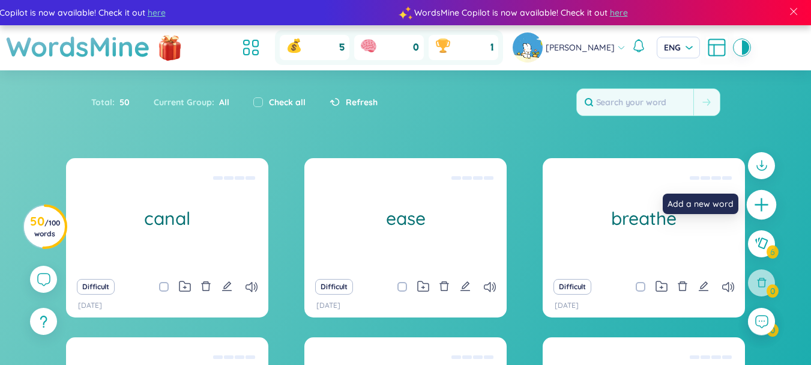
click at [768, 204] on icon "plus" at bounding box center [762, 204] width 17 height 17
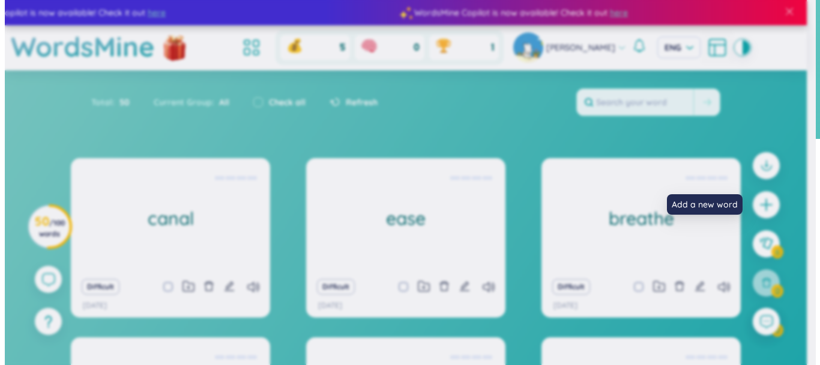
scroll to position [0, 0]
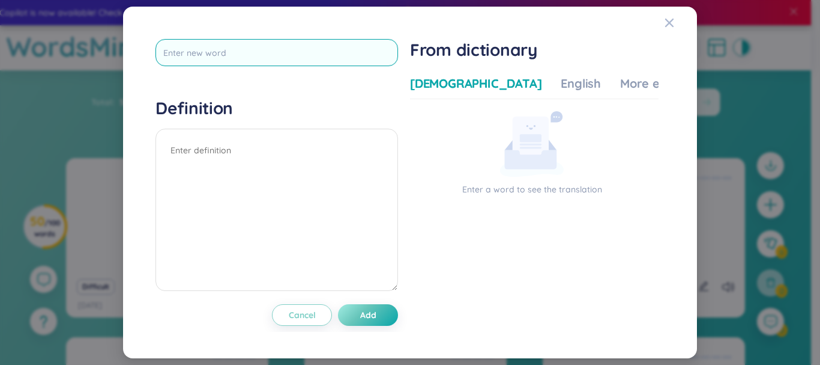
click at [260, 56] on input "text" at bounding box center [277, 52] width 243 height 27
type input "anciesthetic"
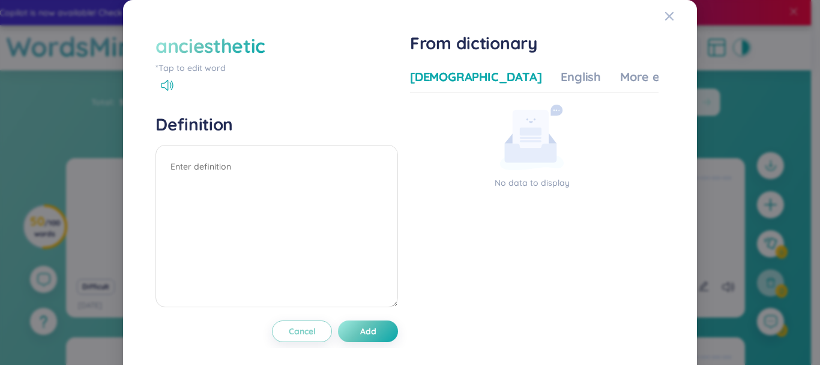
click at [262, 52] on div "anciesthetic" at bounding box center [211, 45] width 110 height 26
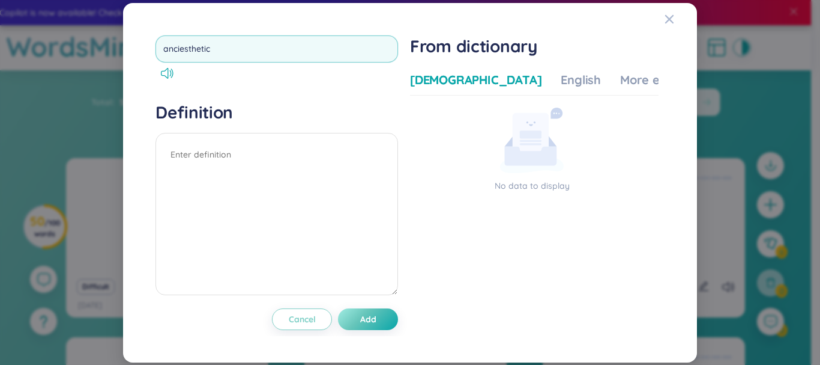
click at [181, 46] on input "anciesthetic" at bounding box center [277, 48] width 243 height 27
type input "anaesthetic"
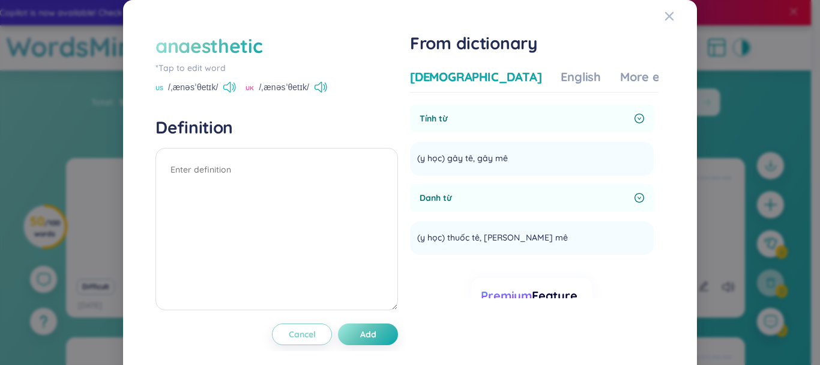
click at [227, 87] on icon at bounding box center [229, 87] width 13 height 11
click at [481, 156] on span "(y học) gây tê, gây mê" at bounding box center [462, 158] width 91 height 14
click at [225, 88] on icon at bounding box center [229, 87] width 13 height 11
click at [460, 160] on span "(y học) gây tê, gây mê" at bounding box center [462, 158] width 91 height 14
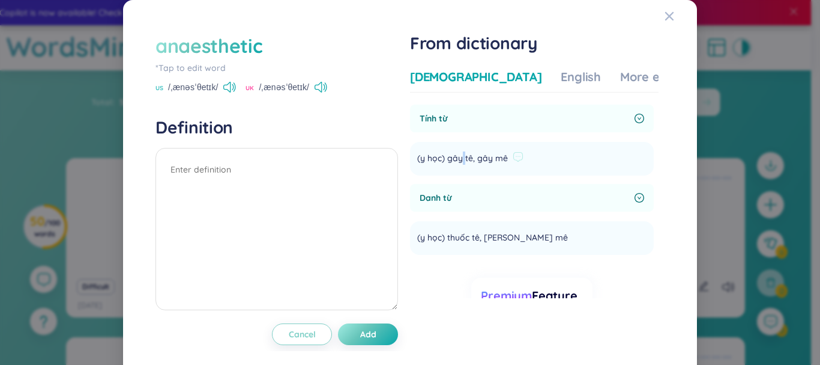
click at [460, 160] on span "(y học) gây tê, gây mê" at bounding box center [462, 158] width 91 height 14
paste textarea "(y học) gây tê, gây mê"
click at [455, 235] on span "(y học) thuốc tê, [PERSON_NAME] mê" at bounding box center [492, 238] width 151 height 14
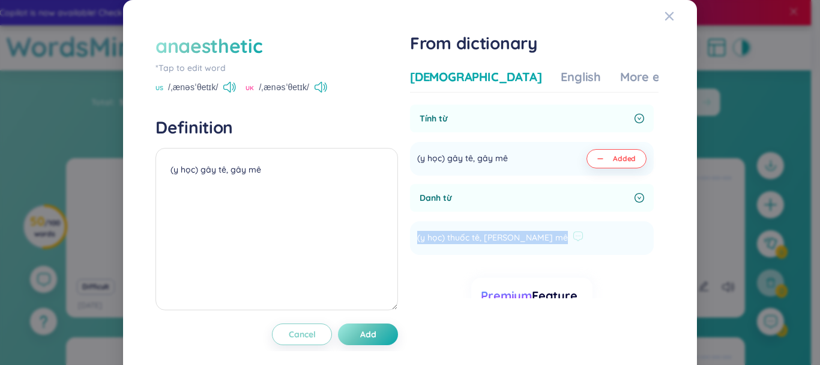
click at [455, 235] on span "(y học) thuốc tê, [PERSON_NAME] mê" at bounding box center [492, 238] width 151 height 14
click at [238, 180] on textarea "(y học) gây tê, gây mê" at bounding box center [277, 229] width 243 height 162
paste textarea "(y học) thuốc tê, [PERSON_NAME] mê"
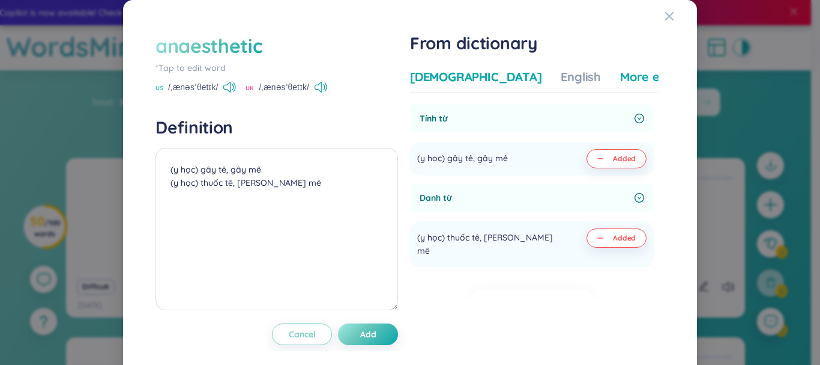
click at [620, 78] on div "More examples" at bounding box center [663, 76] width 87 height 17
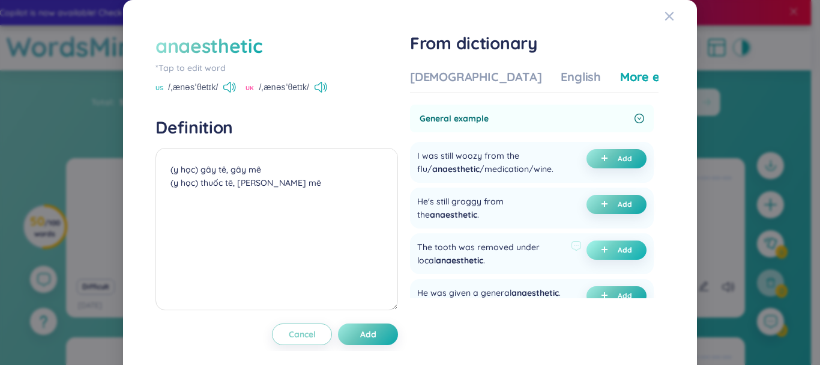
click at [601, 251] on icon "plus" at bounding box center [604, 249] width 7 height 7
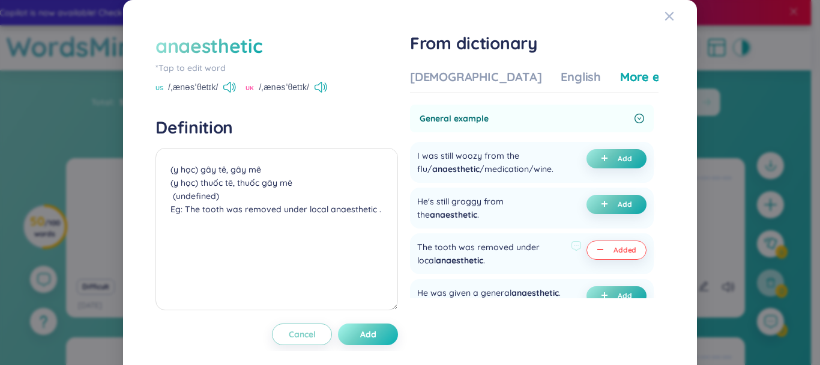
click at [384, 331] on button "Add" at bounding box center [368, 334] width 60 height 22
type textarea "(y học) gây tê, gây mê (y học) thuốc tê, thuốc gây mê (undefined) Eg: The tooth…"
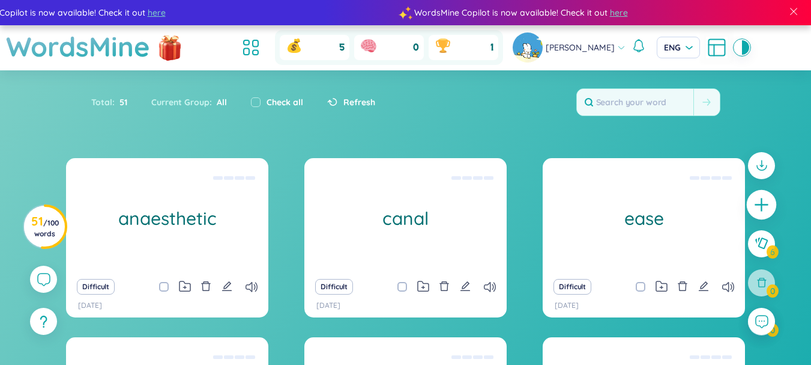
click at [752, 210] on div at bounding box center [762, 205] width 30 height 30
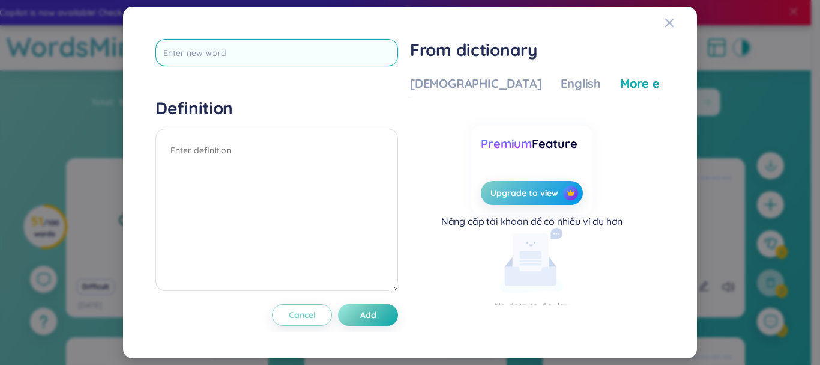
click at [295, 48] on input "text" at bounding box center [277, 52] width 243 height 27
type input "contaminate"
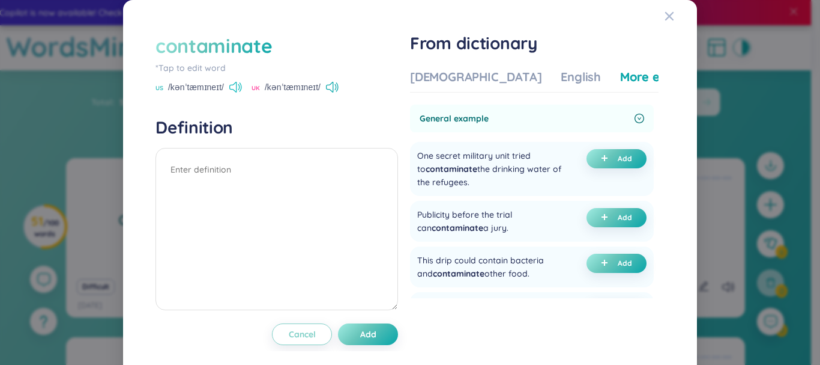
click at [229, 86] on icon at bounding box center [232, 87] width 7 height 11
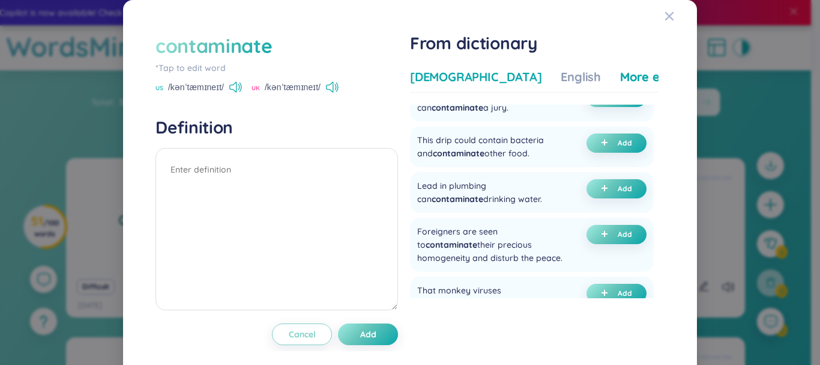
click at [468, 73] on div "[DEMOGRAPHIC_DATA]" at bounding box center [476, 76] width 132 height 17
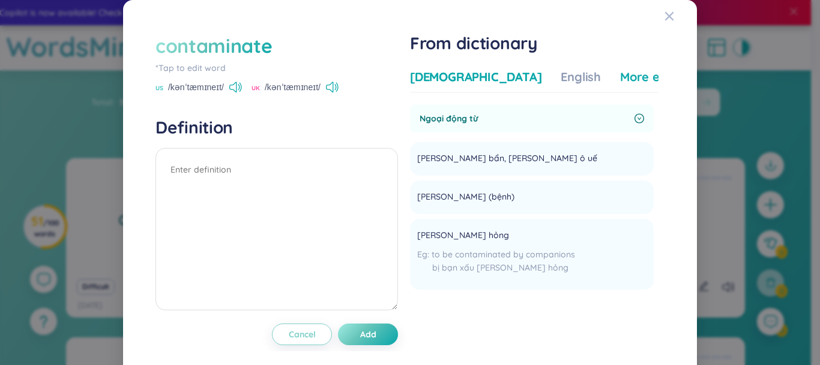
click at [620, 76] on div "More examples" at bounding box center [663, 76] width 87 height 17
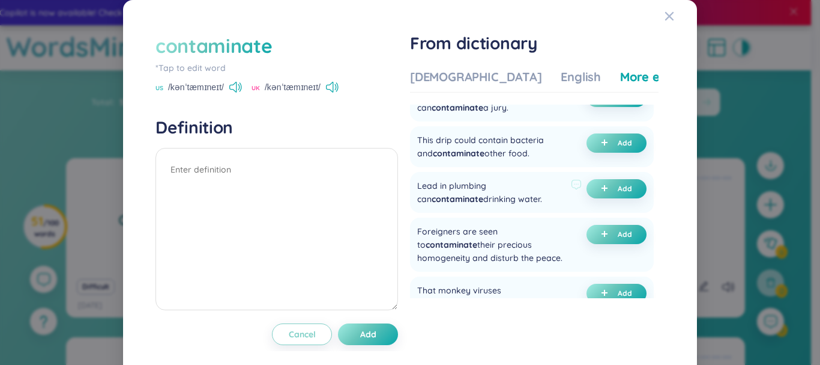
click at [483, 193] on span "contaminate" at bounding box center [458, 198] width 52 height 11
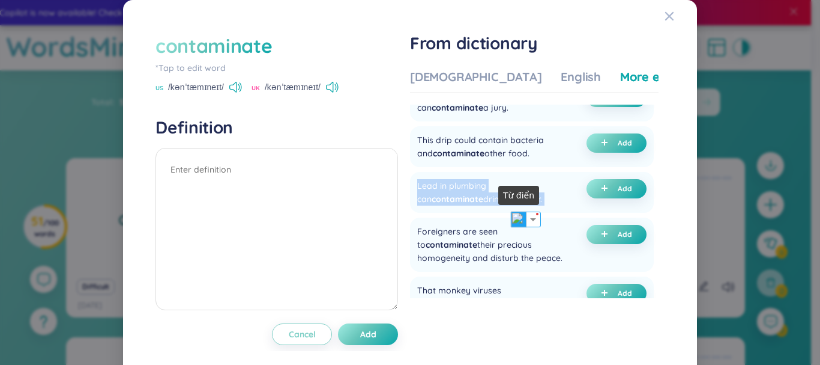
click at [519, 220] on img at bounding box center [519, 219] width 16 height 16
click at [483, 193] on span "contaminate" at bounding box center [458, 198] width 52 height 11
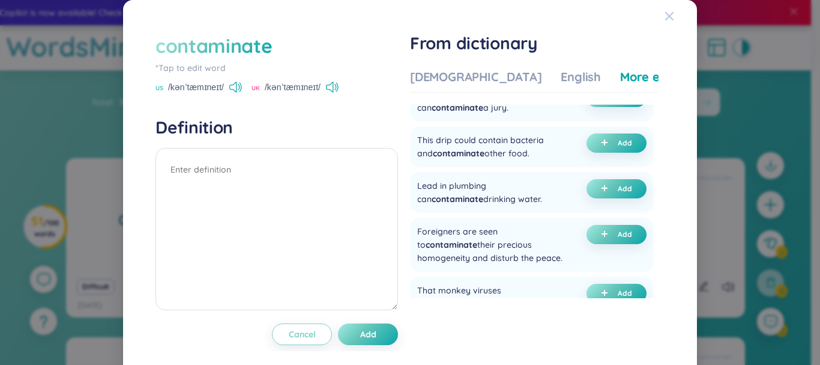
click at [667, 16] on span "Close" at bounding box center [681, 16] width 32 height 32
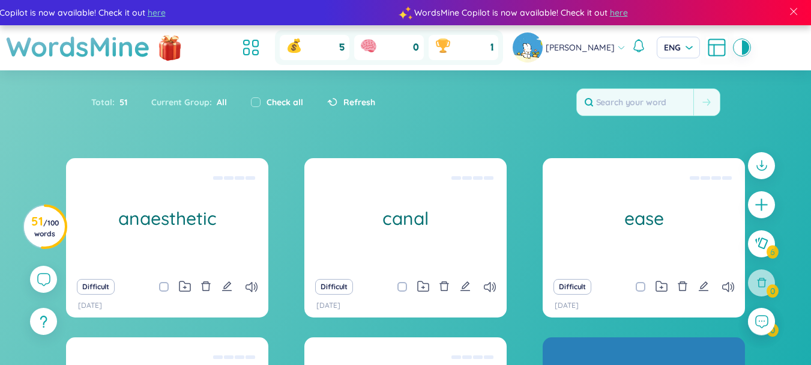
scroll to position [232, 0]
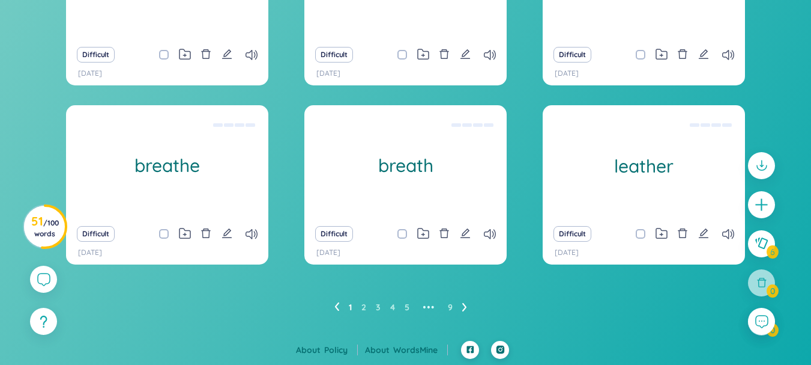
click at [461, 306] on ul "1 2 3 4 5 ••• 9" at bounding box center [405, 306] width 142 height 19
click at [462, 307] on ul "1 2 3 4 5 ••• 9" at bounding box center [405, 306] width 142 height 19
click at [464, 306] on icon at bounding box center [464, 306] width 5 height 9
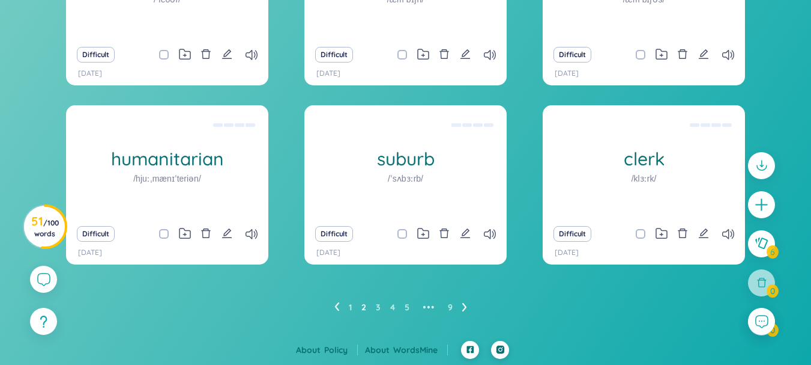
click at [463, 309] on icon at bounding box center [464, 306] width 5 height 9
click at [254, 235] on icon at bounding box center [252, 234] width 12 height 10
click at [248, 234] on icon at bounding box center [252, 234] width 12 height 10
